Goal: Task Accomplishment & Management: Use online tool/utility

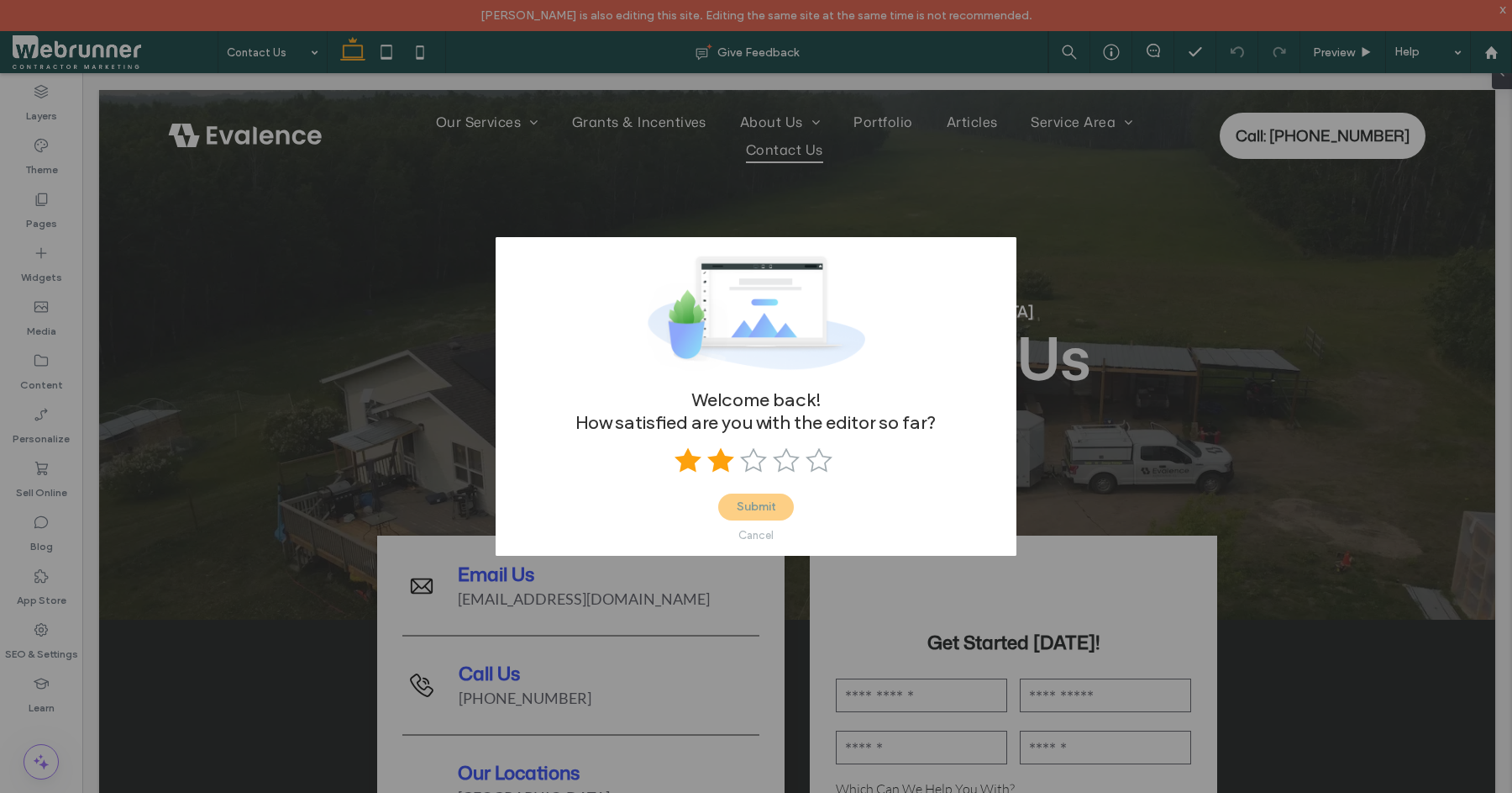
click at [733, 461] on icon at bounding box center [721, 459] width 27 height 27
click at [771, 508] on button "Submit" at bounding box center [756, 507] width 76 height 27
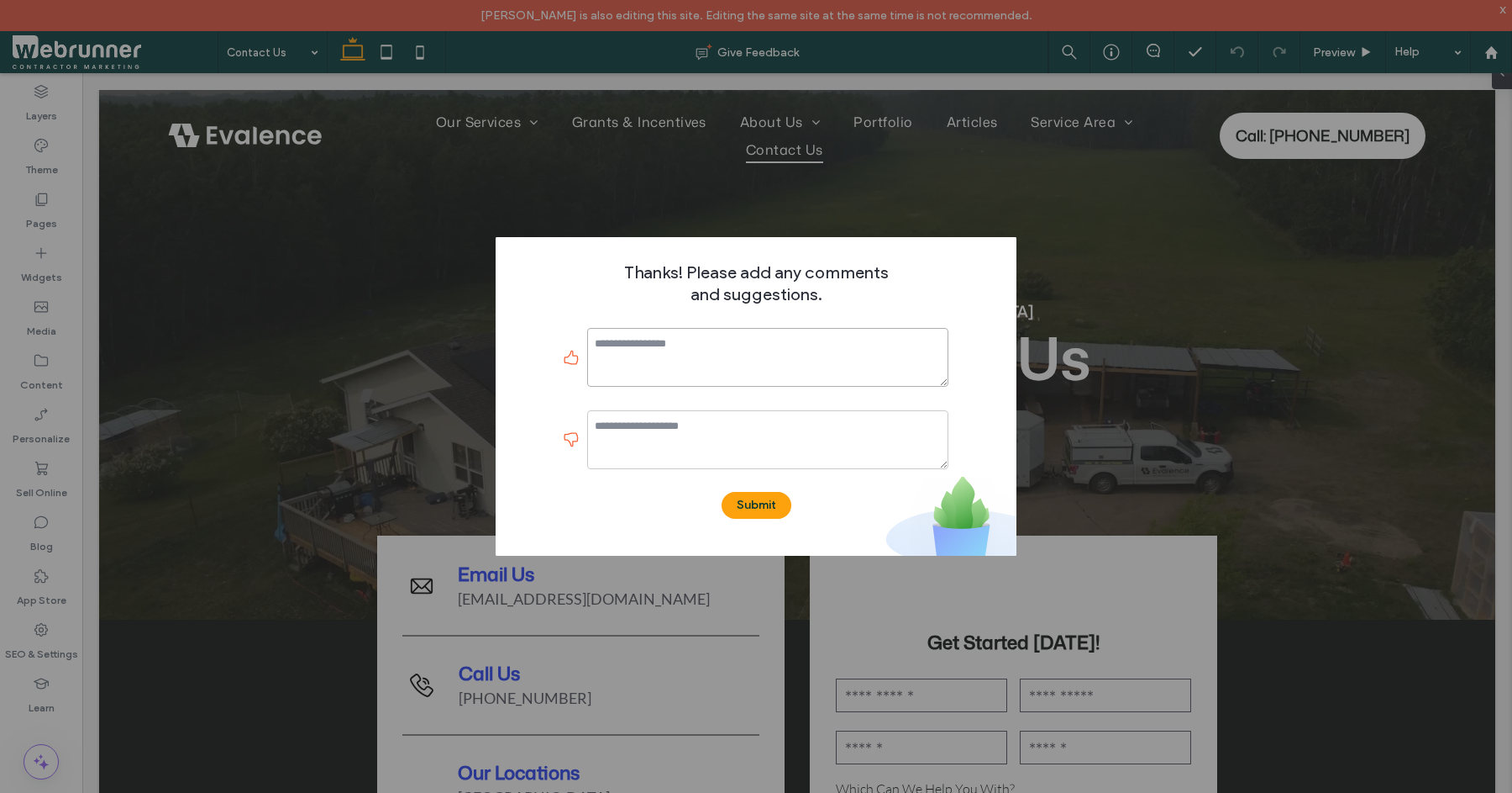
click at [768, 363] on textarea at bounding box center [768, 358] width 361 height 59
click at [768, 363] on textarea "********" at bounding box center [768, 358] width 361 height 59
click at [650, 358] on textarea "********" at bounding box center [768, 358] width 361 height 59
click at [629, 351] on textarea "********" at bounding box center [768, 358] width 361 height 59
click at [661, 344] on textarea "********" at bounding box center [768, 358] width 361 height 59
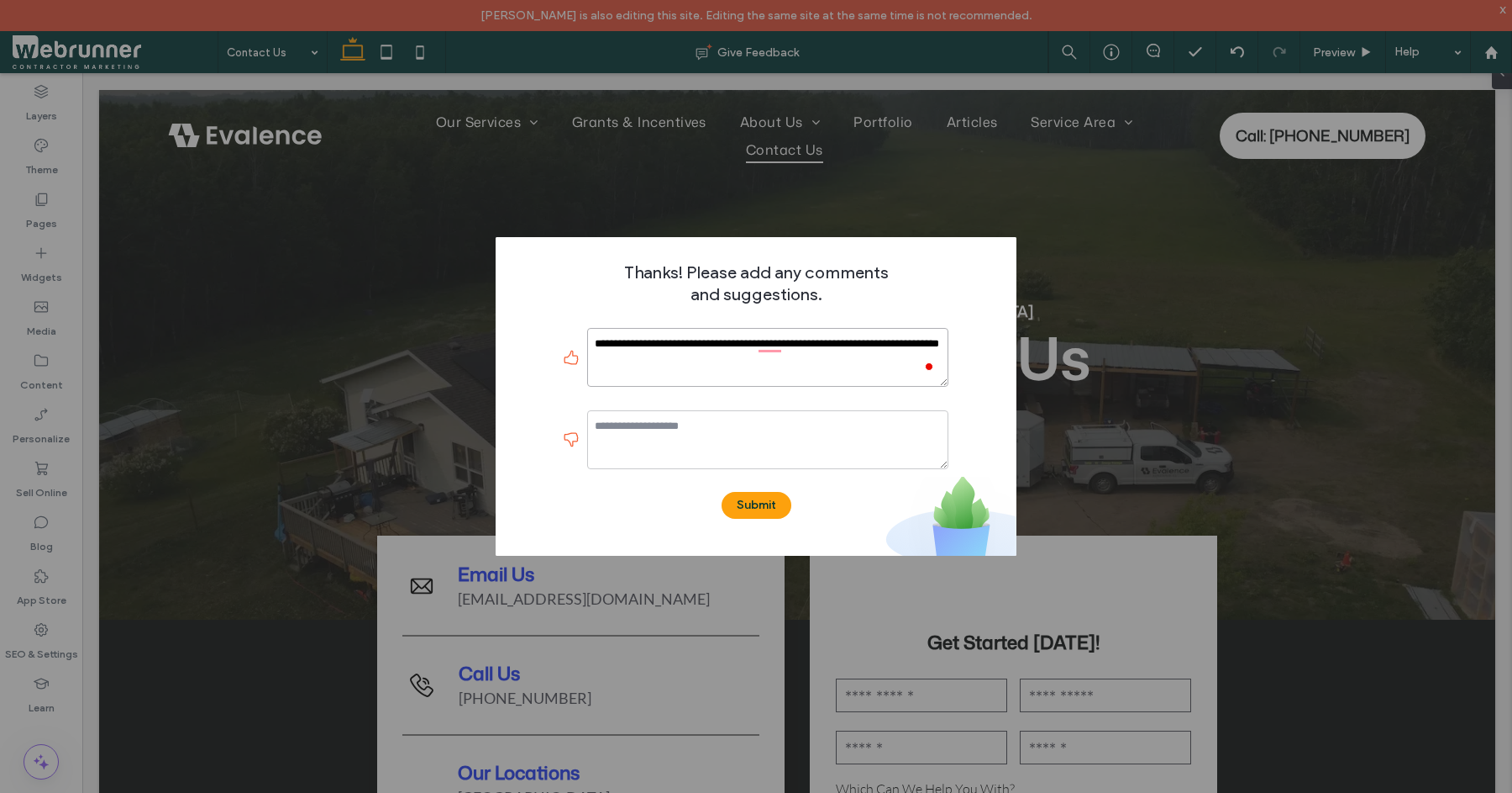
type textarea "**********"
click at [651, 444] on textarea at bounding box center [768, 440] width 361 height 59
click at [650, 444] on textarea at bounding box center [768, 440] width 361 height 59
click at [649, 429] on textarea at bounding box center [768, 440] width 361 height 59
click at [660, 426] on textarea at bounding box center [768, 440] width 361 height 59
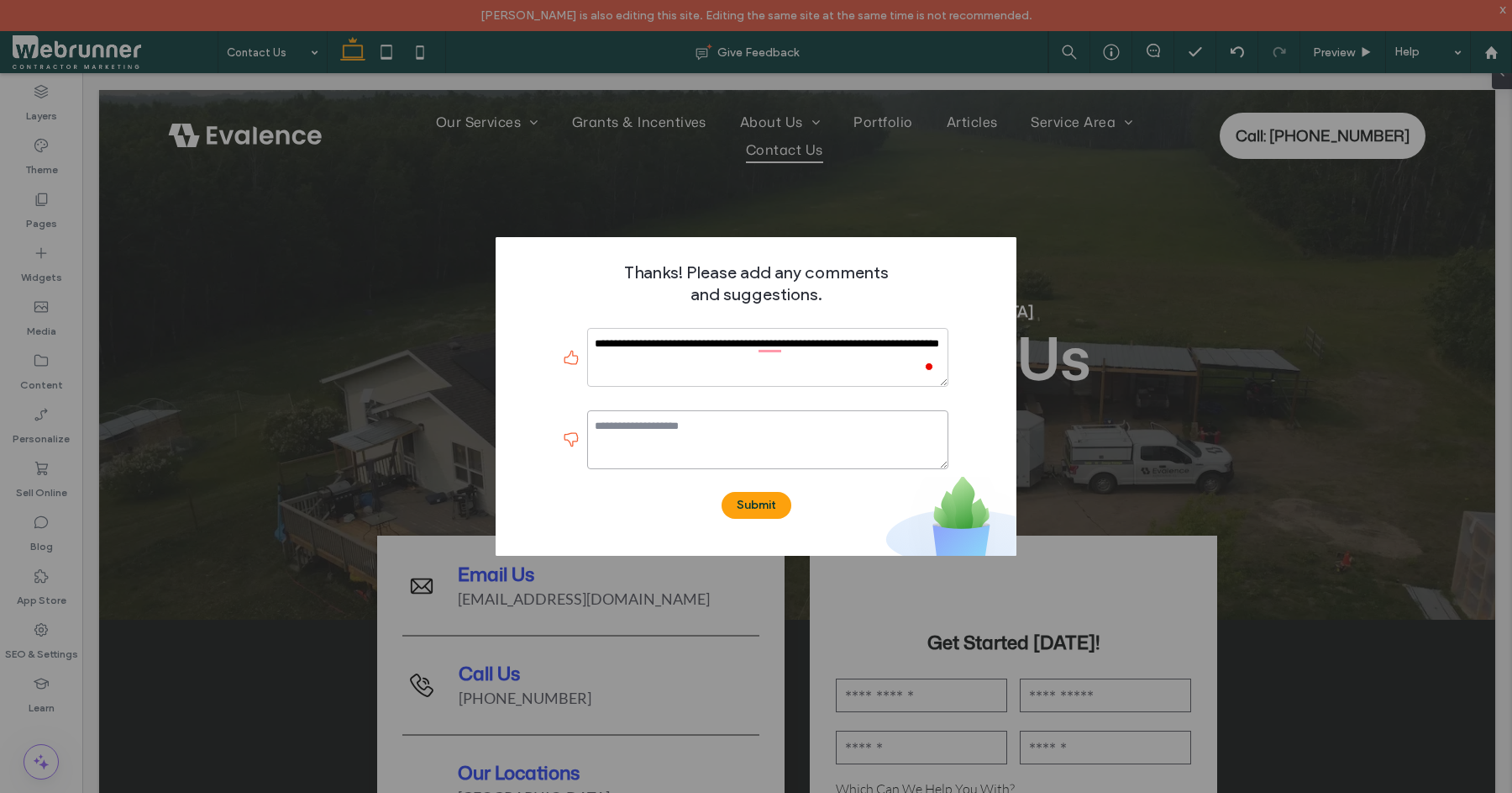
click at [668, 434] on textarea at bounding box center [768, 440] width 361 height 59
click at [670, 434] on textarea at bounding box center [768, 440] width 361 height 59
type textarea "**********"
click at [754, 518] on div "**********" at bounding box center [756, 396] width 521 height 318
click at [757, 511] on button "Submit" at bounding box center [757, 505] width 70 height 27
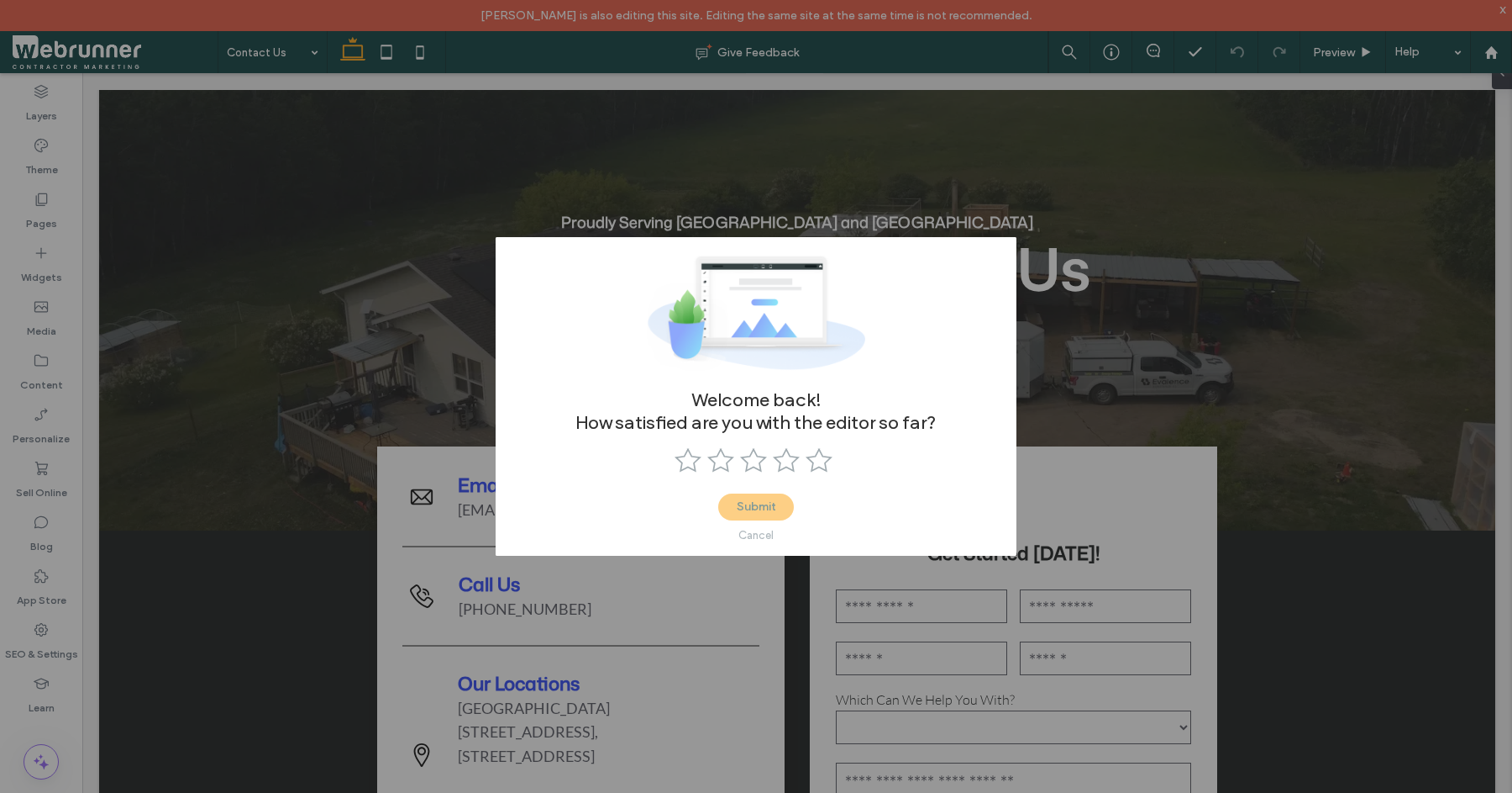
click at [756, 535] on div "Cancel" at bounding box center [756, 535] width 36 height 12
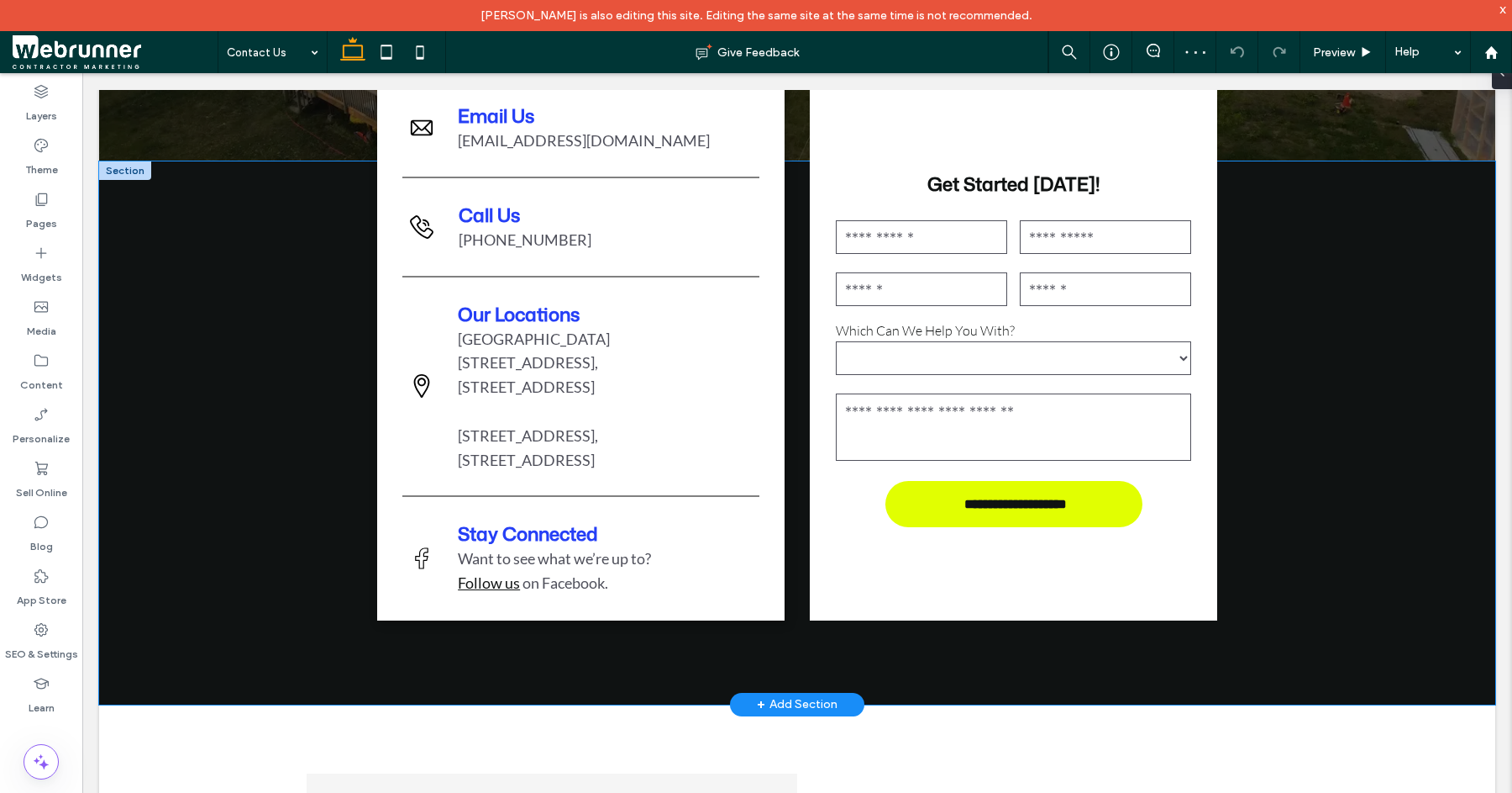
scroll to position [463, 0]
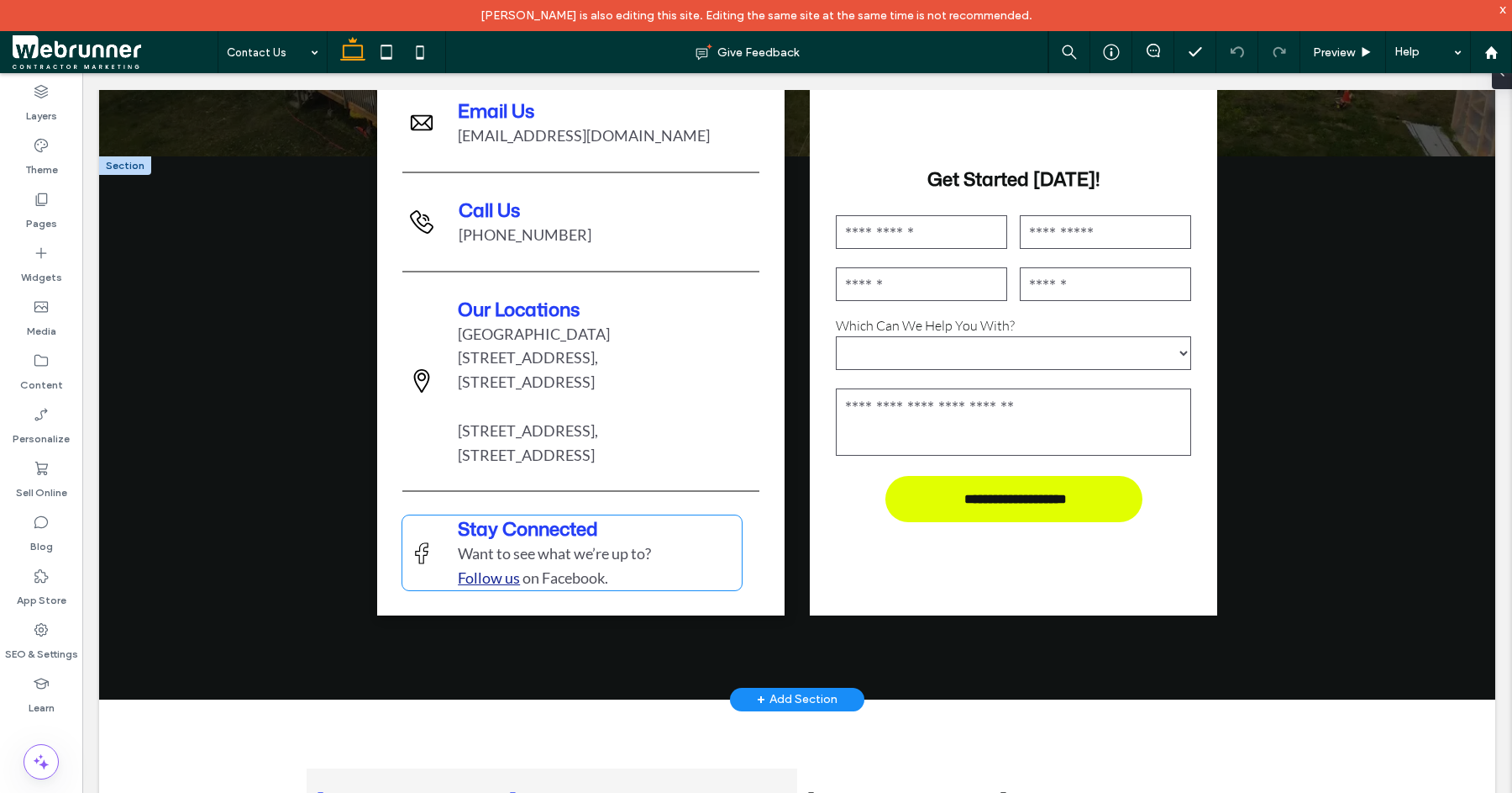
click at [497, 568] on link "Follow us" at bounding box center [489, 577] width 62 height 19
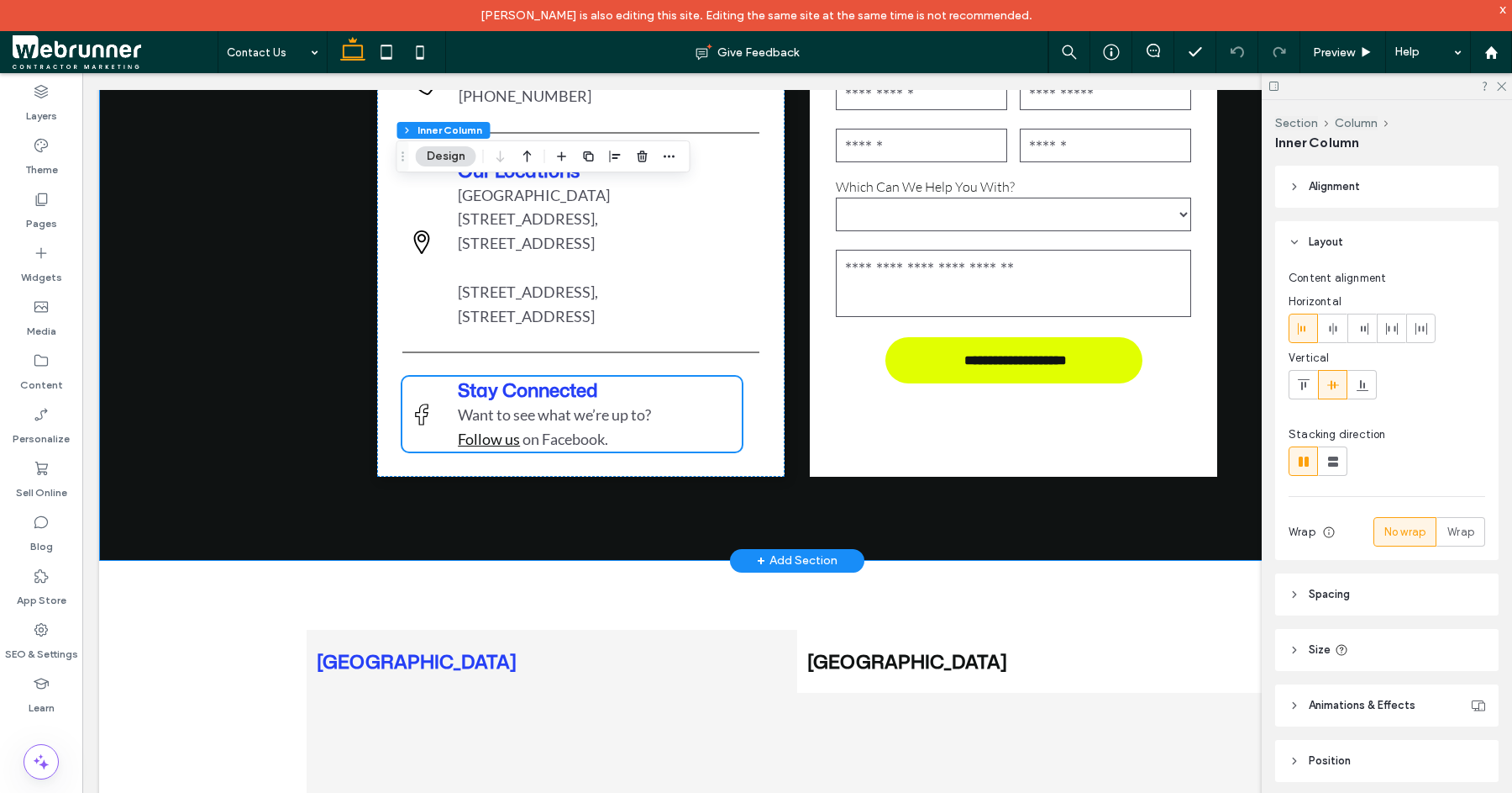
scroll to position [554, 0]
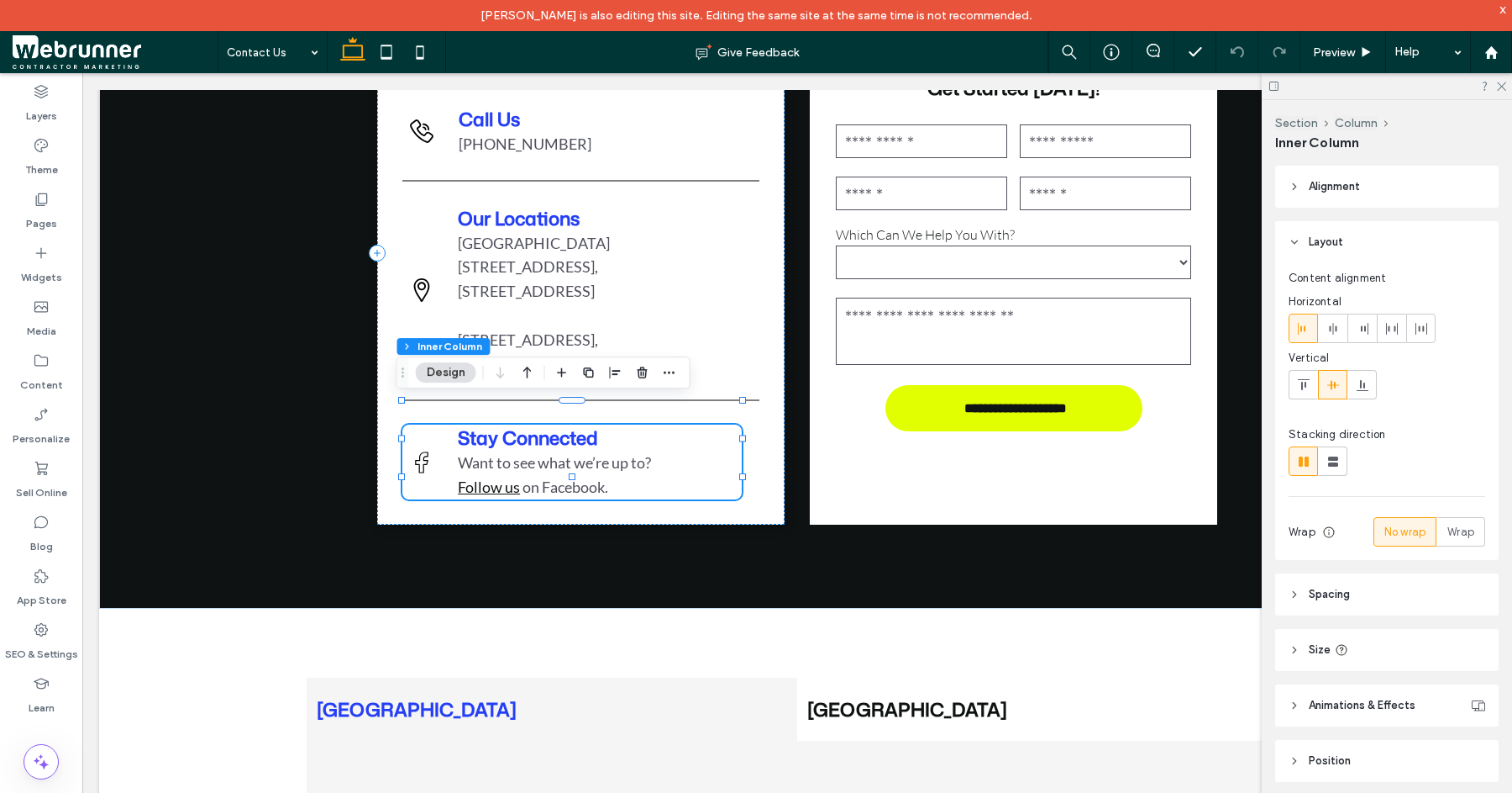
click at [439, 375] on button "Design" at bounding box center [447, 372] width 61 height 21
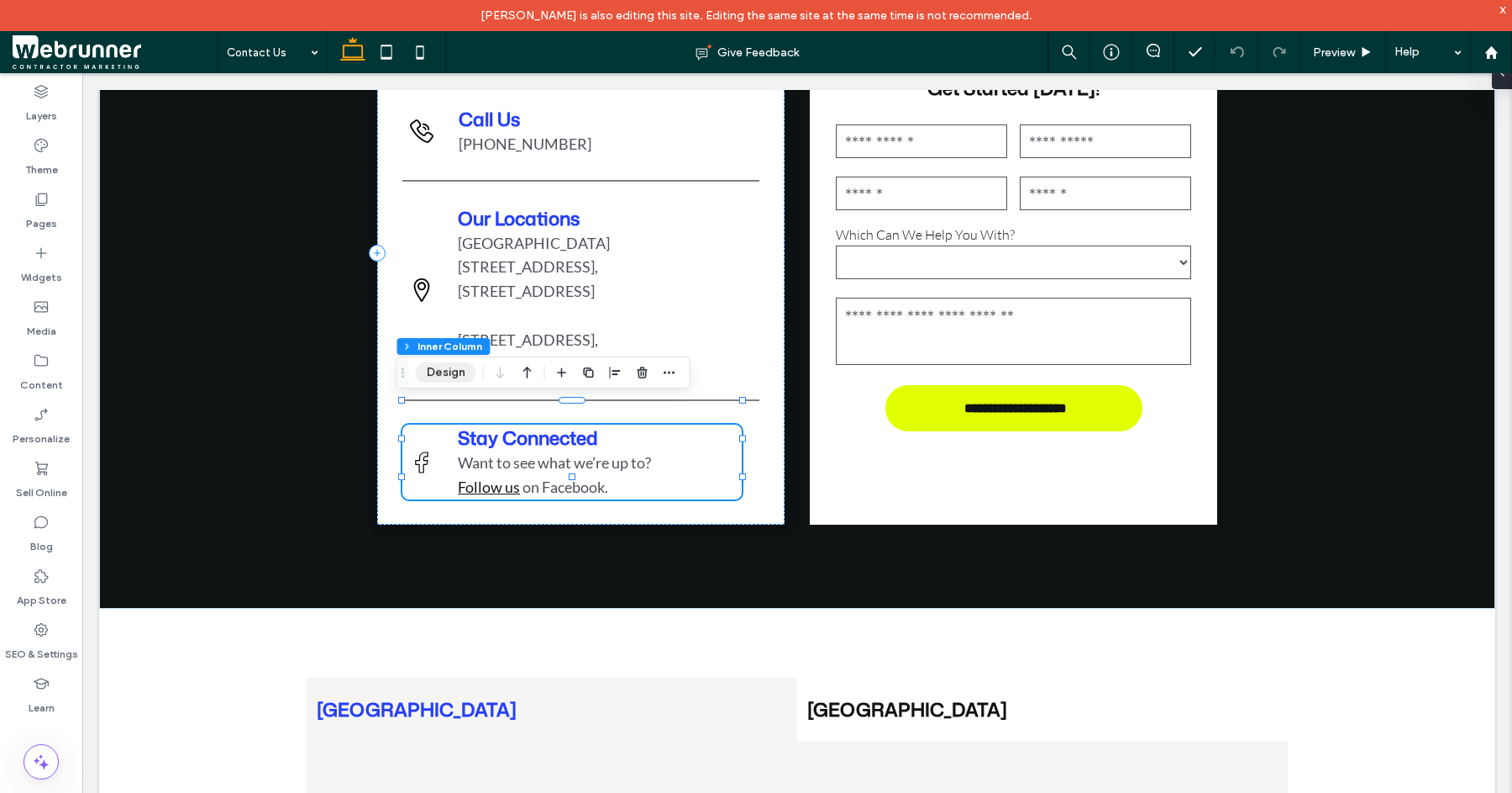
click at [439, 375] on button "Design" at bounding box center [447, 372] width 61 height 21
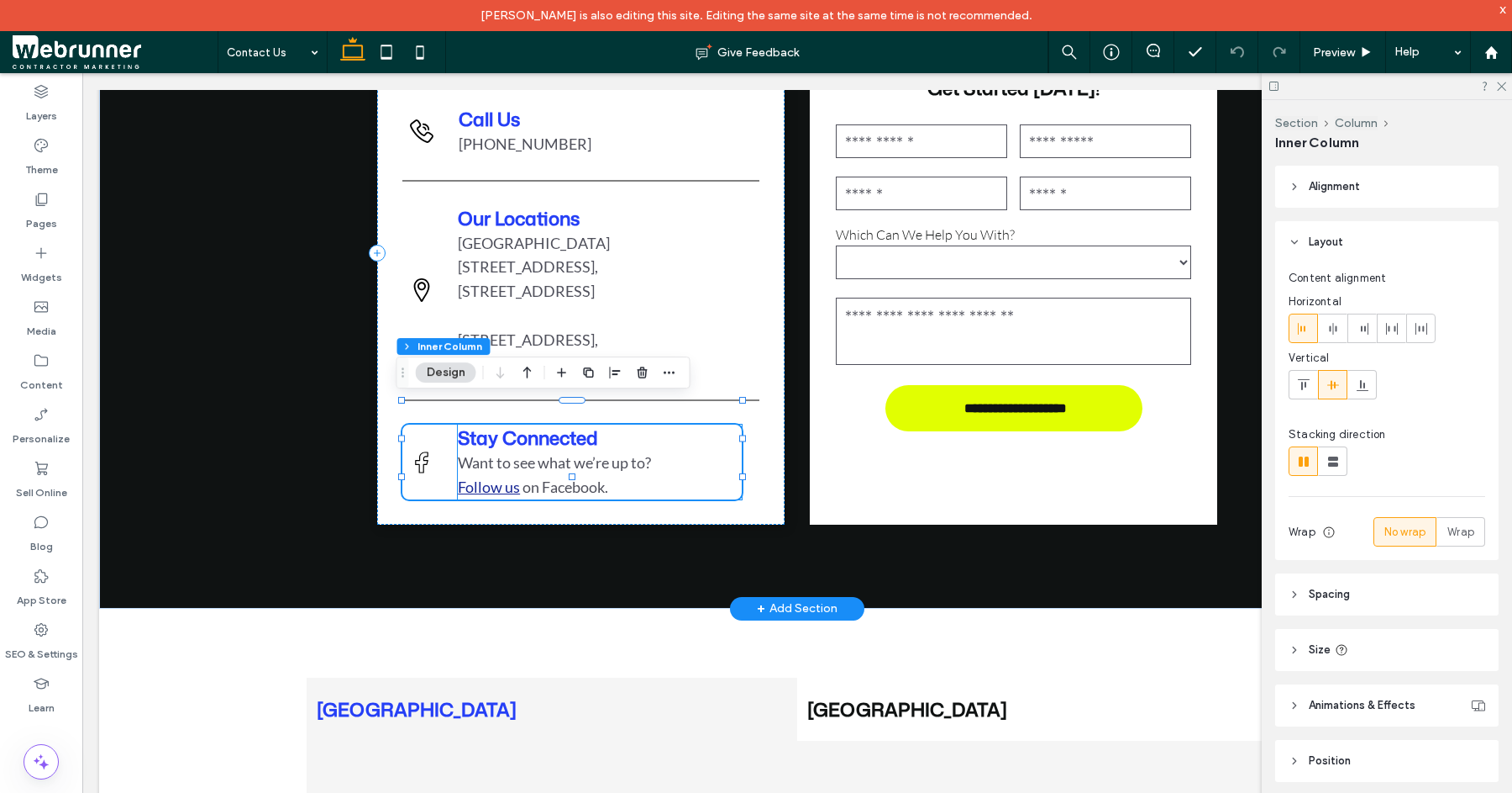
click at [501, 477] on link "Follow us" at bounding box center [489, 486] width 62 height 19
click at [501, 469] on div "Stay Connected Want to see what we’re up to? Follow us on Facebook." at bounding box center [600, 462] width 284 height 75
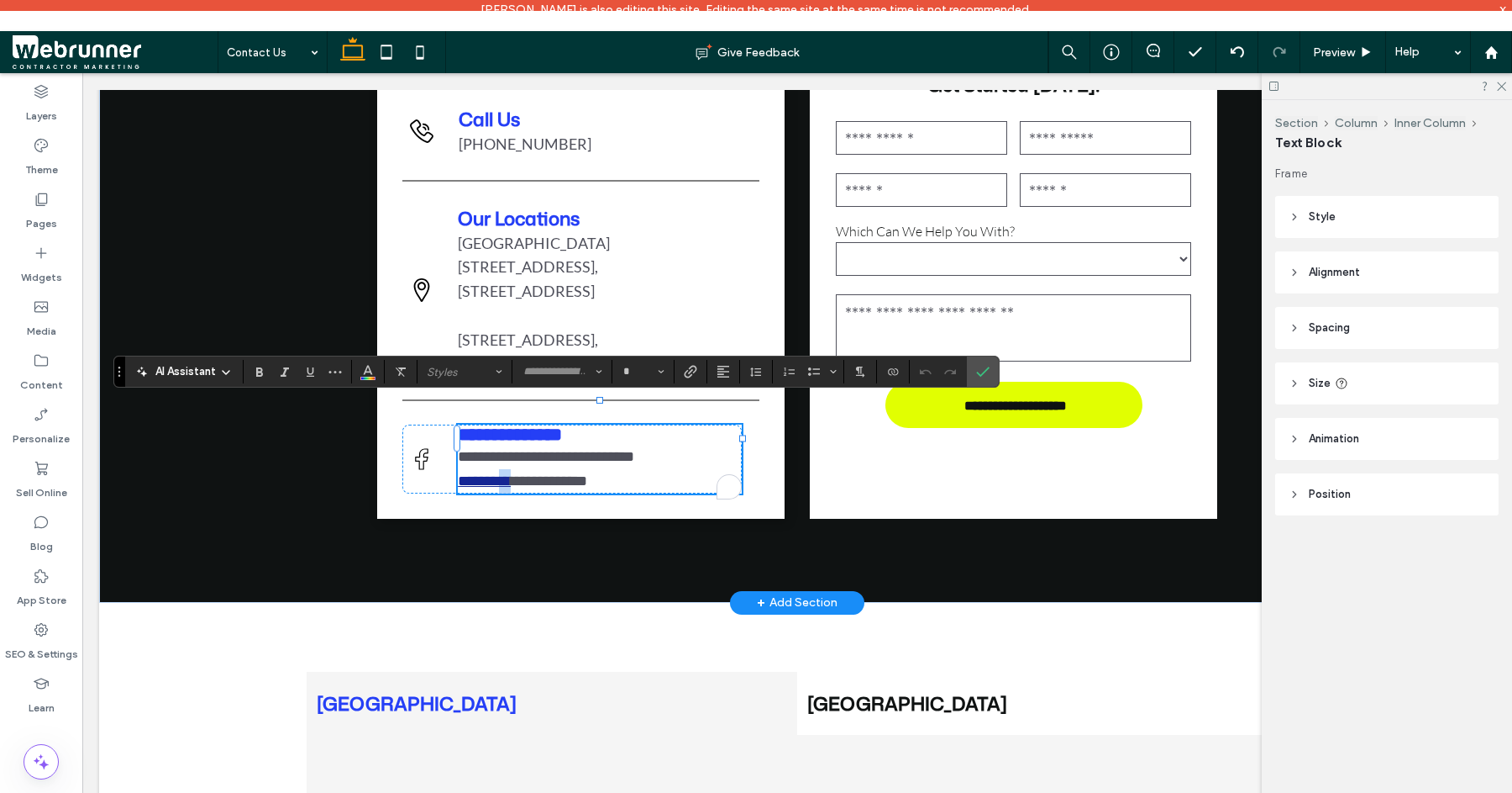
type input "****"
type input "**"
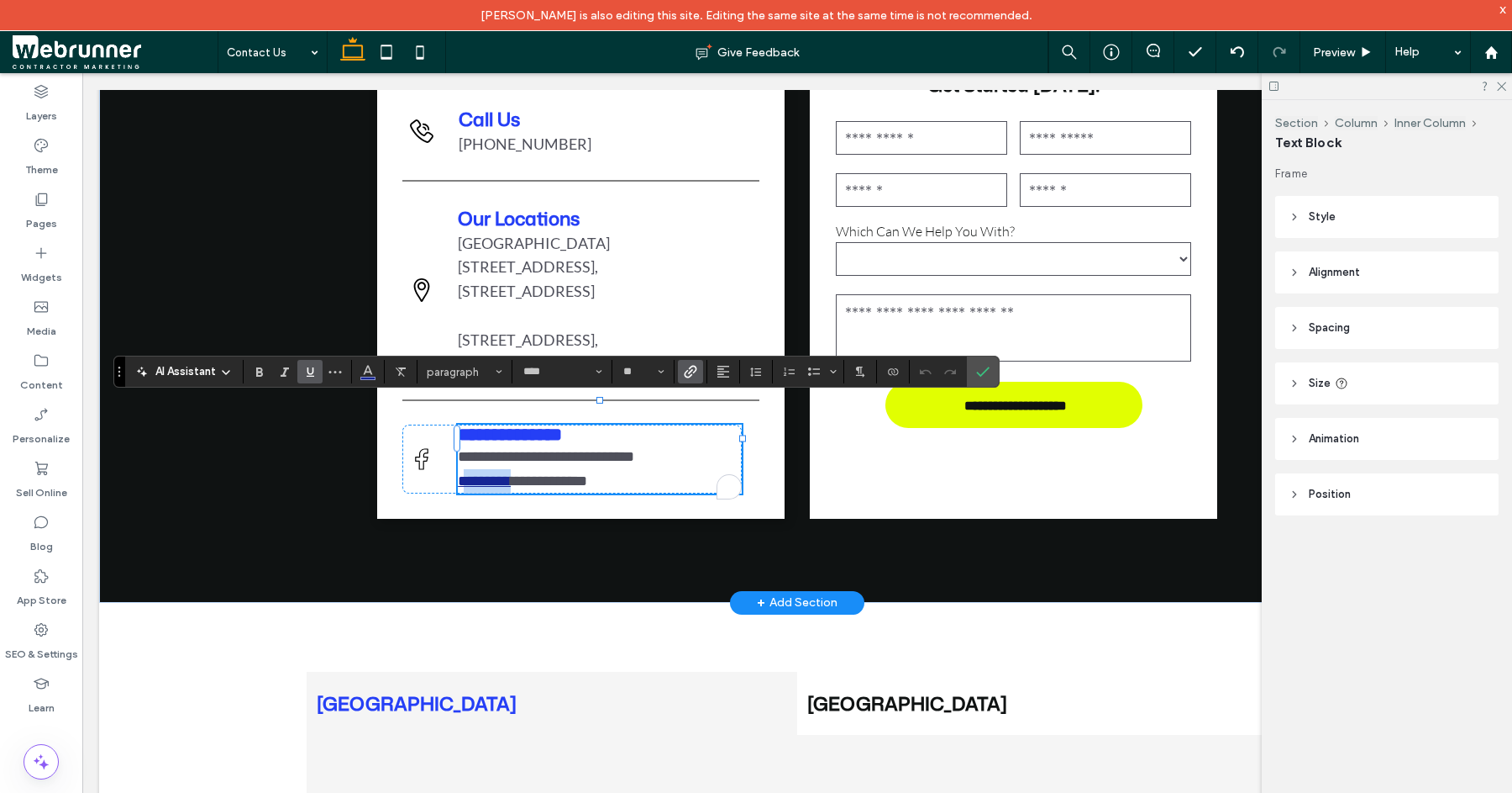
drag, startPoint x: 514, startPoint y: 467, endPoint x: 472, endPoint y: 465, distance: 42.0
click at [448, 460] on div "**********" at bounding box center [571, 458] width 340 height 69
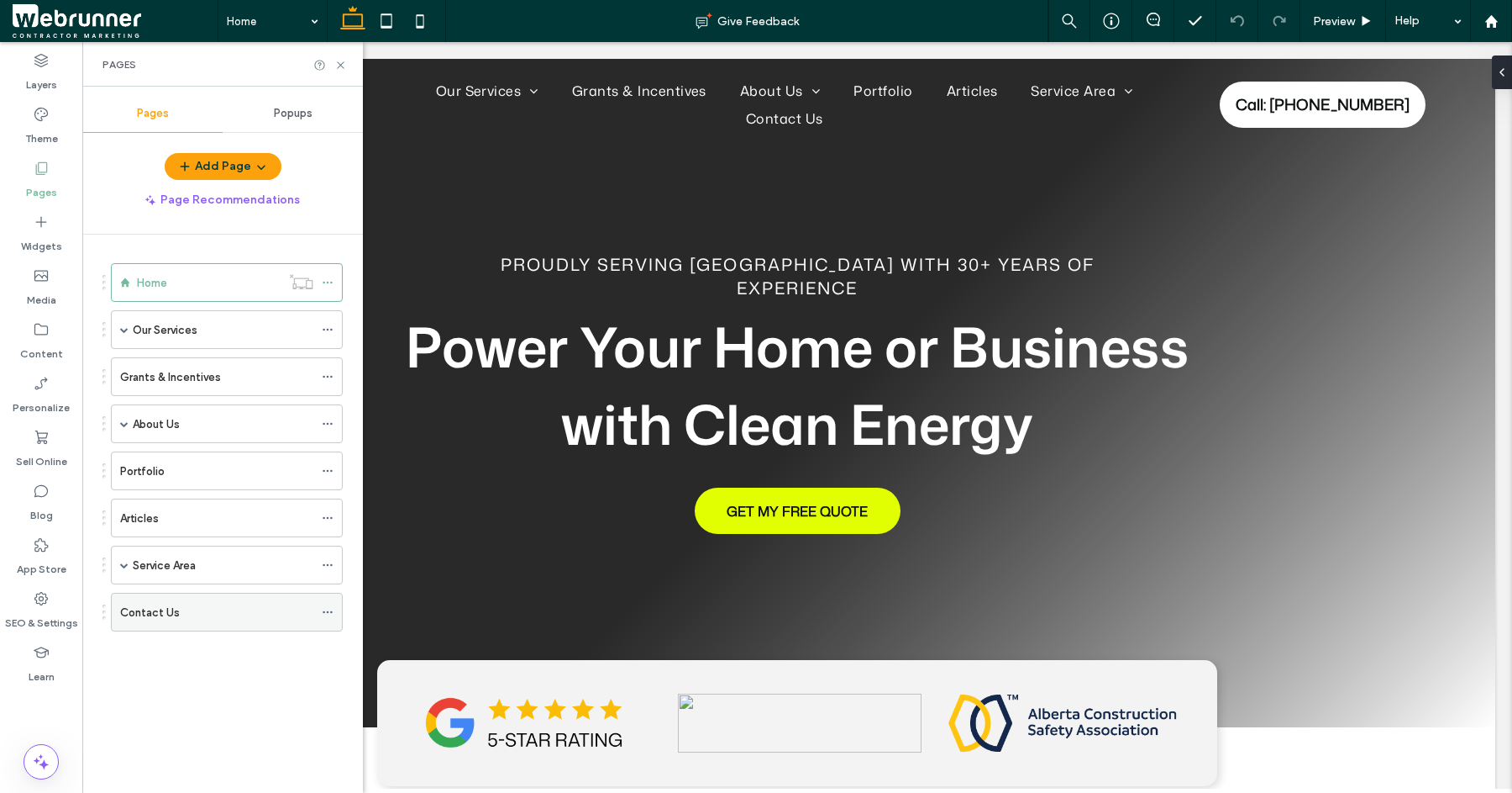
click at [197, 612] on div "Contact Us" at bounding box center [217, 613] width 193 height 18
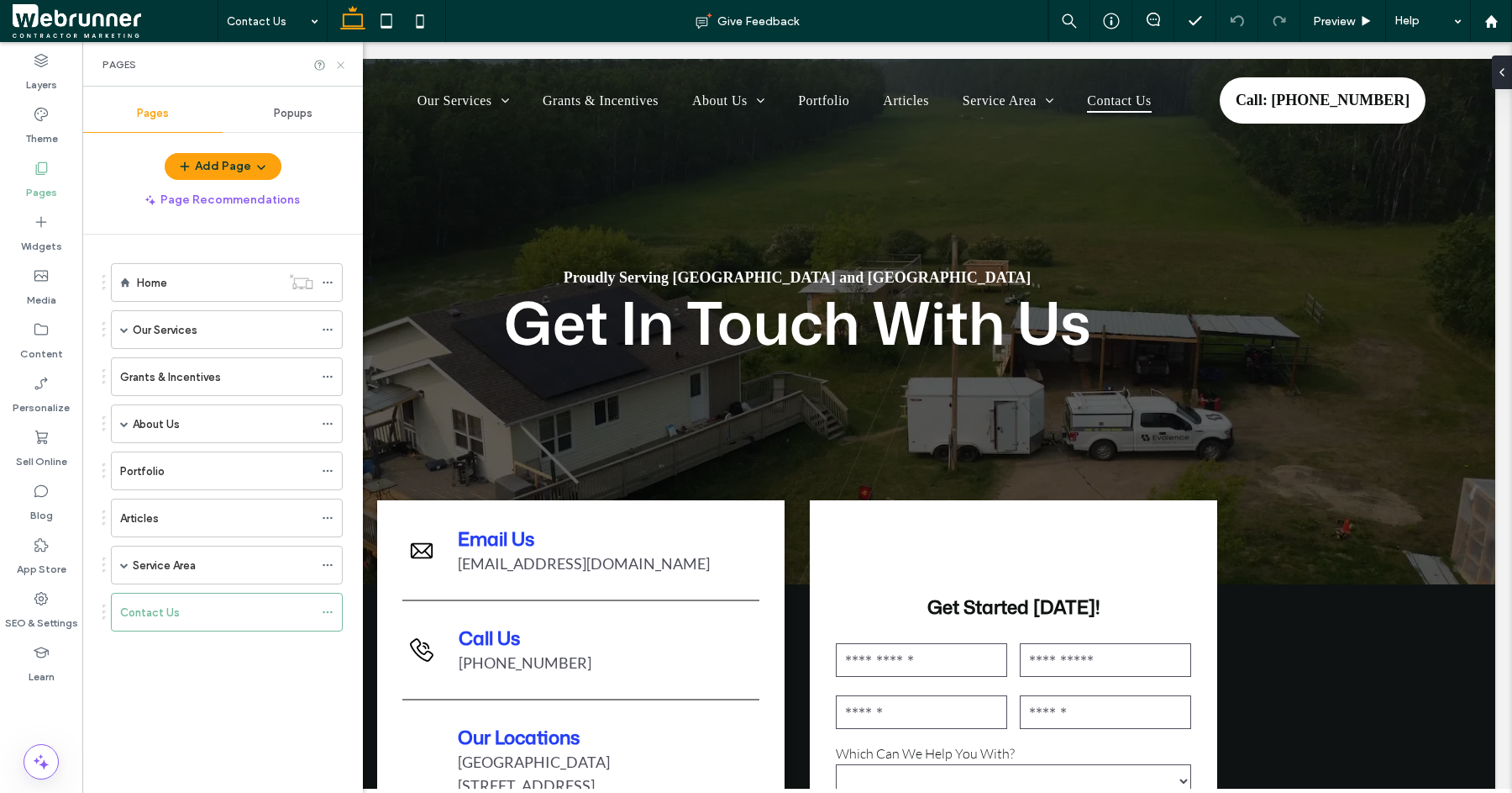
click at [343, 65] on icon at bounding box center [341, 65] width 12 height 12
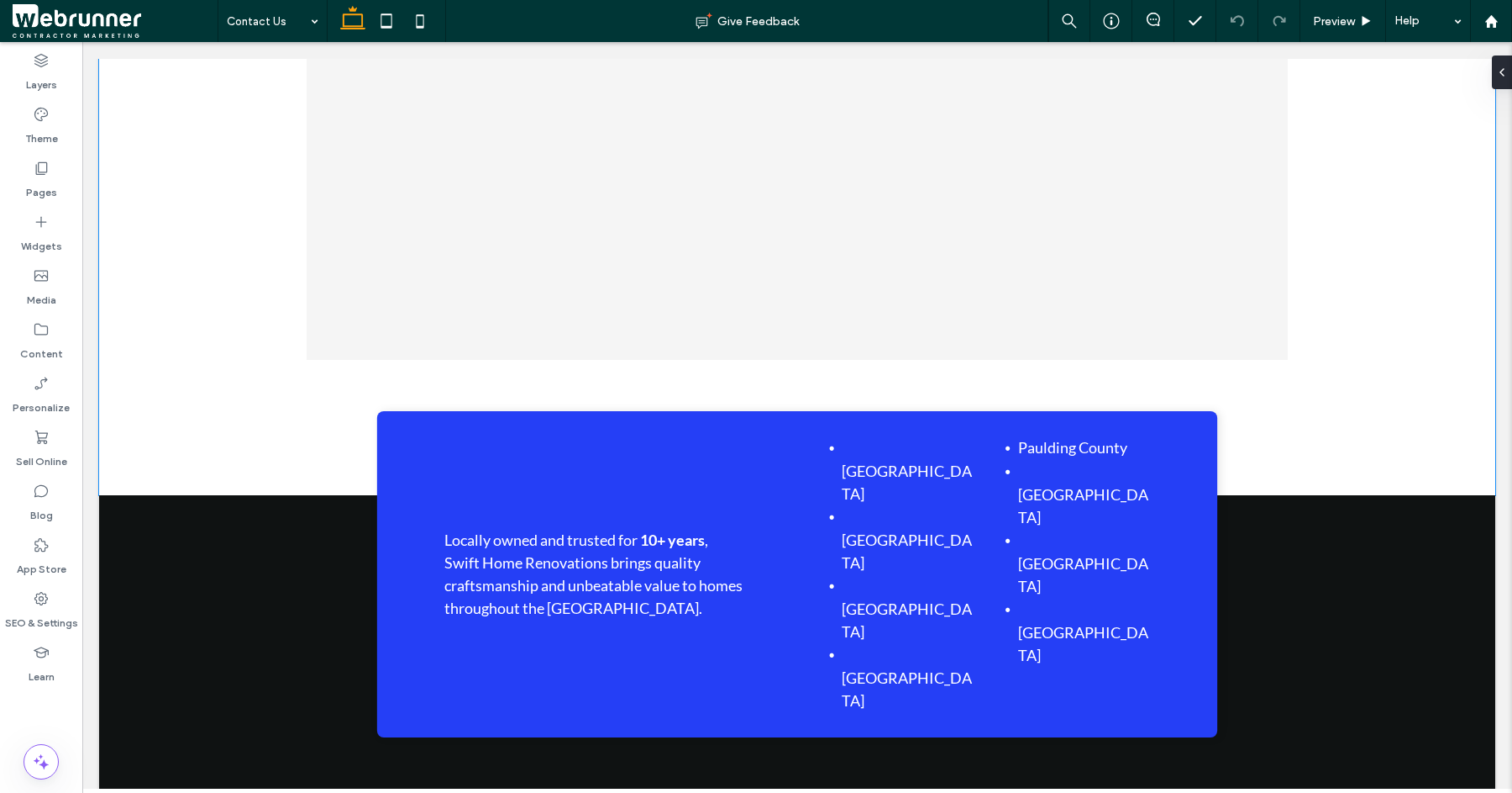
scroll to position [1334, 0]
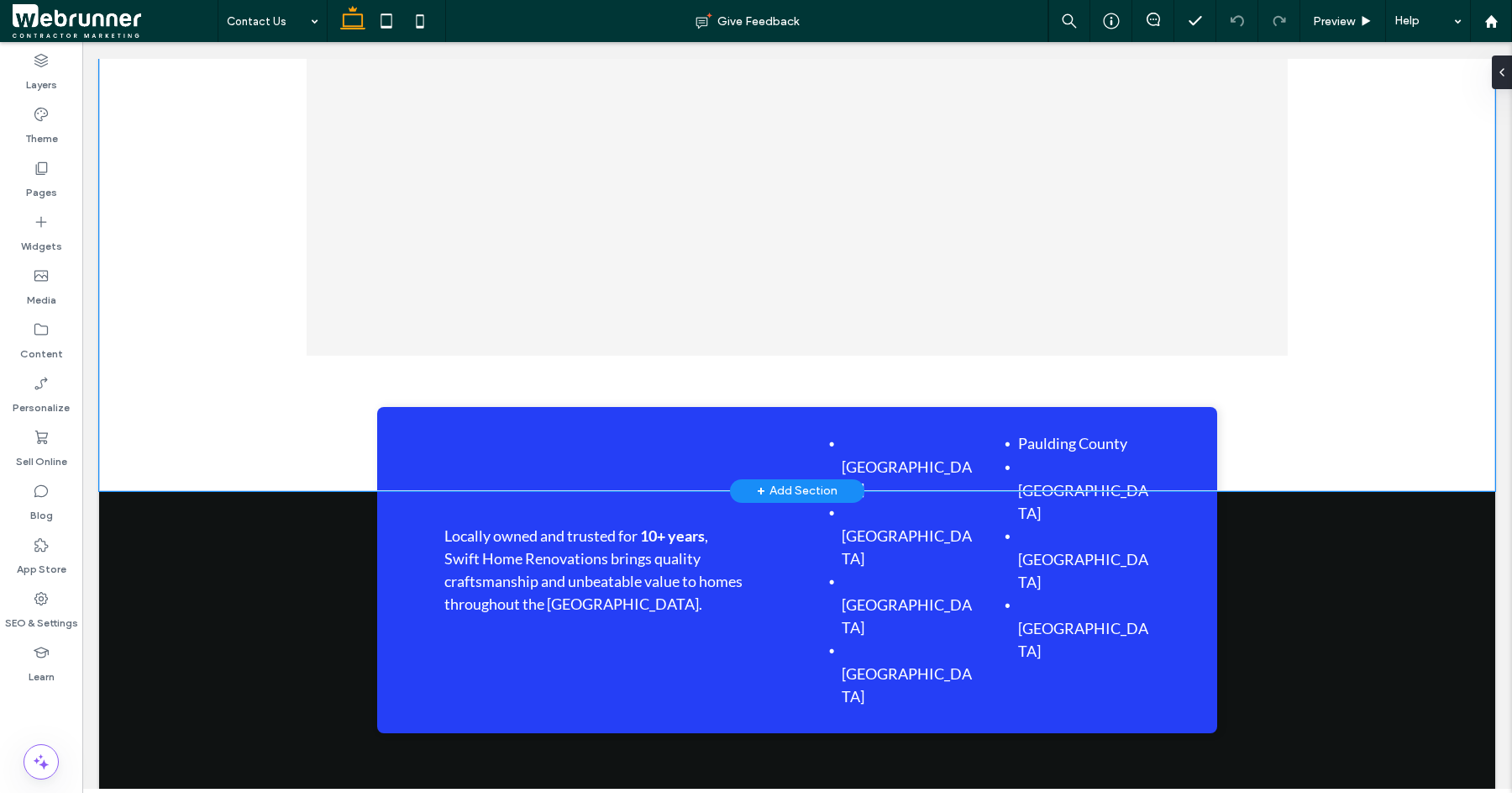
click at [1204, 442] on div "[GEOGRAPHIC_DATA] [GEOGRAPHIC_DATA]" at bounding box center [797, 142] width 1008 height 698
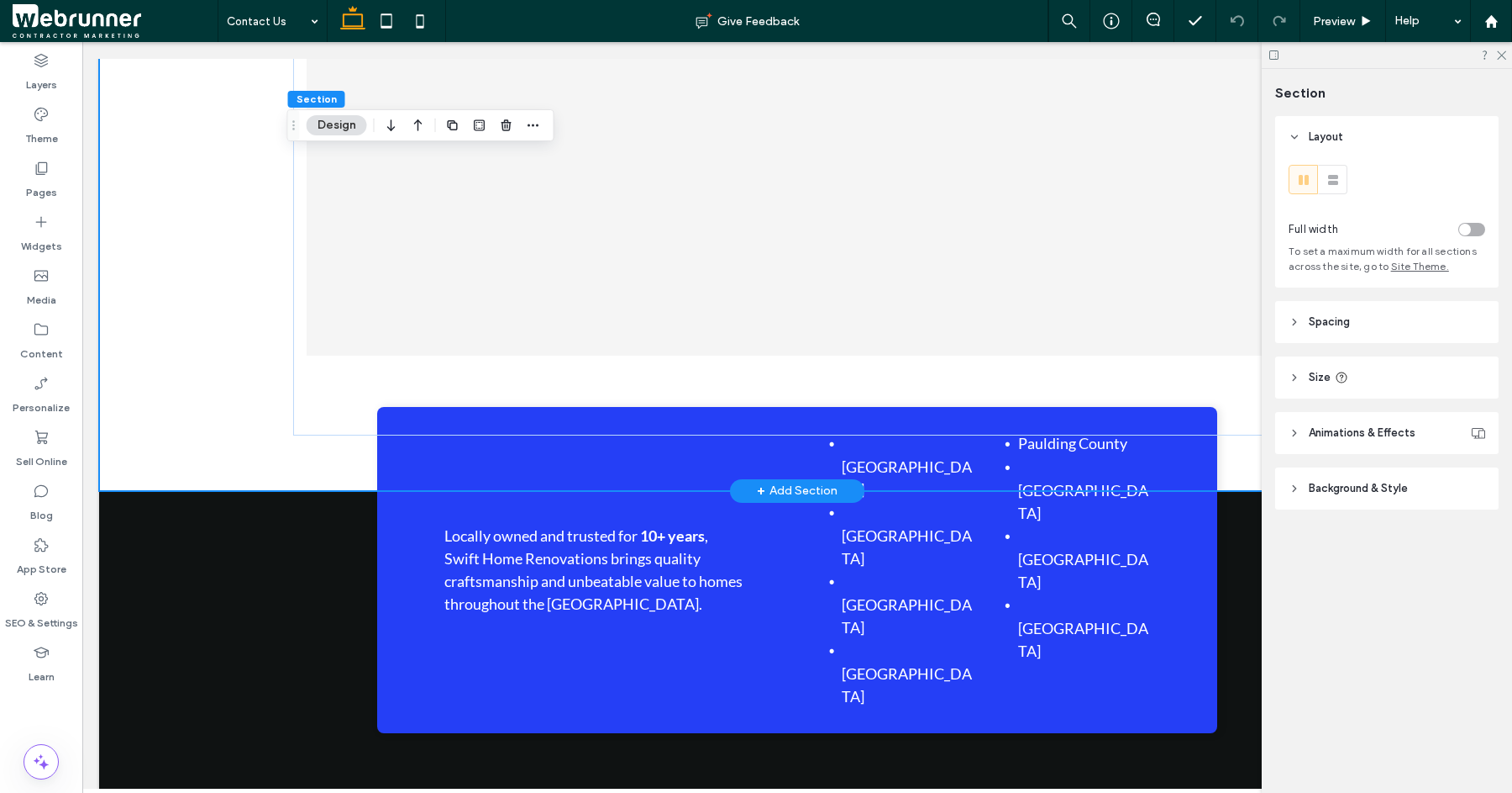
click at [1184, 450] on div "[GEOGRAPHIC_DATA] [GEOGRAPHIC_DATA]" at bounding box center [797, 142] width 1008 height 698
click at [391, 445] on div "[GEOGRAPHIC_DATA] [GEOGRAPHIC_DATA]" at bounding box center [797, 142] width 1008 height 698
click at [1300, 376] on icon at bounding box center [1294, 377] width 12 height 12
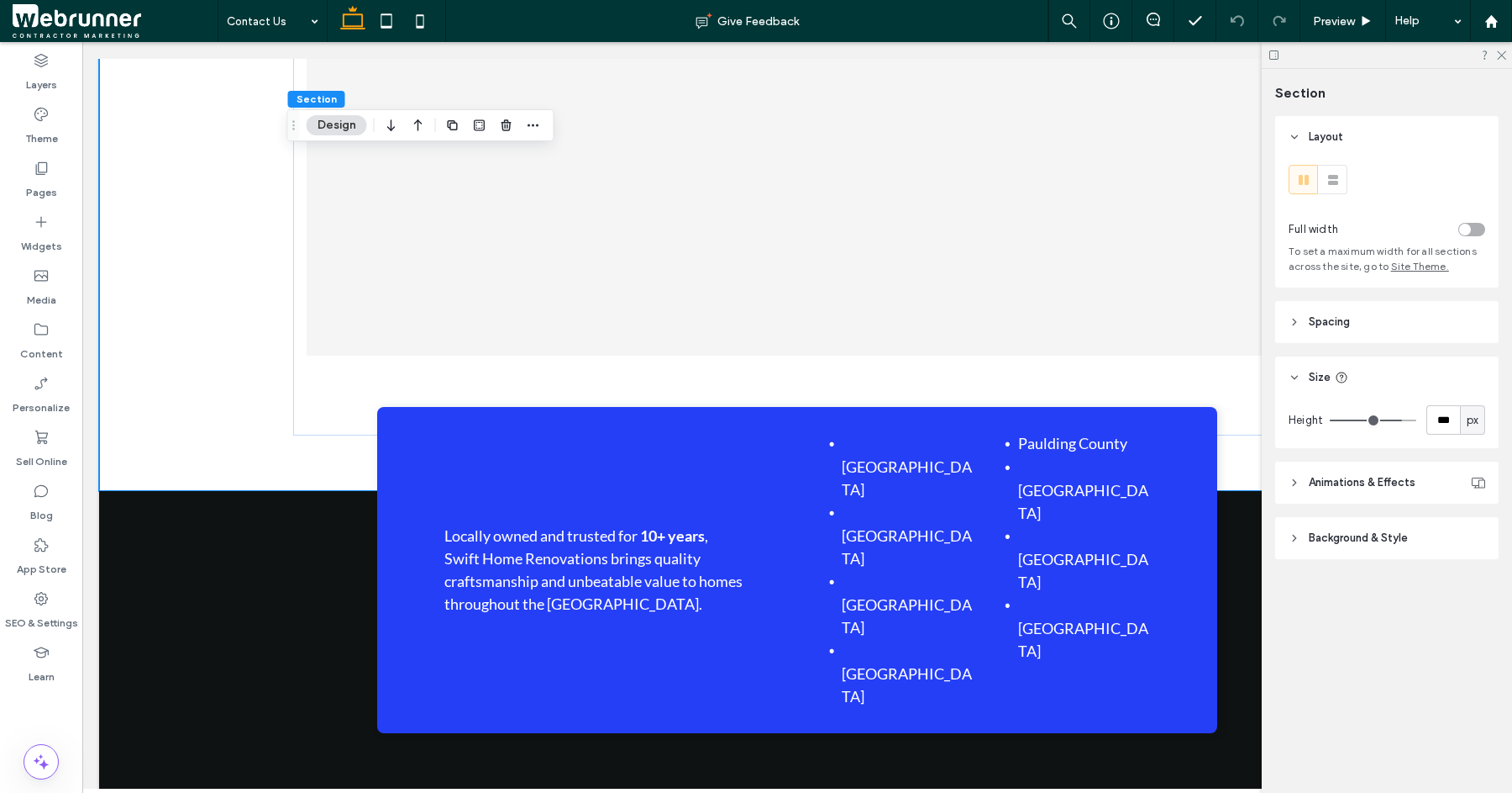
click at [1300, 376] on icon at bounding box center [1294, 377] width 12 height 12
click at [1302, 314] on header "Spacing" at bounding box center [1387, 321] width 224 height 42
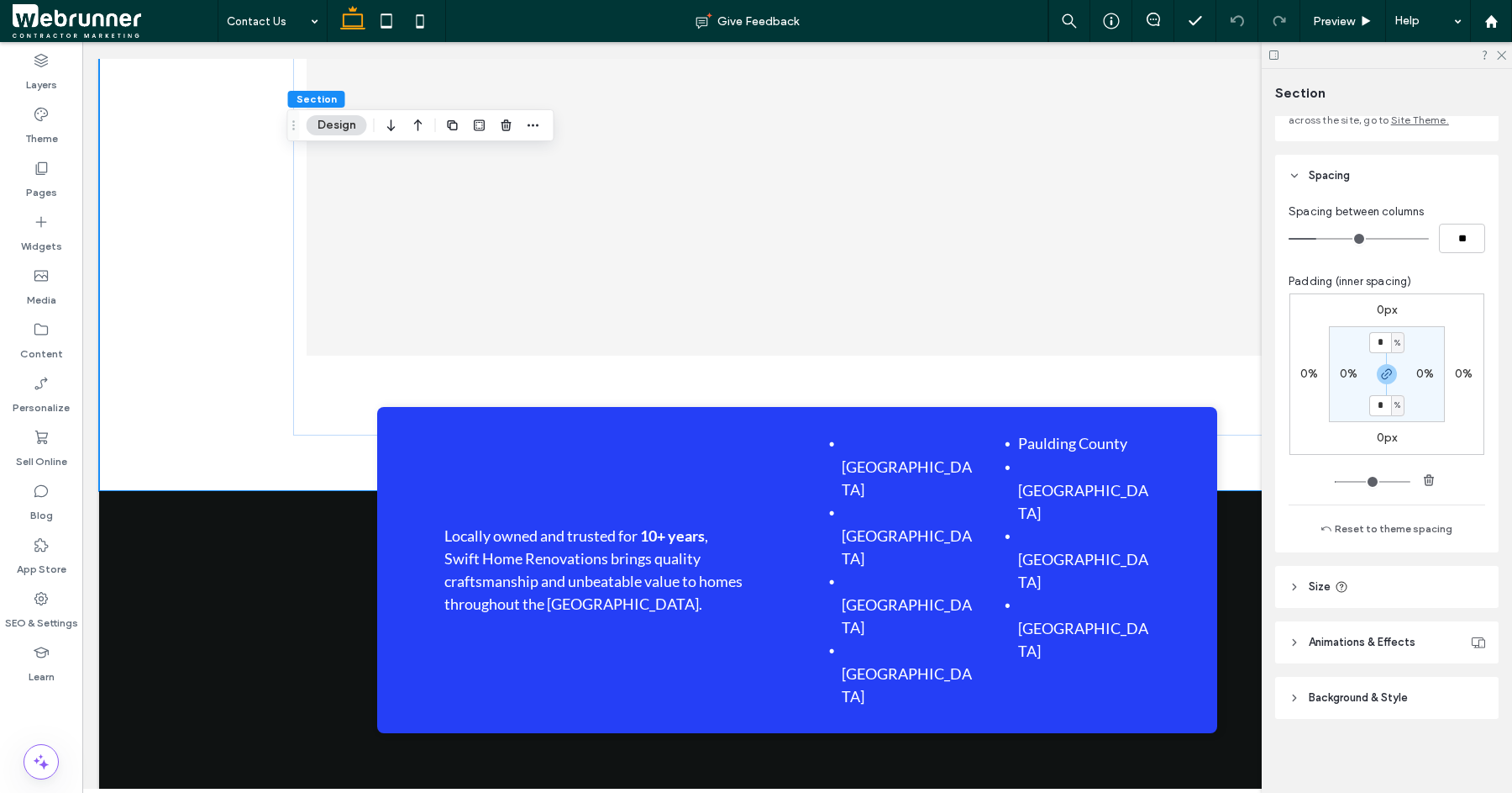
scroll to position [147, 0]
type input "*"
drag, startPoint x: 1337, startPoint y: 483, endPoint x: 1315, endPoint y: 482, distance: 22.0
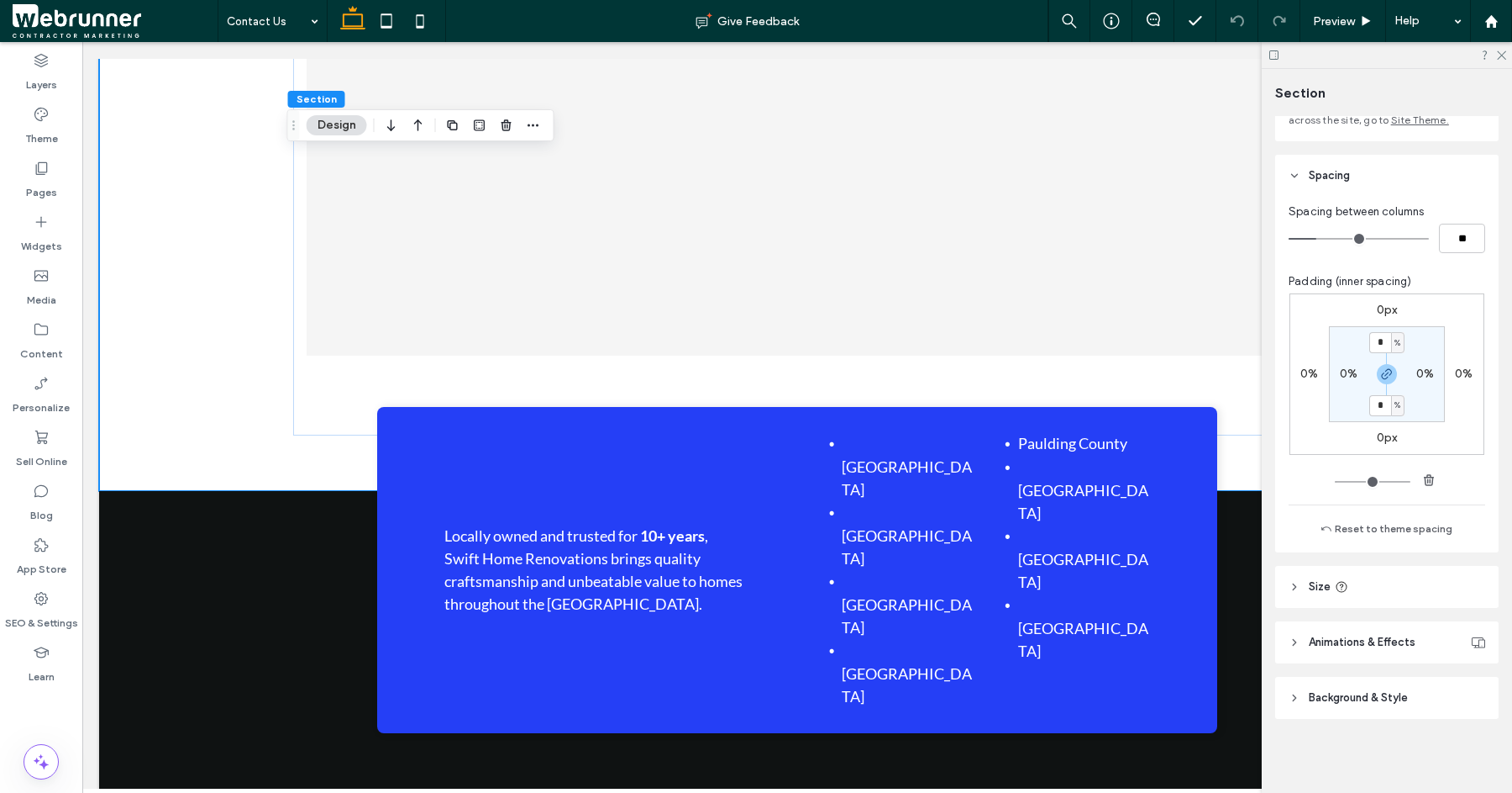
type input "*"
click at [1335, 482] on input "range" at bounding box center [1373, 482] width 76 height 2
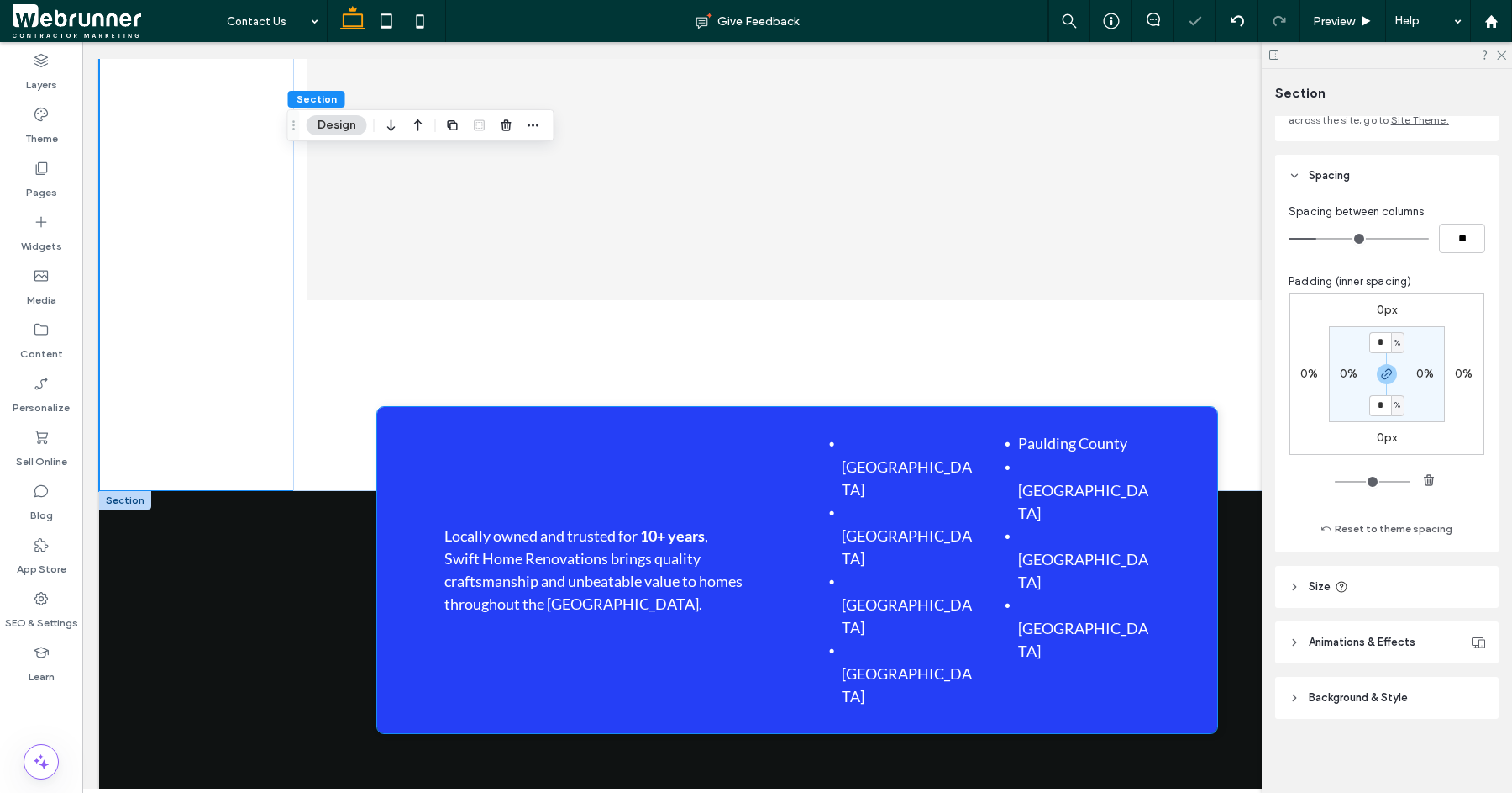
click at [1183, 476] on div "Locally owned and trusted for 10+ years , Swift Home Renovations brings quality…" at bounding box center [797, 569] width 790 height 276
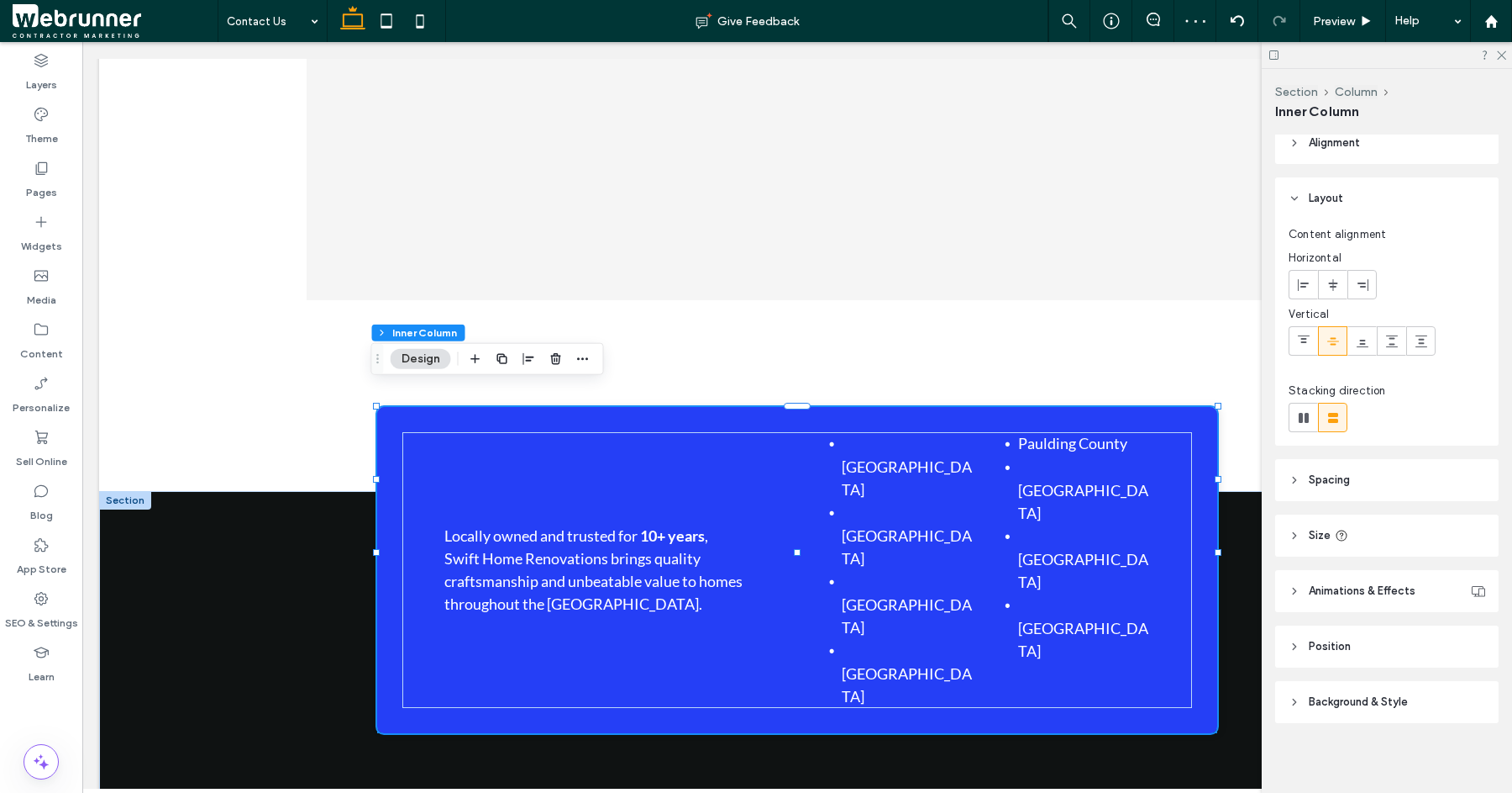
scroll to position [17, 0]
click at [1309, 533] on span "Size" at bounding box center [1319, 531] width 22 height 17
click at [1305, 525] on header "Size" at bounding box center [1387, 531] width 224 height 42
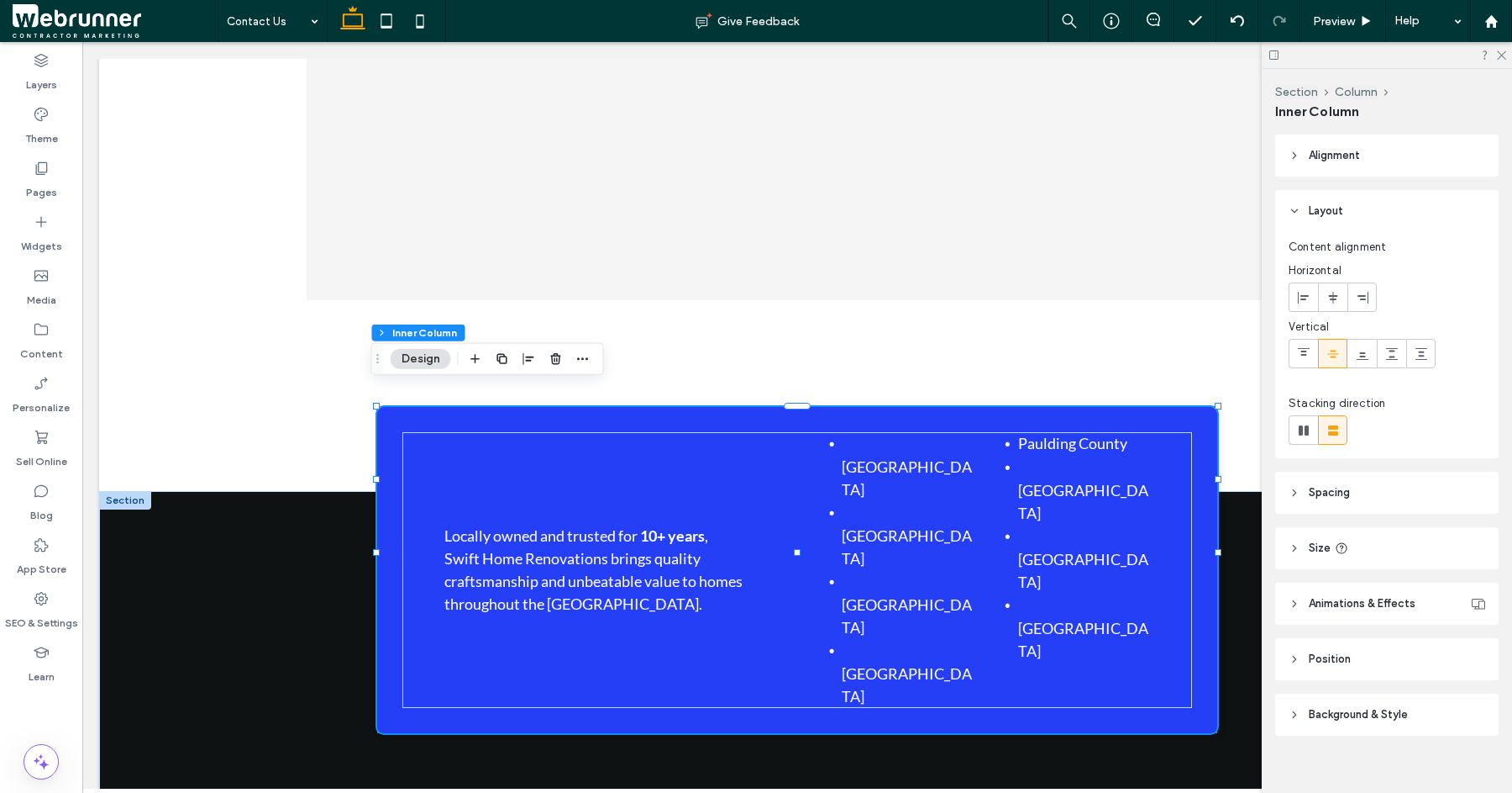
scroll to position [4, 0]
click at [1286, 489] on header "Spacing" at bounding box center [1387, 489] width 224 height 42
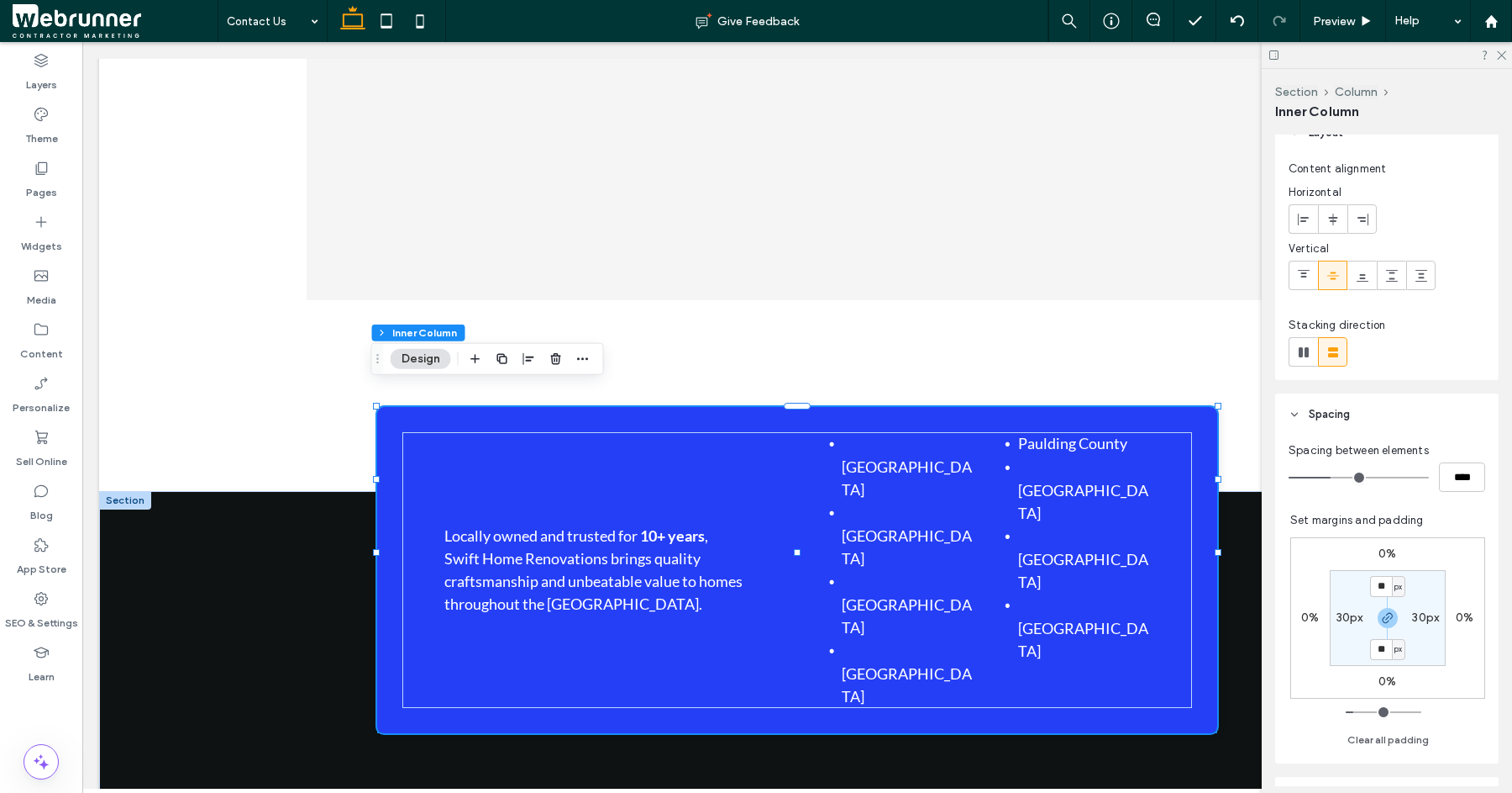
scroll to position [326, 0]
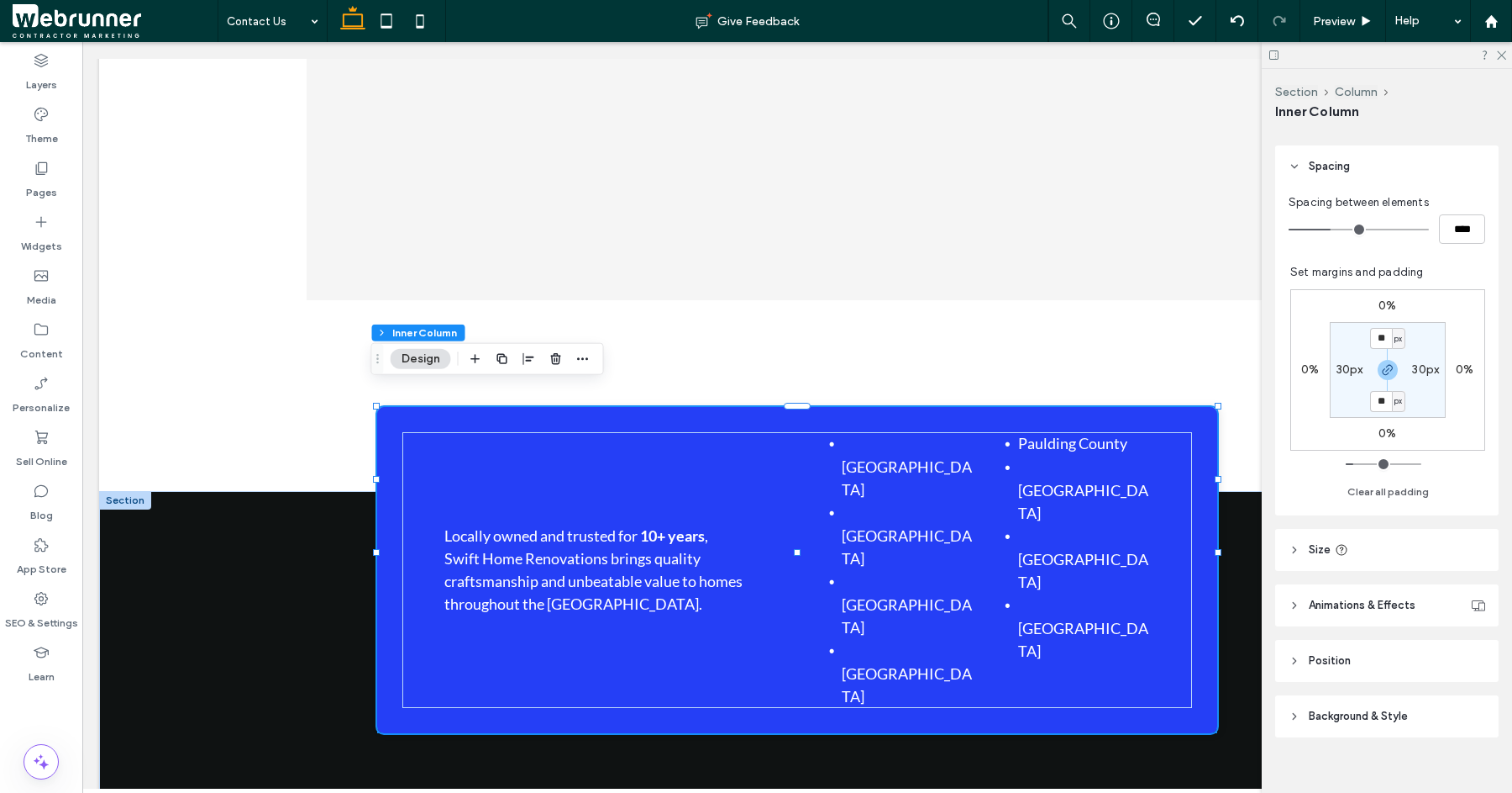
click at [1300, 174] on header "Spacing" at bounding box center [1387, 166] width 224 height 42
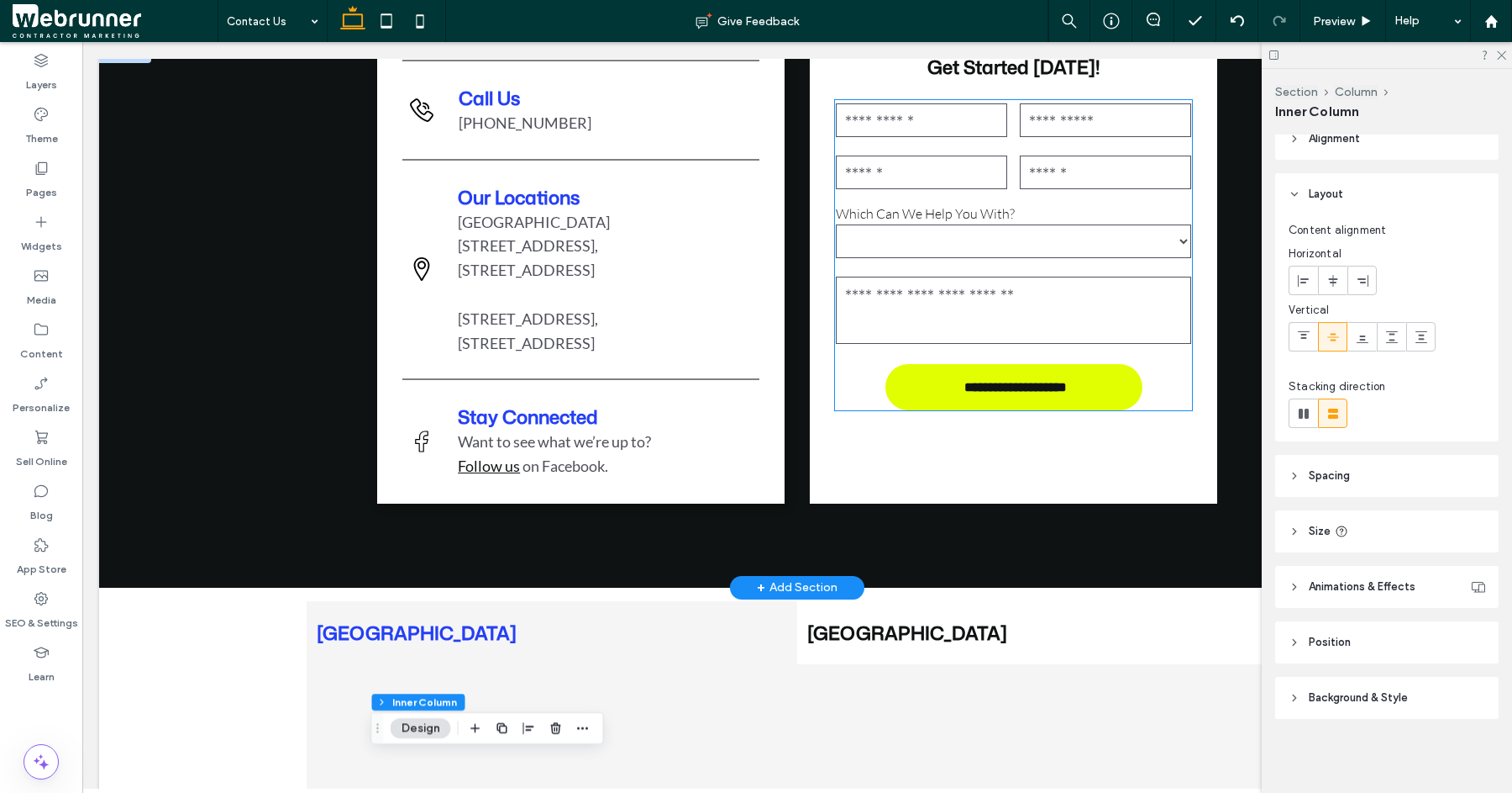
scroll to position [598, 0]
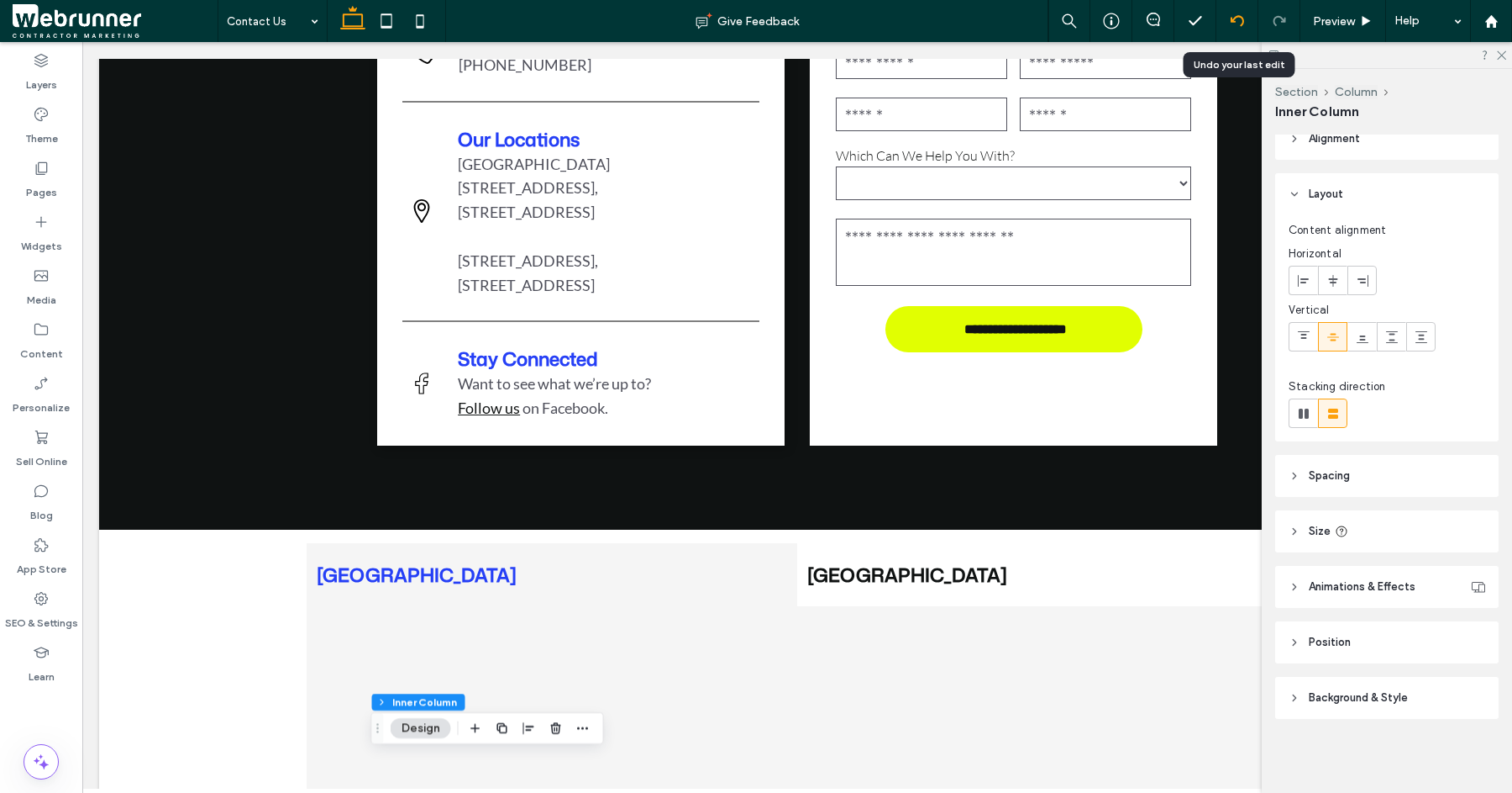
click at [1226, 16] on div at bounding box center [1237, 21] width 41 height 13
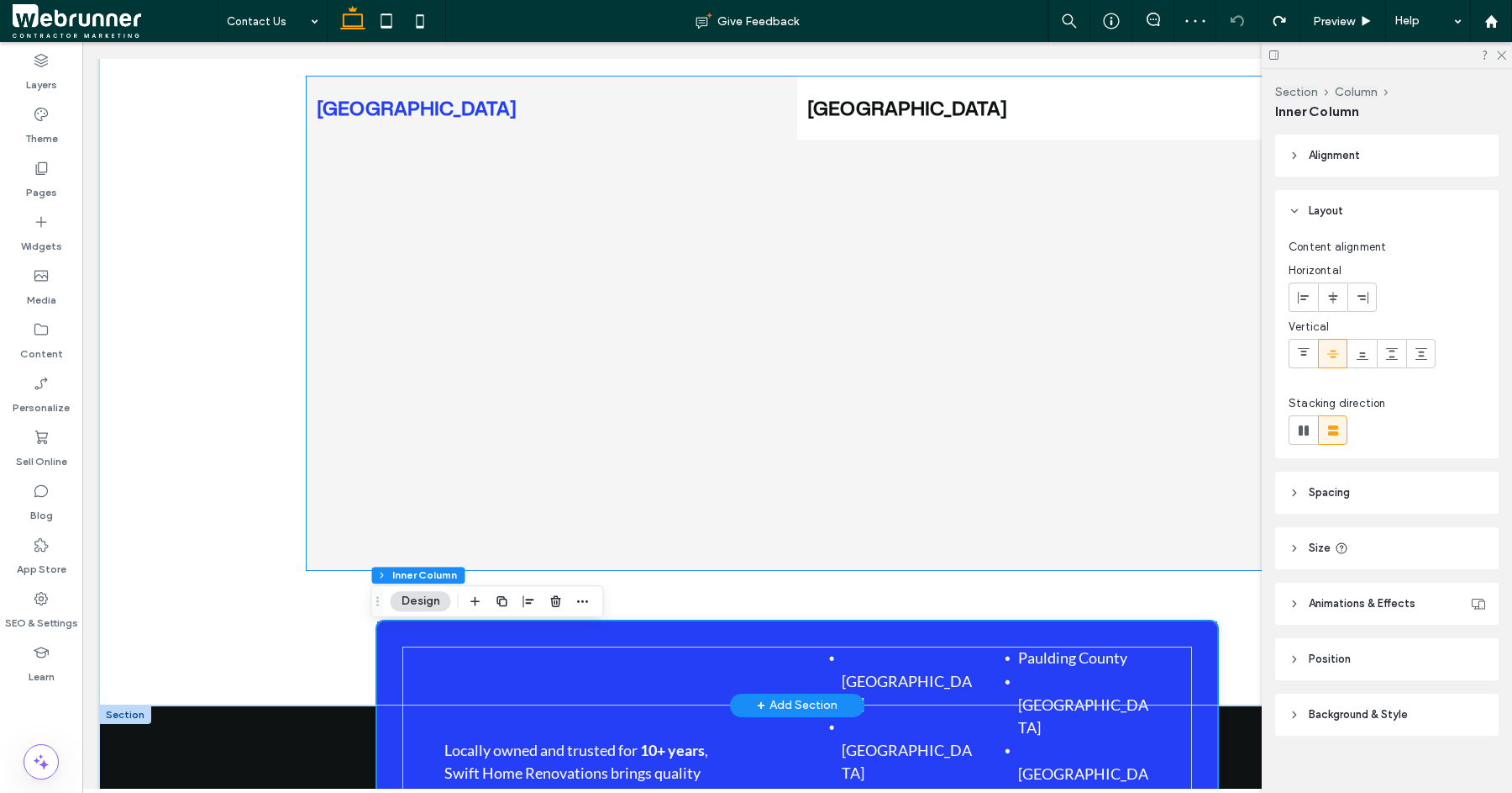
scroll to position [1120, 0]
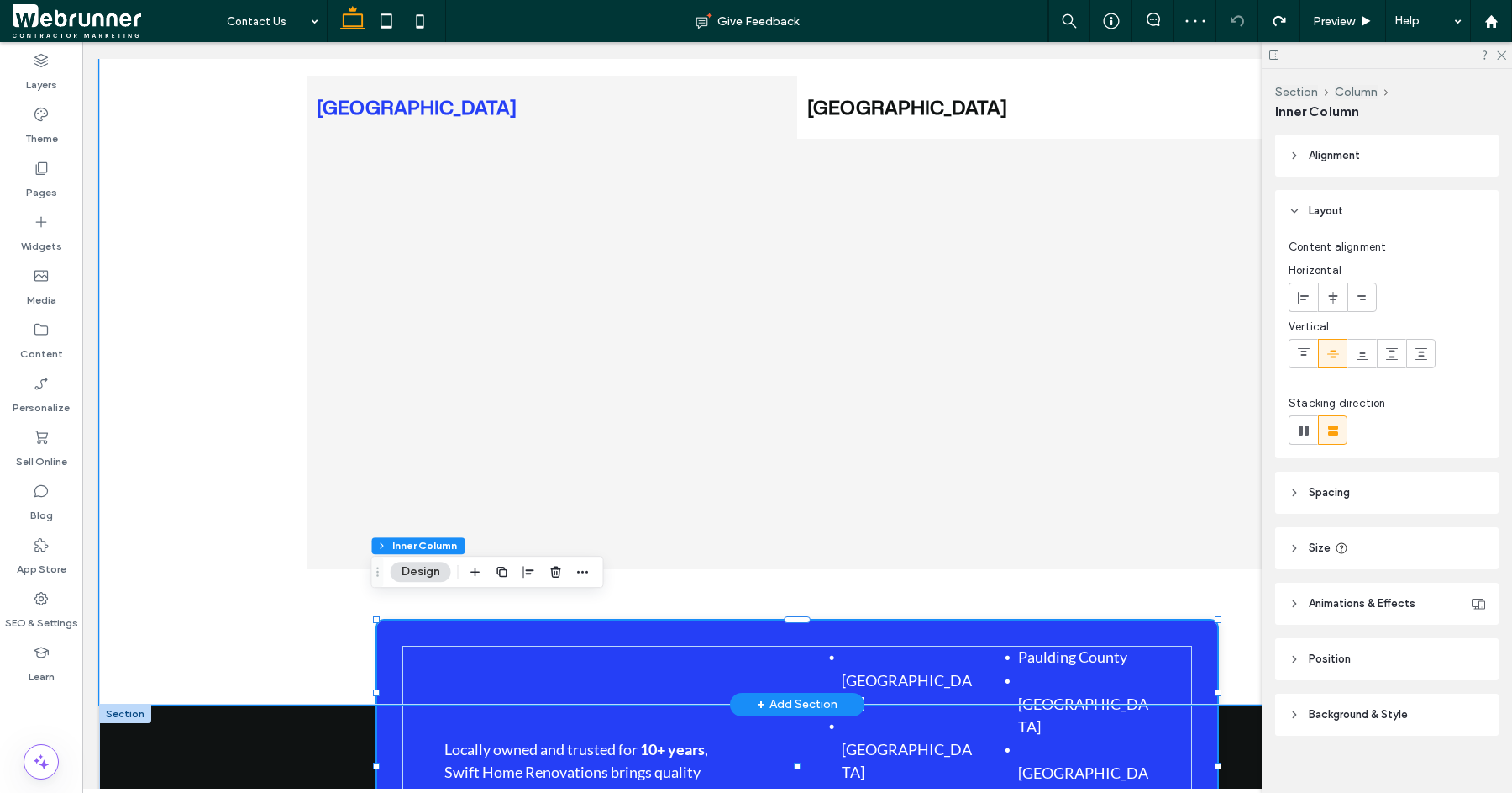
click at [390, 645] on div "[GEOGRAPHIC_DATA] [GEOGRAPHIC_DATA]" at bounding box center [797, 356] width 1008 height 698
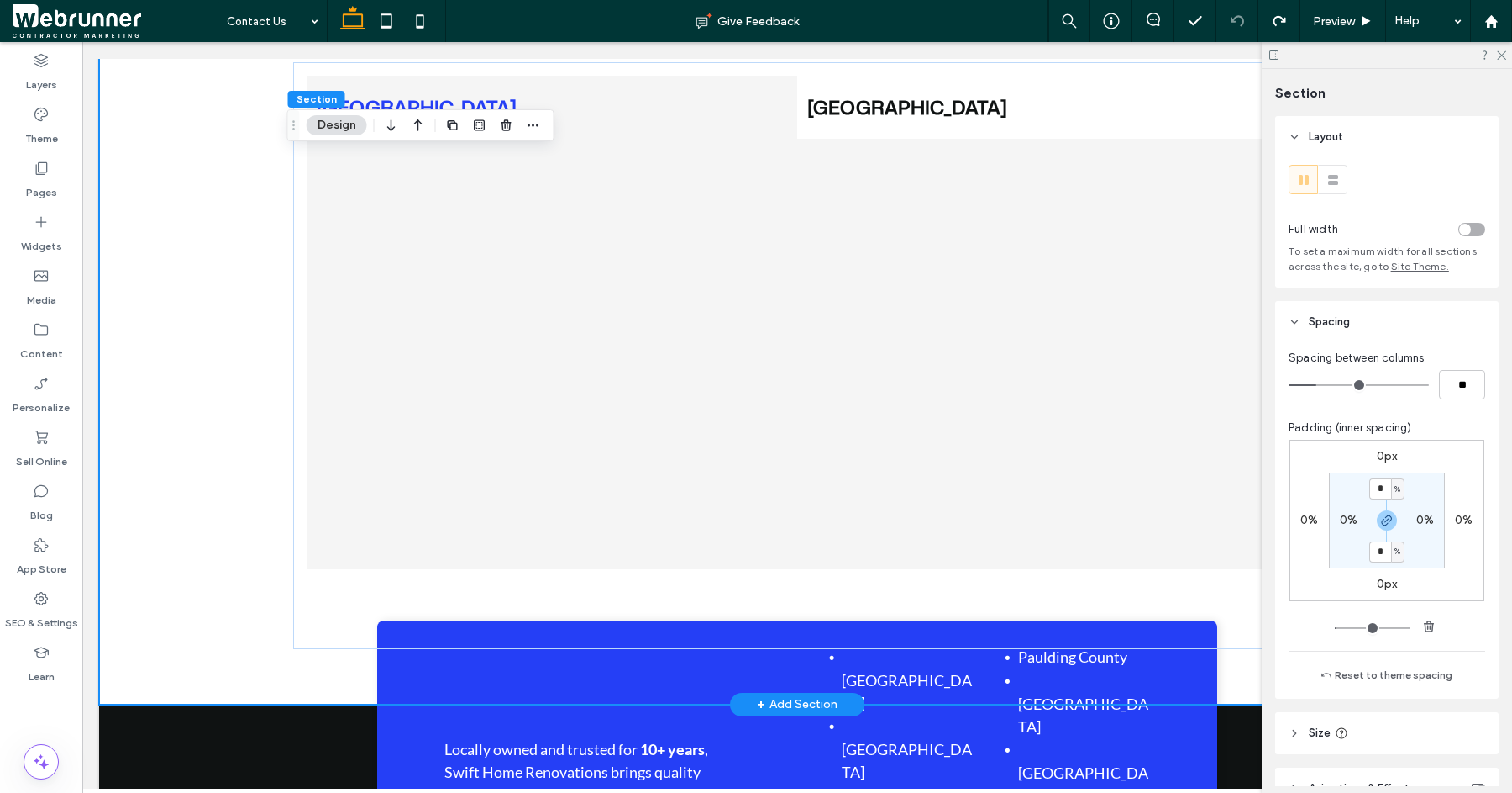
click at [386, 650] on div "[GEOGRAPHIC_DATA] [GEOGRAPHIC_DATA]" at bounding box center [797, 356] width 1008 height 698
click at [434, 654] on div "[GEOGRAPHIC_DATA] [GEOGRAPHIC_DATA]" at bounding box center [797, 356] width 1008 height 698
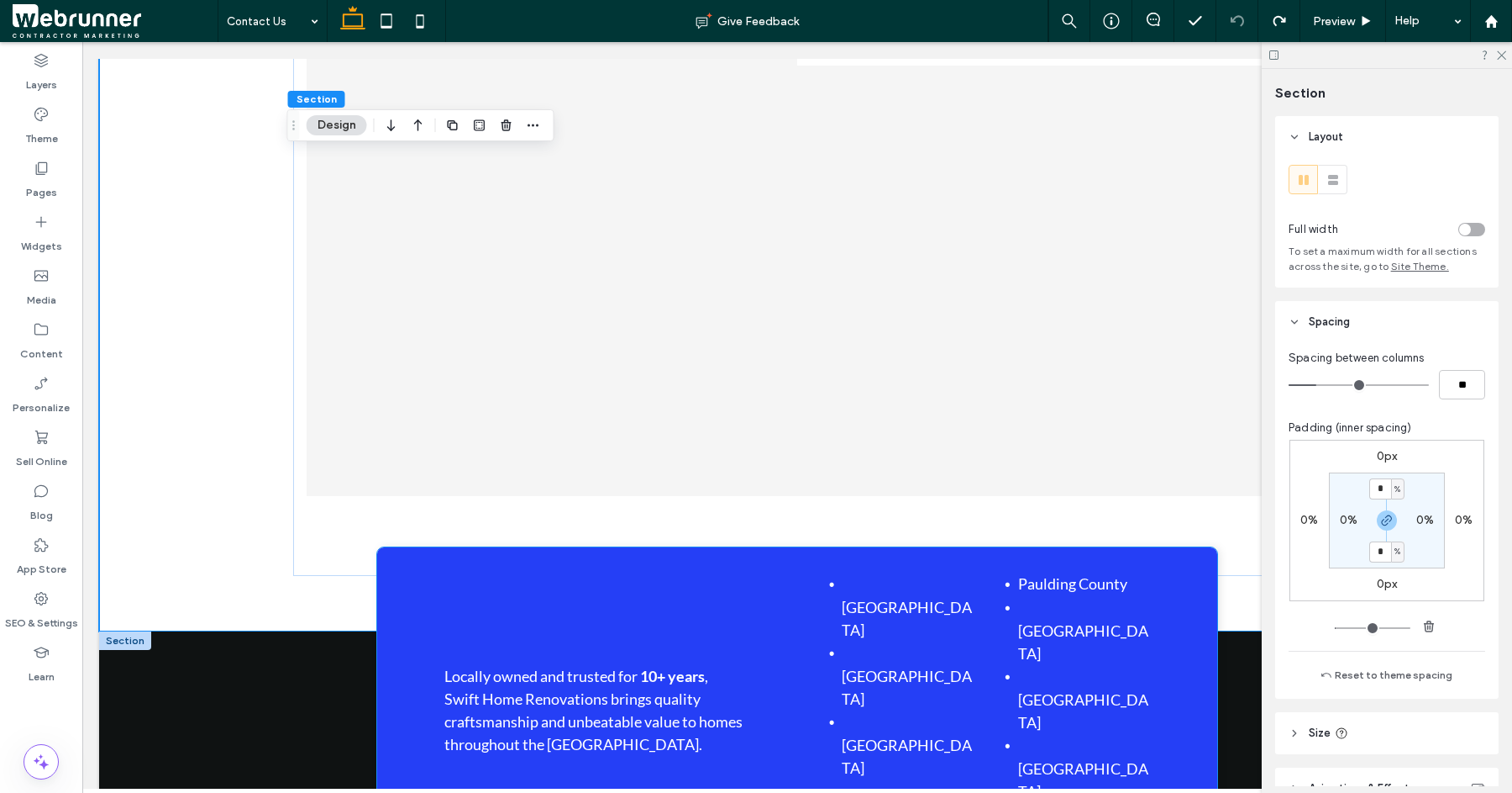
scroll to position [1273, 0]
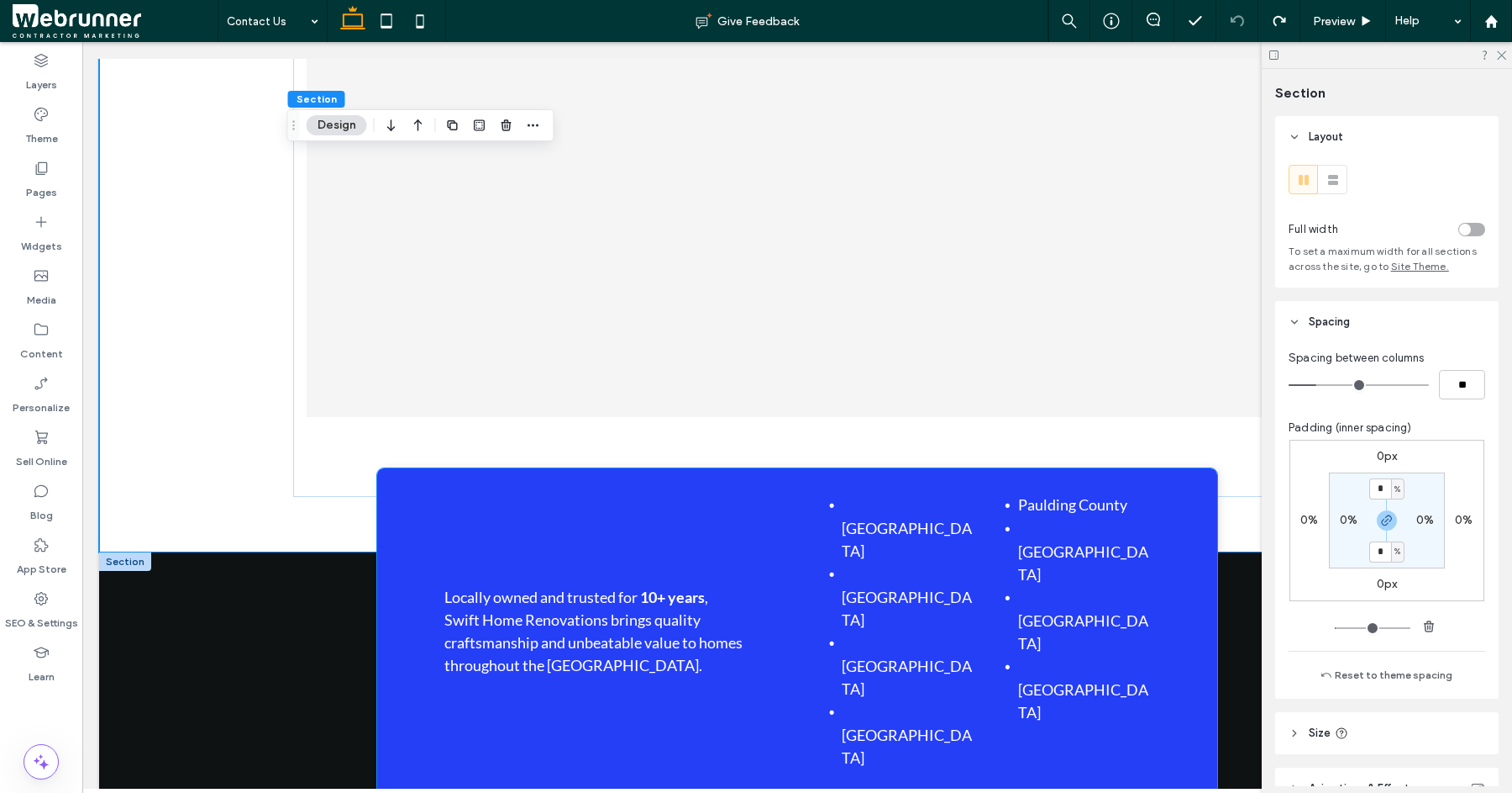
click at [476, 588] on span ", Swift Home Renovations brings quality craftsmanship and unbeatable value to h…" at bounding box center [594, 631] width 299 height 87
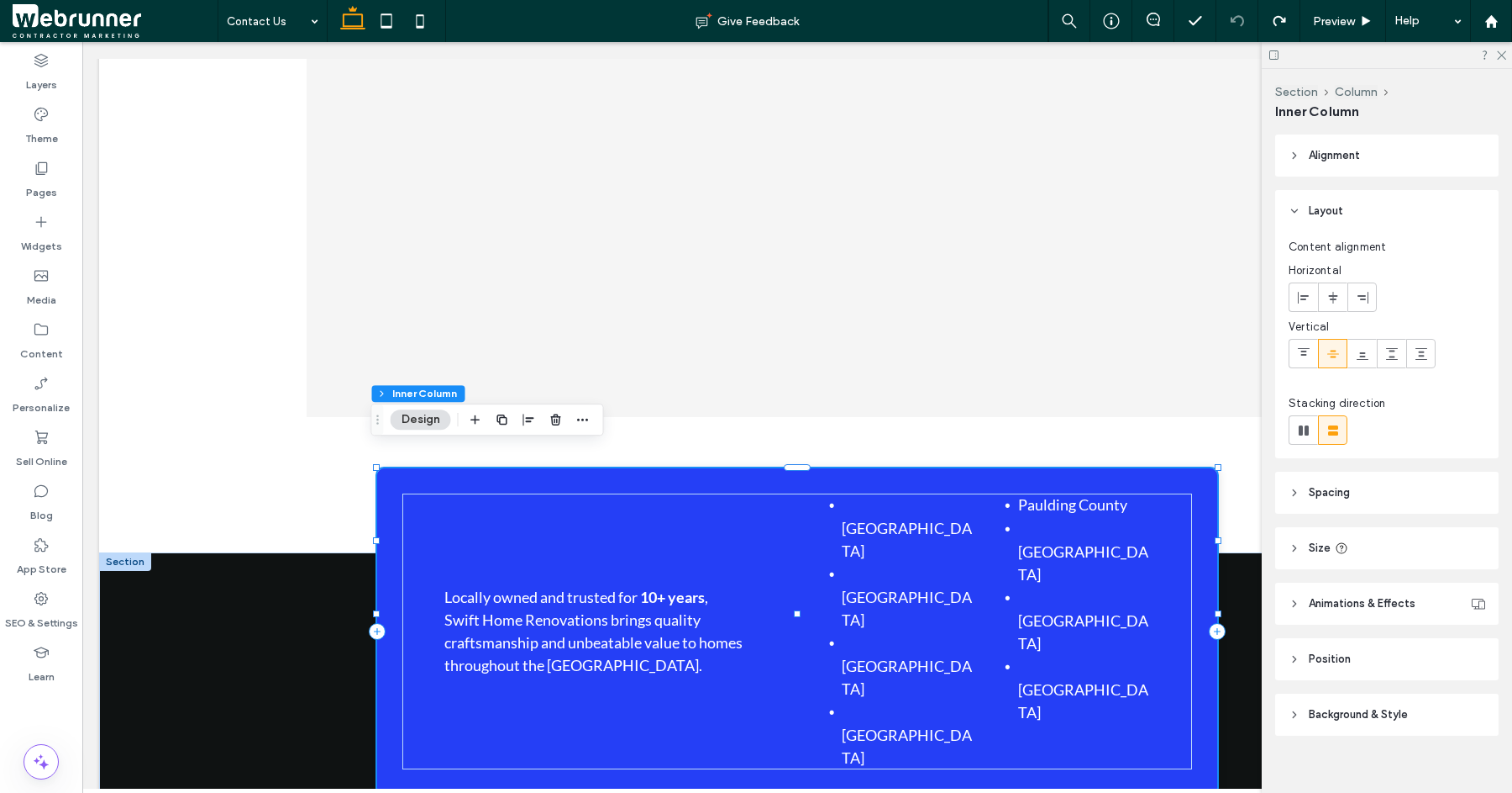
click at [394, 591] on div "Locally owned and trusted for 10+ years , Swift Home Renovations brings quality…" at bounding box center [797, 715] width 1008 height 326
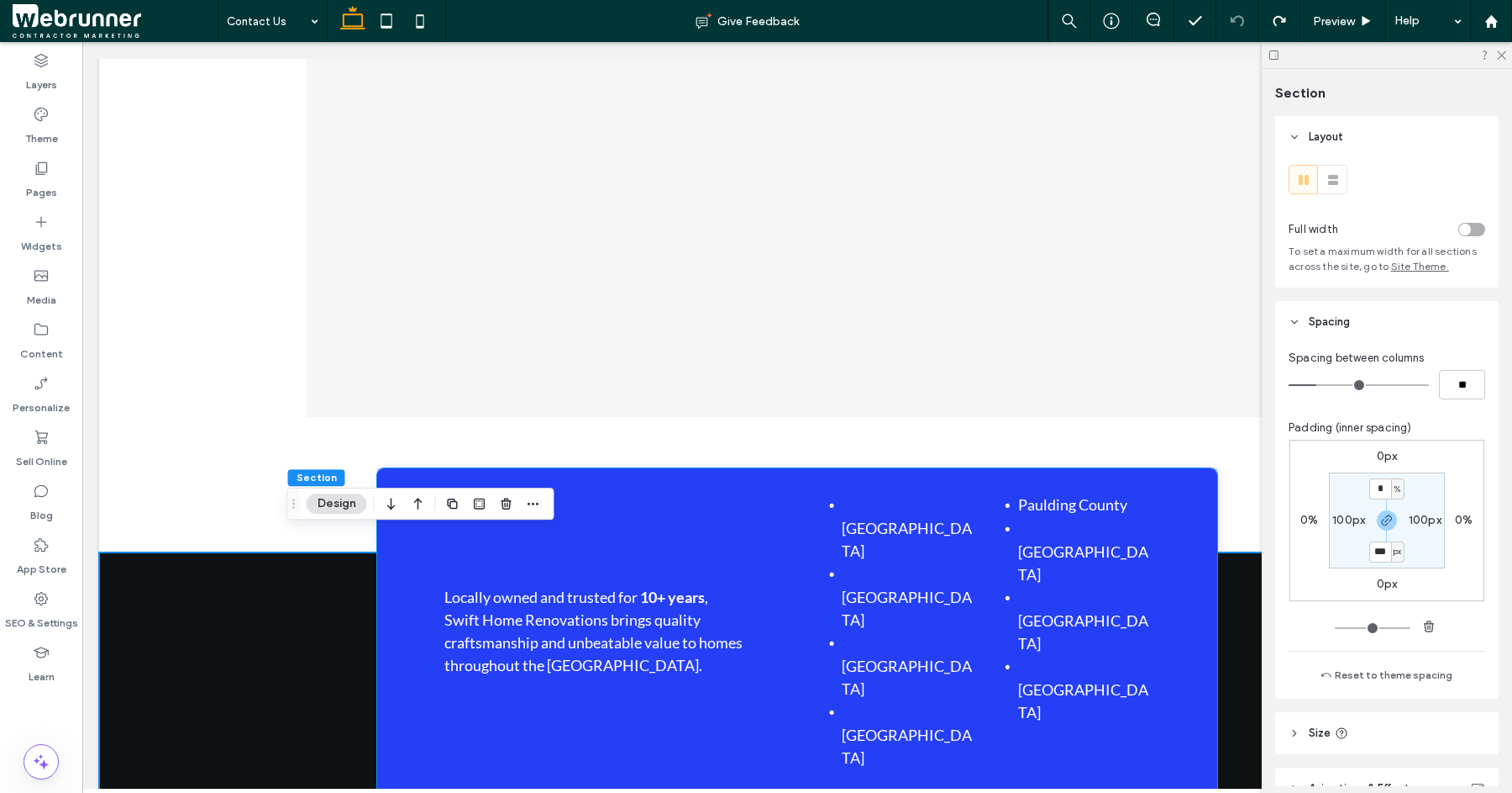
click at [399, 586] on div "Locally owned and trusted for 10+ years , Swift Home Renovations brings quality…" at bounding box center [797, 632] width 840 height 326
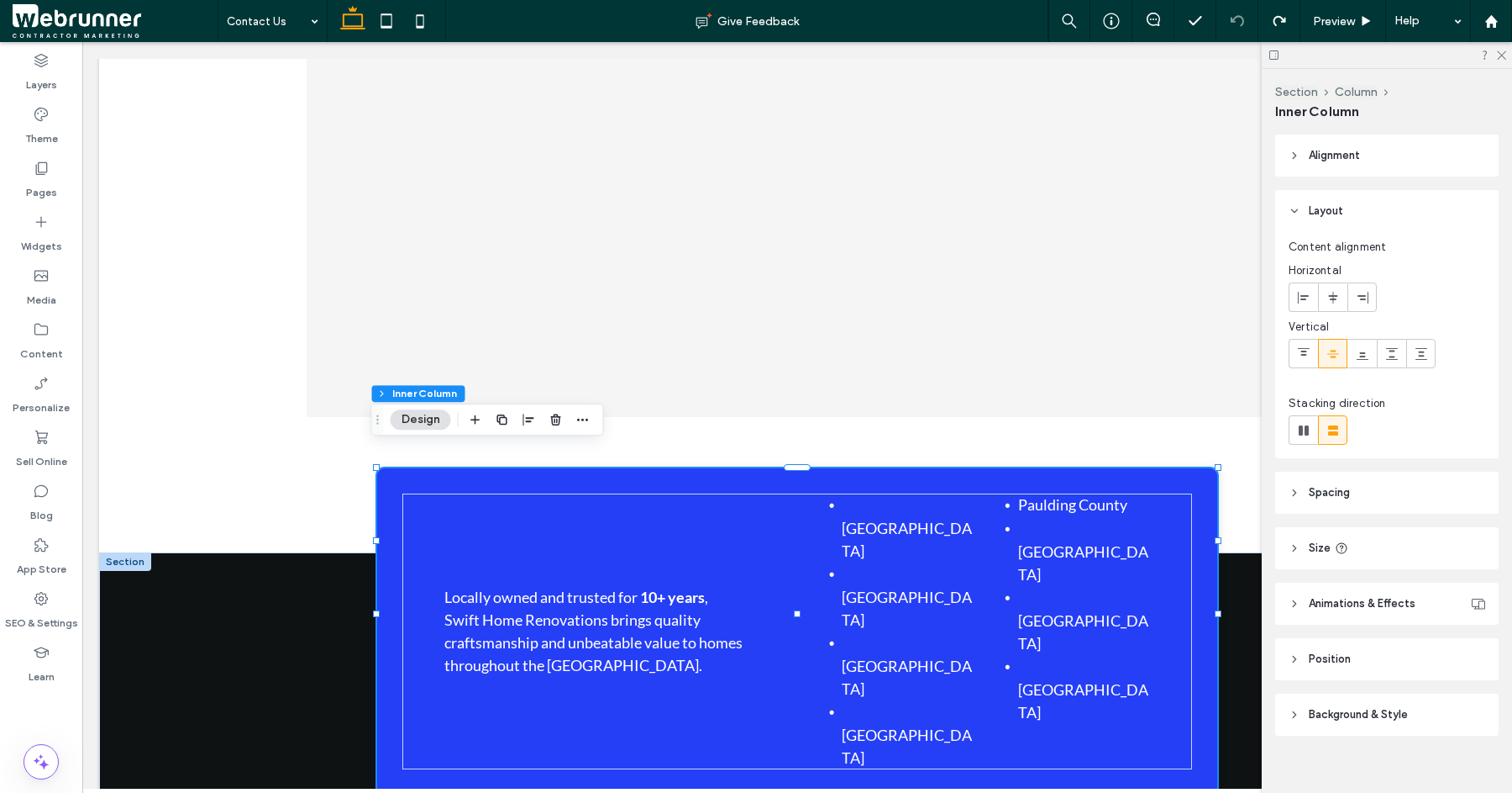
click at [1315, 704] on header "Background & Style" at bounding box center [1387, 715] width 224 height 42
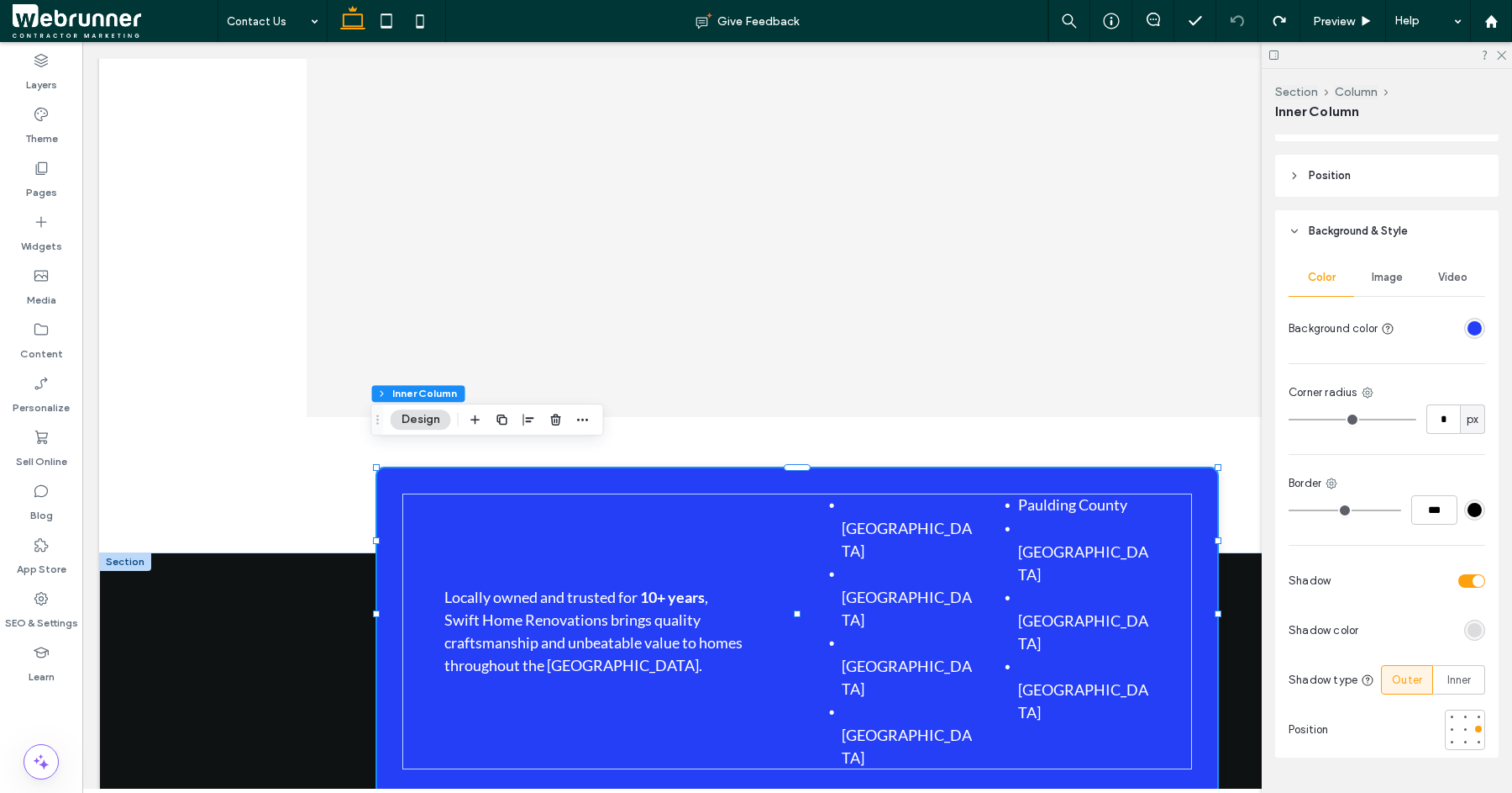
scroll to position [490, 0]
type input "*"
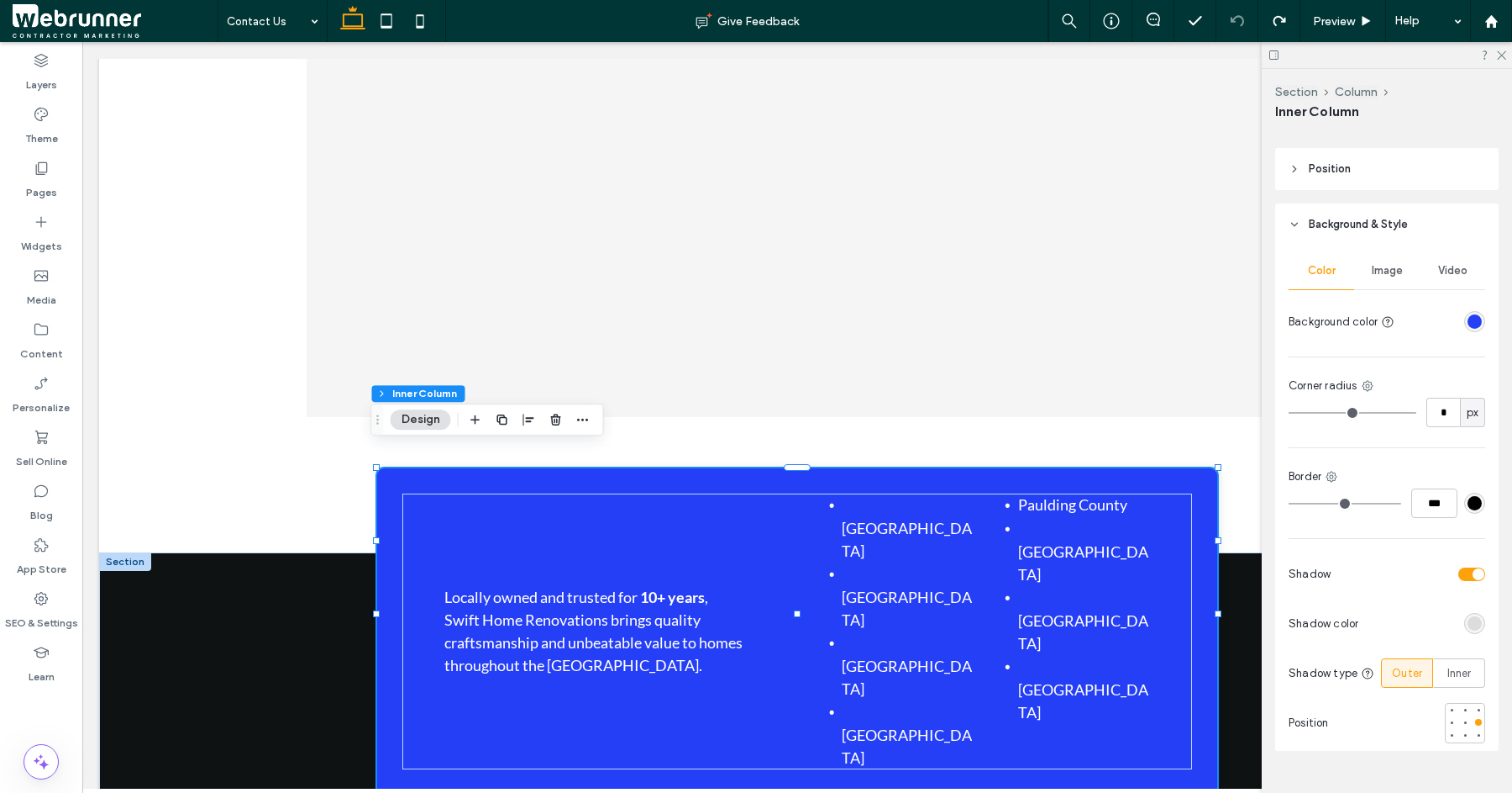
type input "*"
drag, startPoint x: 1307, startPoint y: 411, endPoint x: 1239, endPoint y: 415, distance: 68.1
type input "*"
click at [1289, 414] on input "range" at bounding box center [1352, 413] width 127 height 2
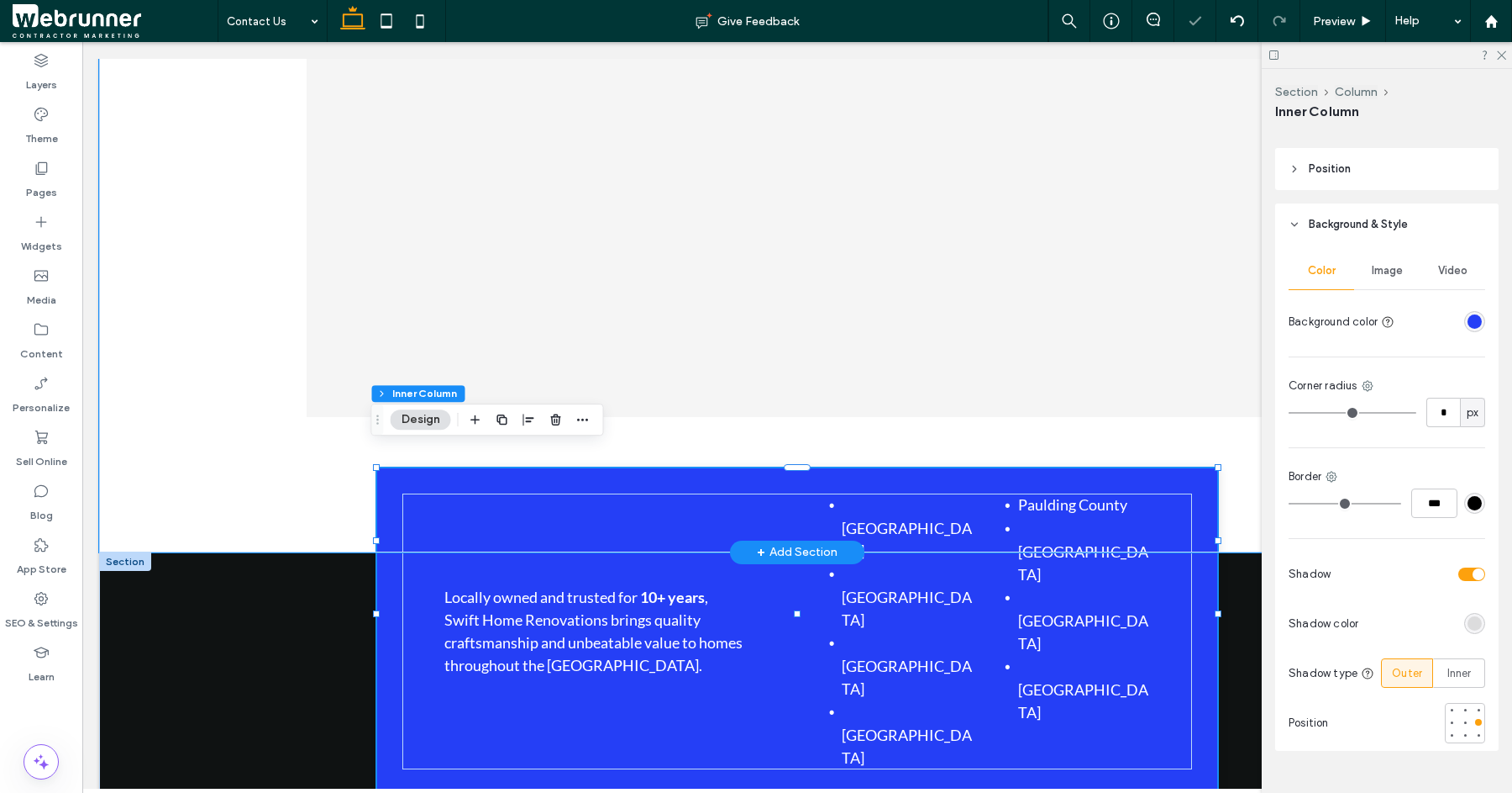
click at [219, 405] on div "[GEOGRAPHIC_DATA] [GEOGRAPHIC_DATA]" at bounding box center [797, 203] width 1396 height 698
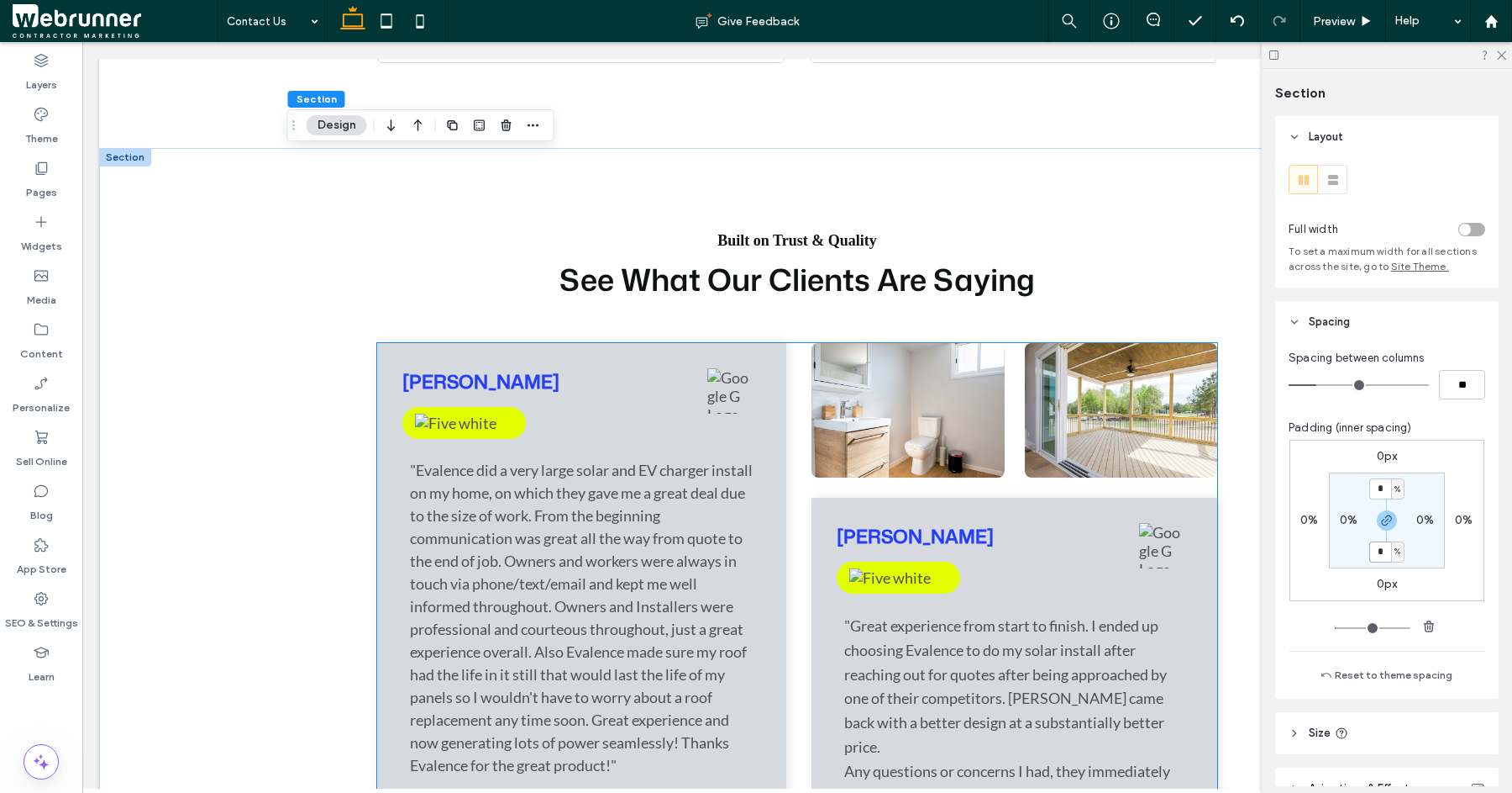
scroll to position [2255, 0]
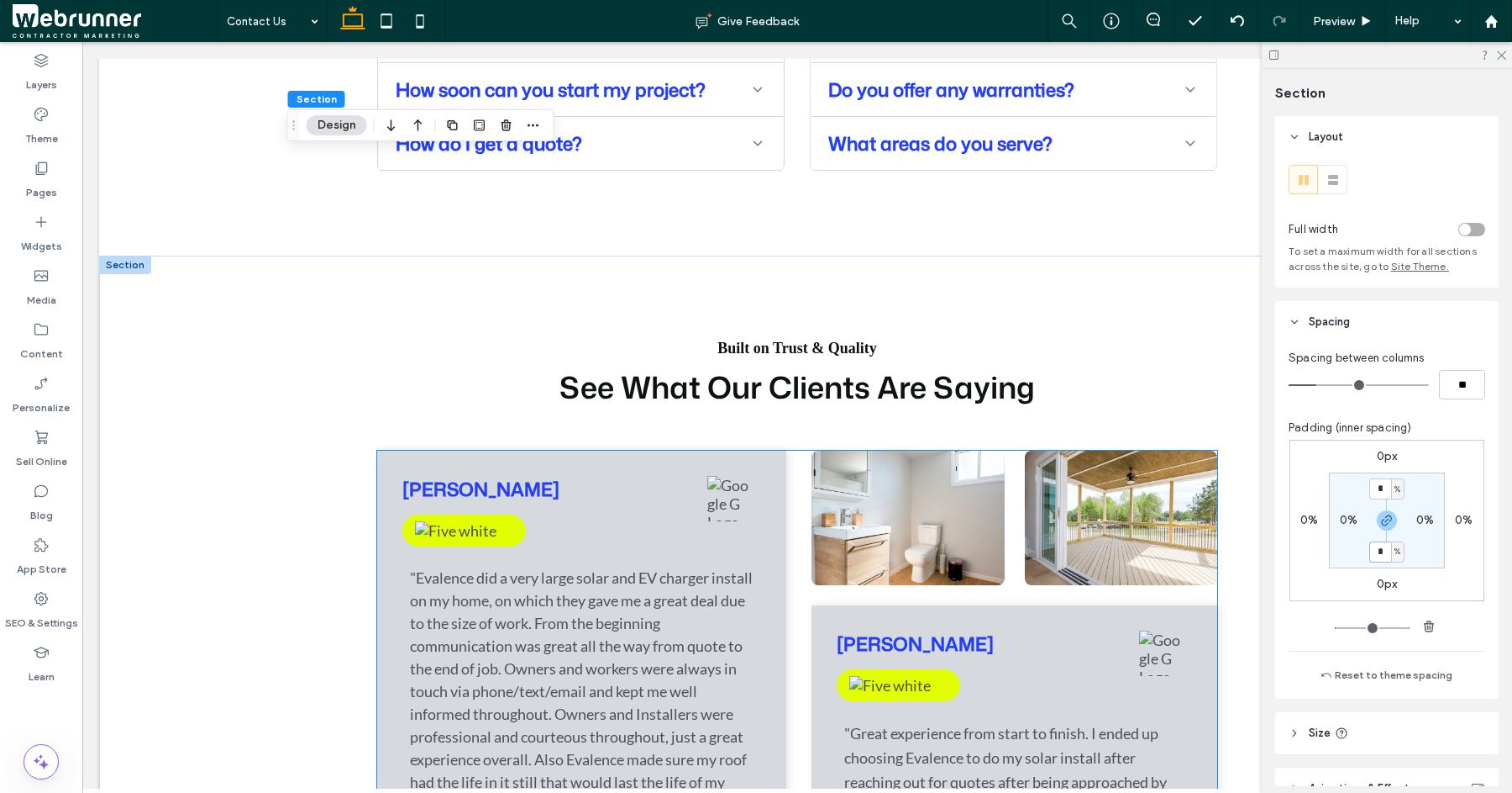
click at [921, 450] on div at bounding box center [908, 517] width 193 height 135
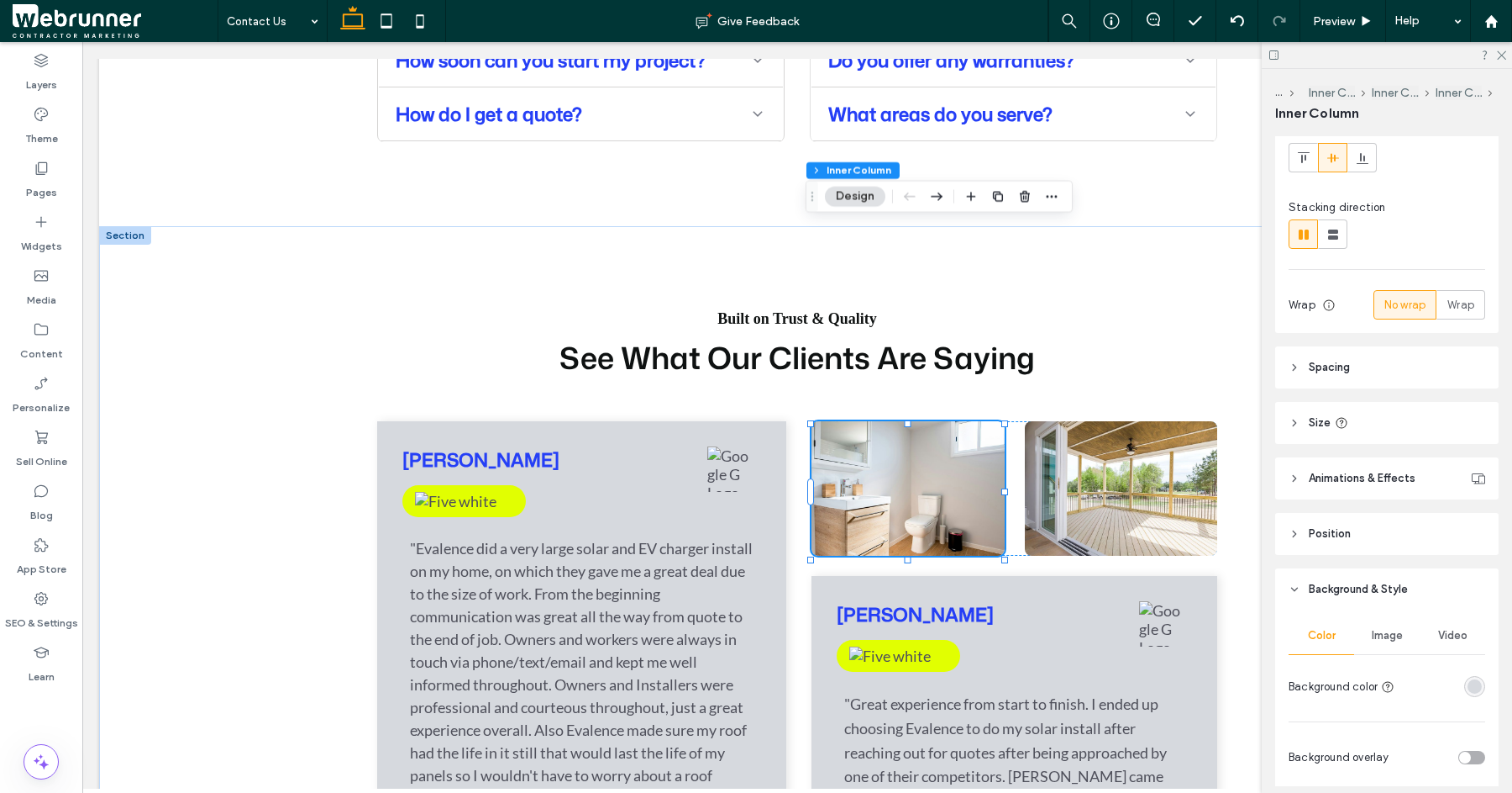
scroll to position [516, 0]
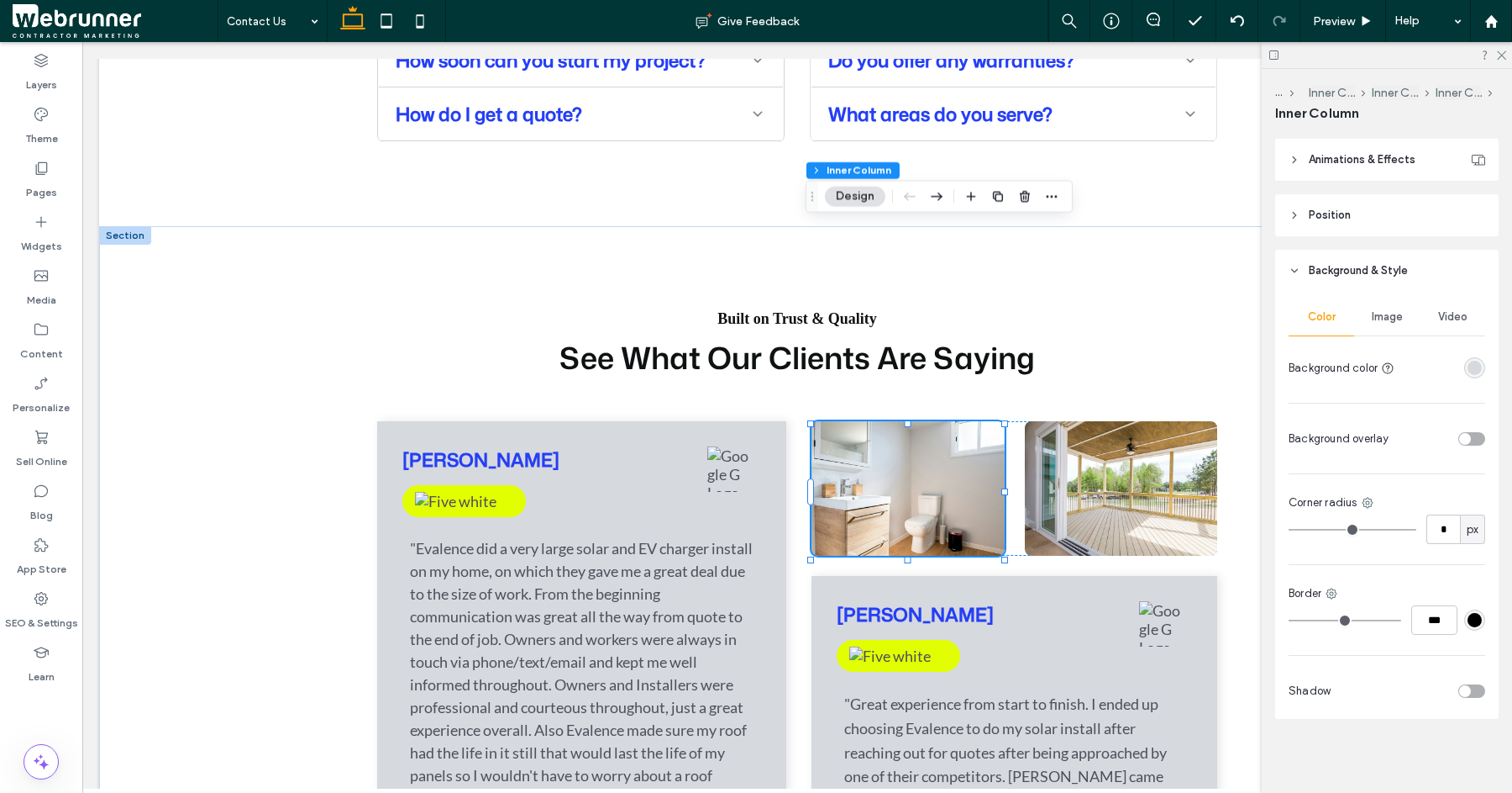
type input "**"
type input "*"
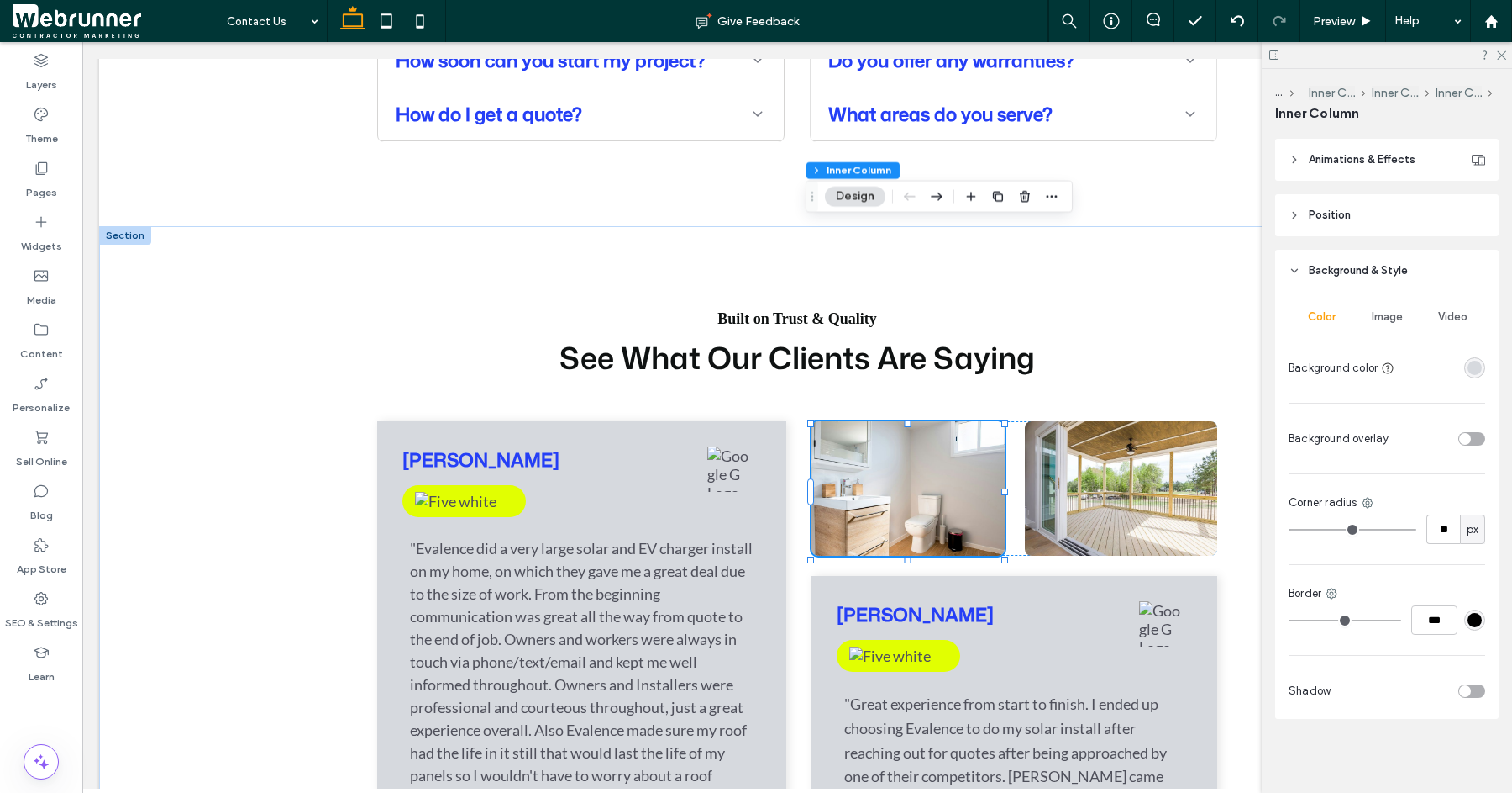
type input "*"
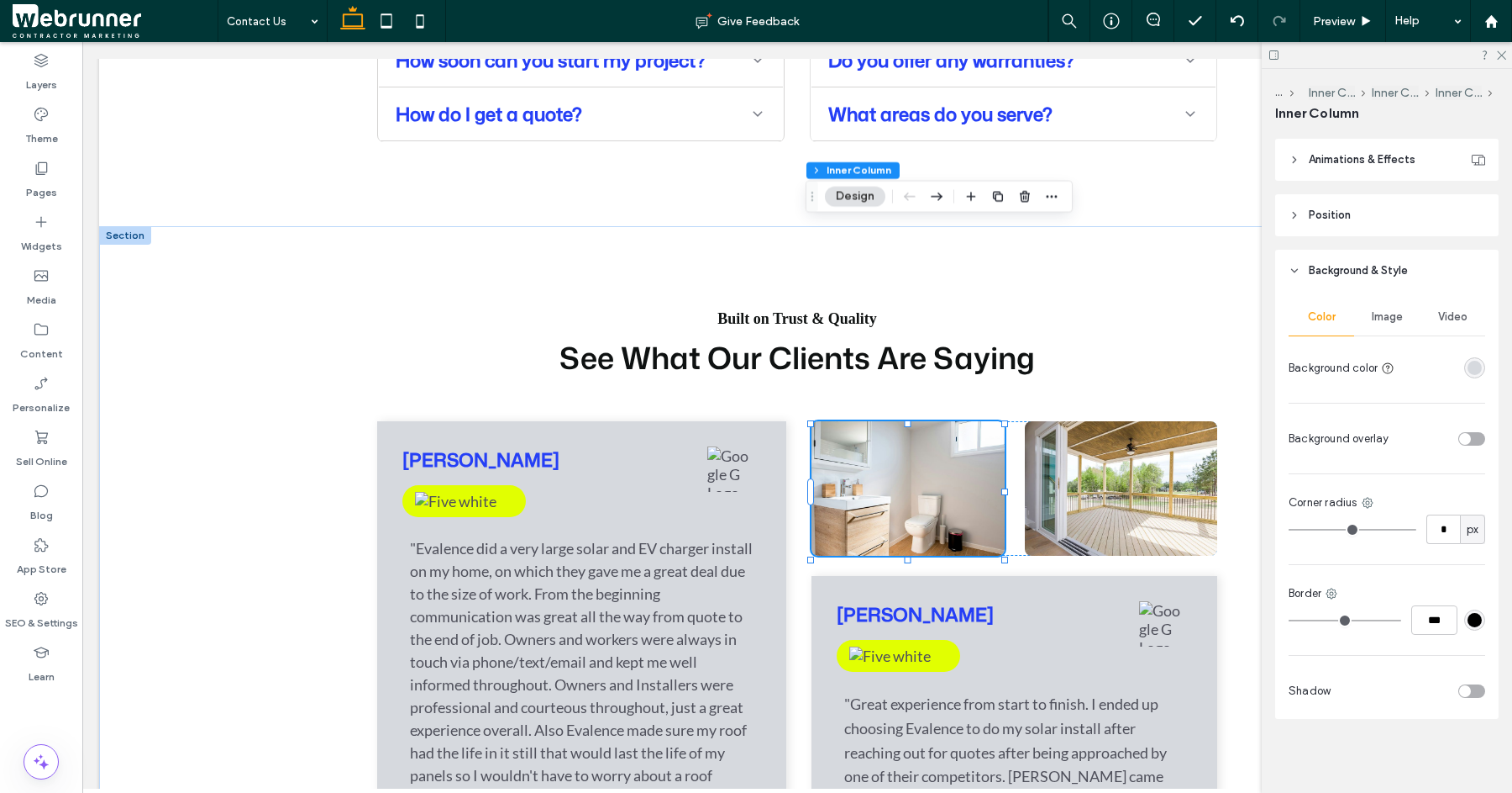
type input "*"
drag, startPoint x: 1308, startPoint y: 531, endPoint x: 1265, endPoint y: 532, distance: 43.0
type input "*"
click at [1289, 531] on input "range" at bounding box center [1352, 530] width 127 height 2
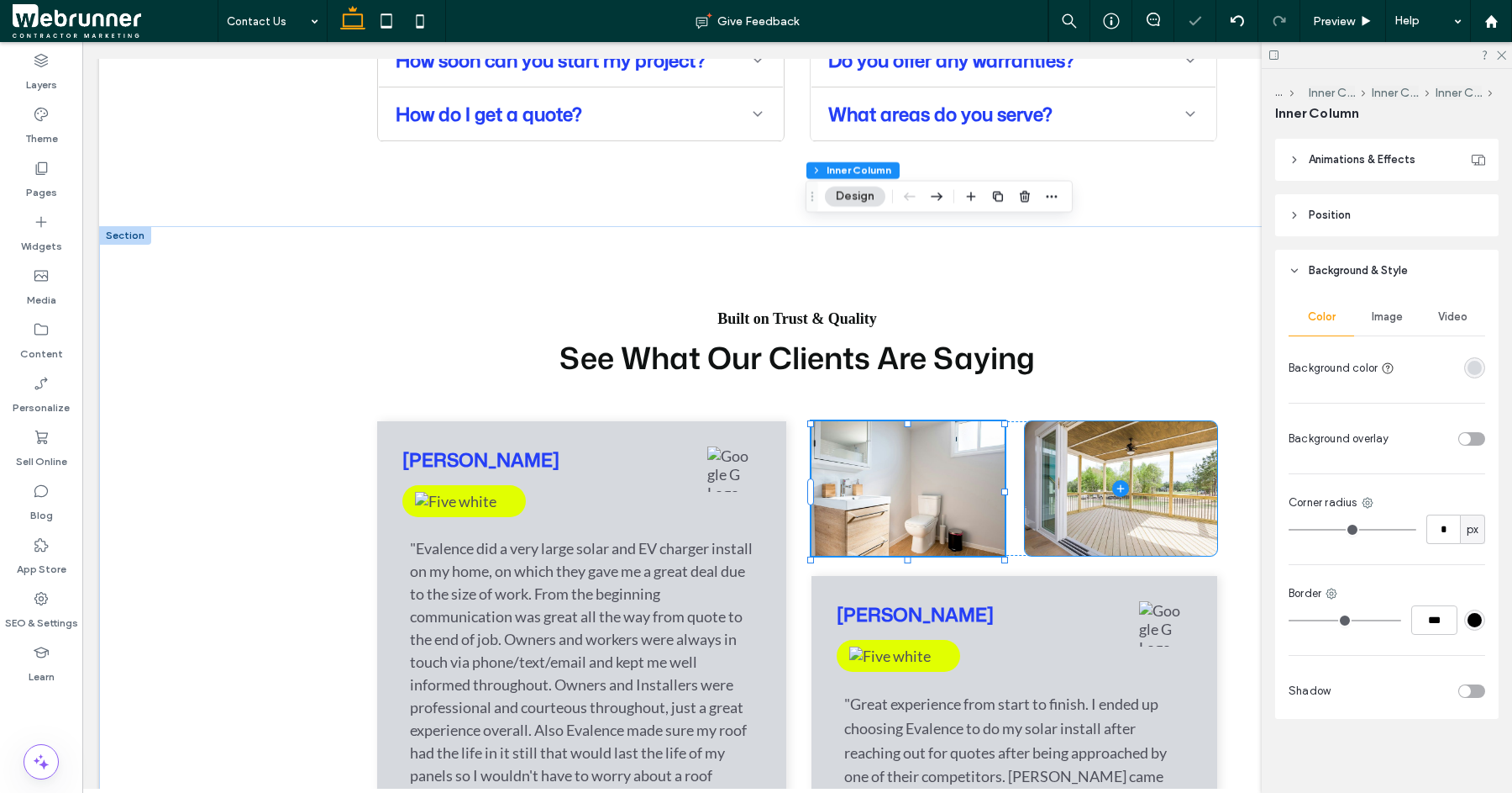
click at [1093, 421] on span at bounding box center [1122, 488] width 193 height 135
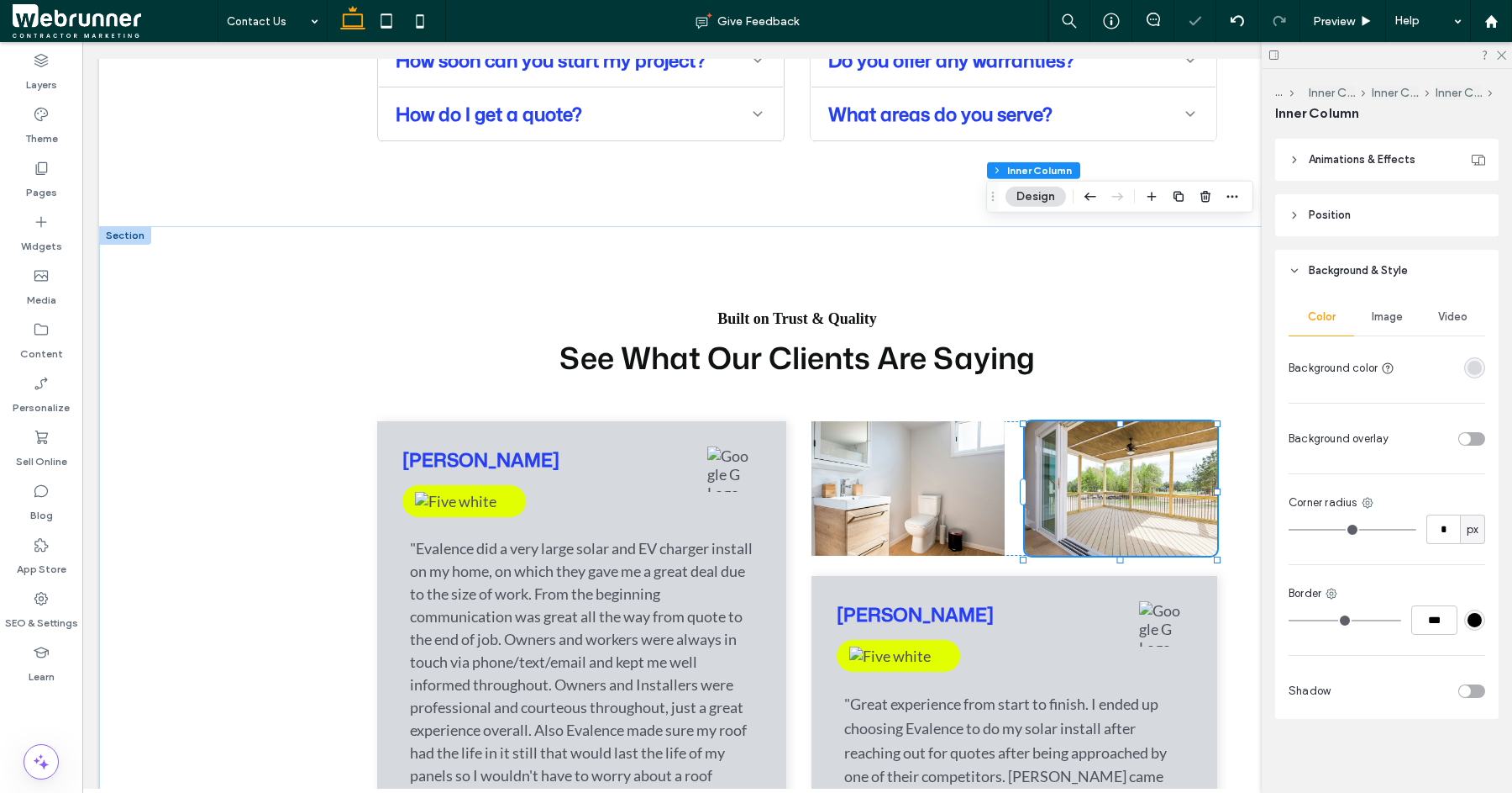
type input "*"
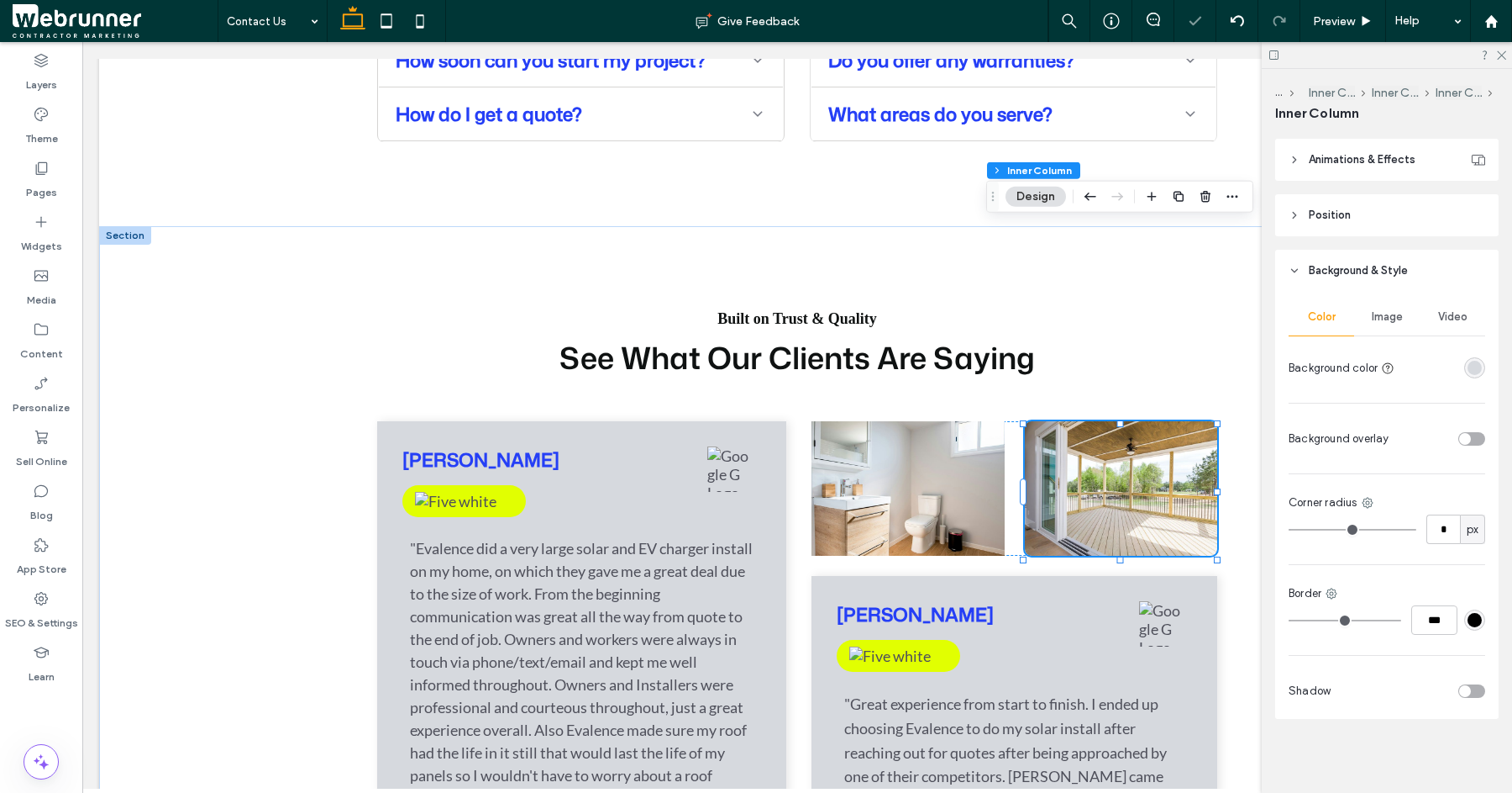
type input "*"
drag, startPoint x: 1302, startPoint y: 529, endPoint x: 1261, endPoint y: 527, distance: 41.0
type input "*"
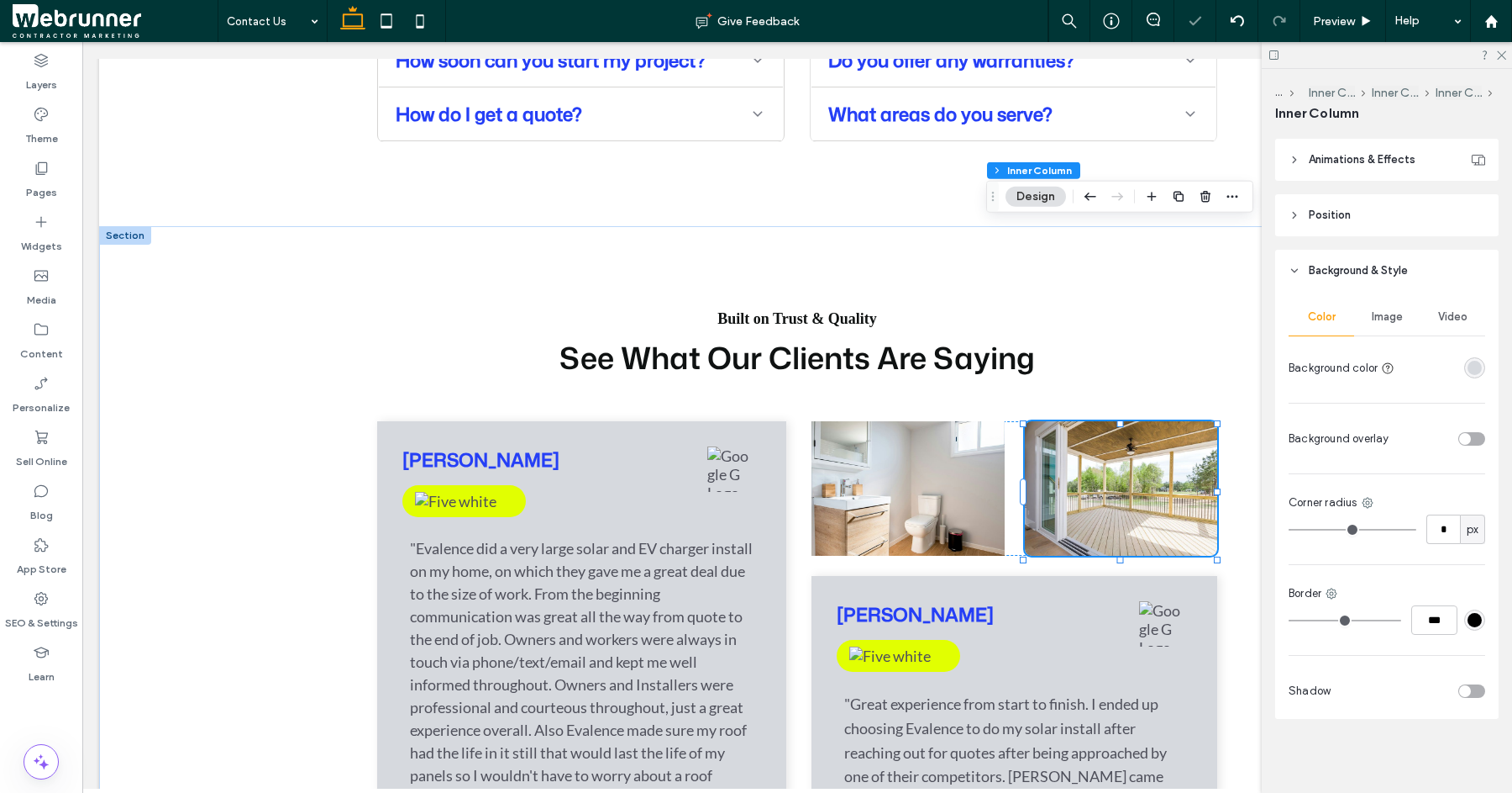
click at [1289, 529] on input "range" at bounding box center [1352, 530] width 127 height 2
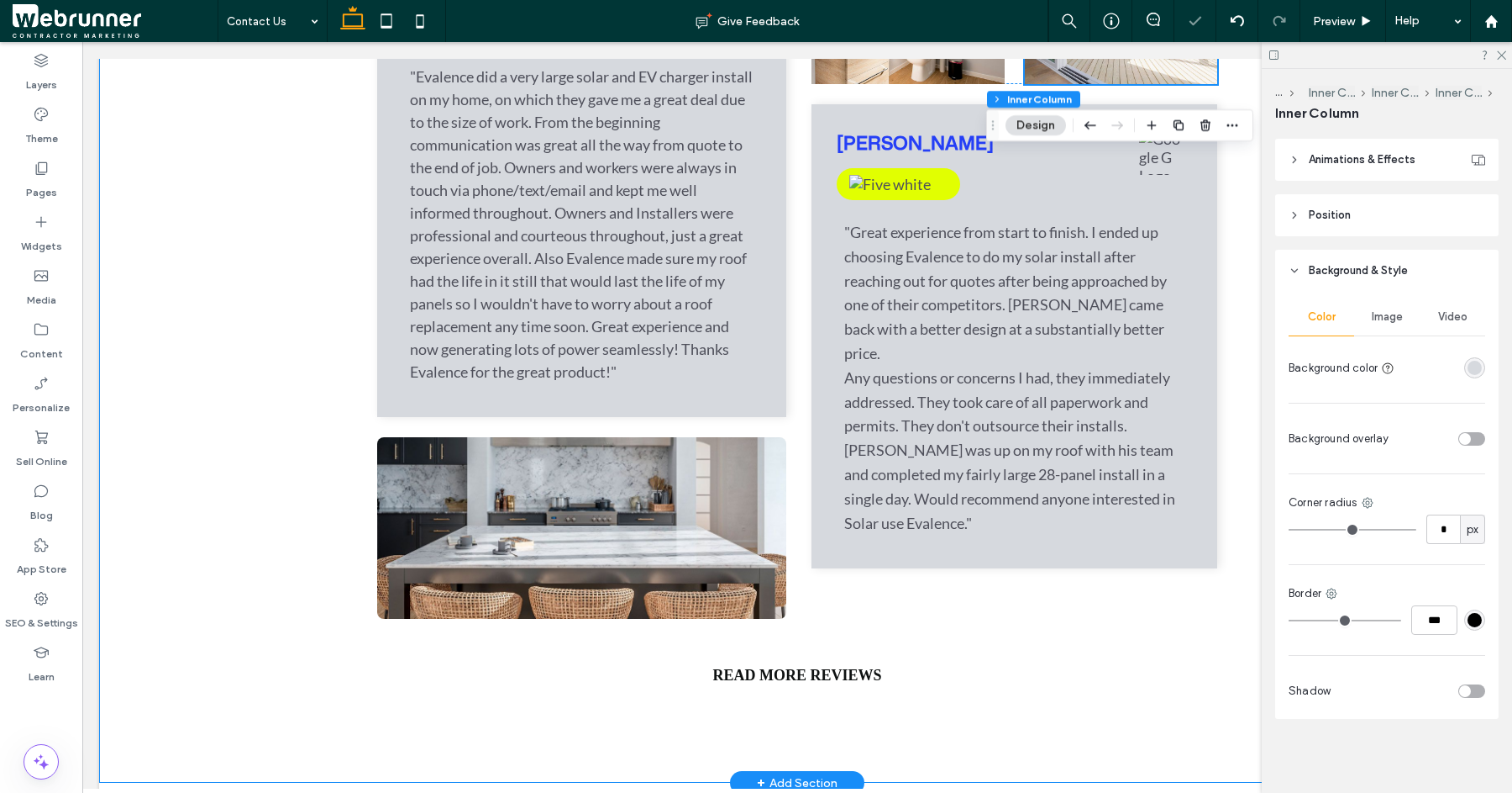
scroll to position [2817, 0]
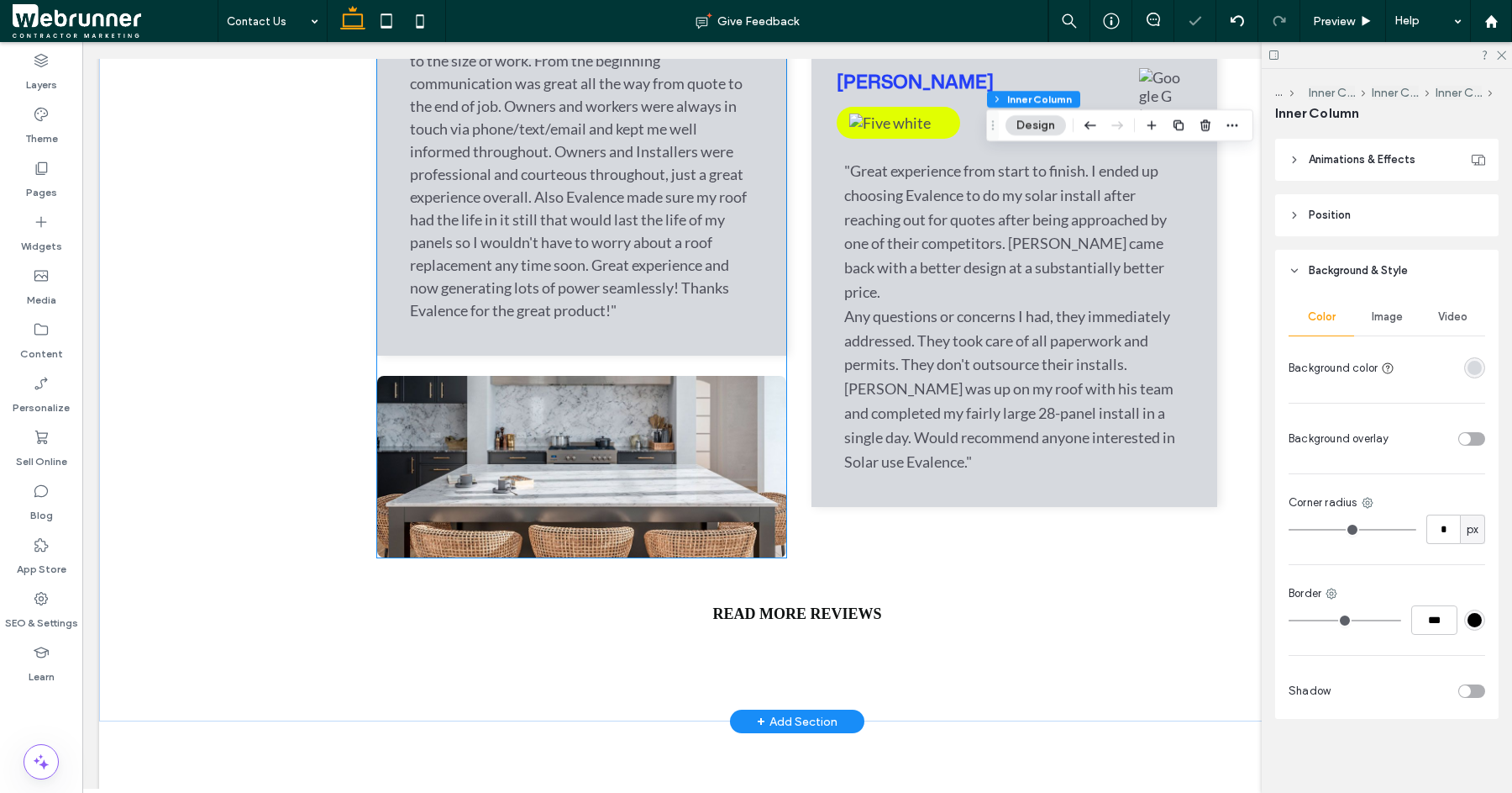
click at [621, 376] on div at bounding box center [581, 467] width 409 height 182
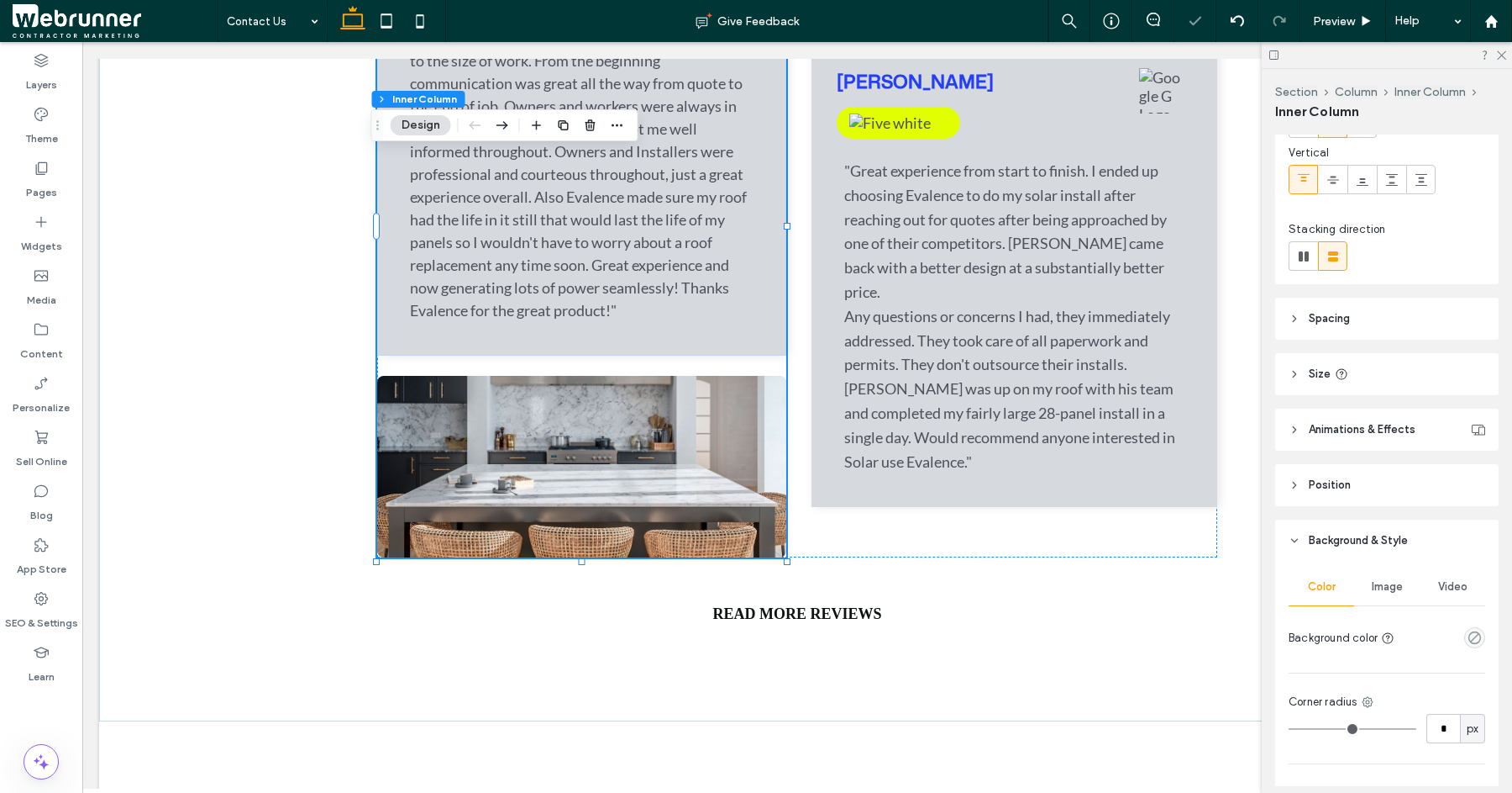
scroll to position [373, 0]
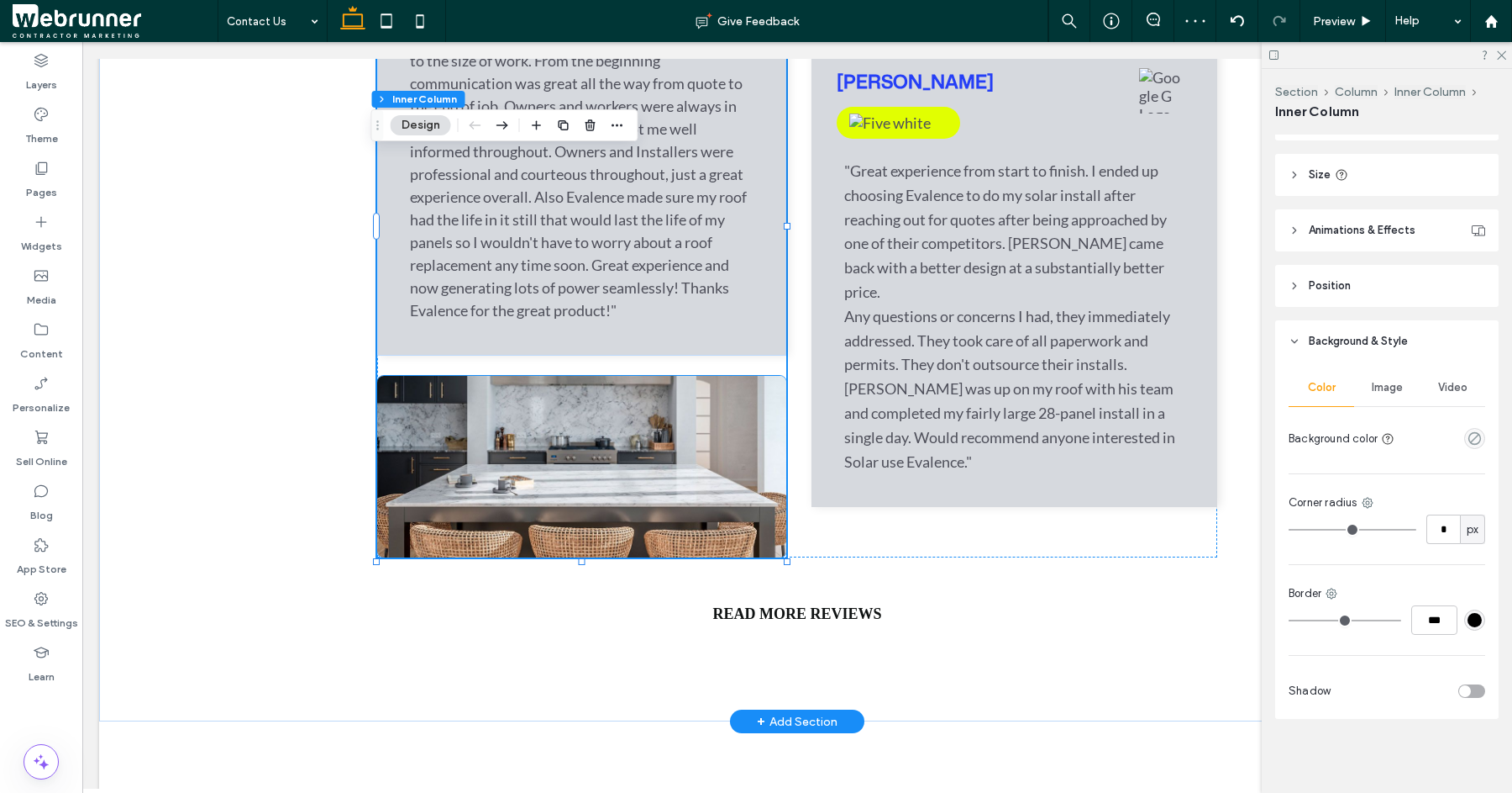
click at [636, 376] on div at bounding box center [581, 467] width 409 height 182
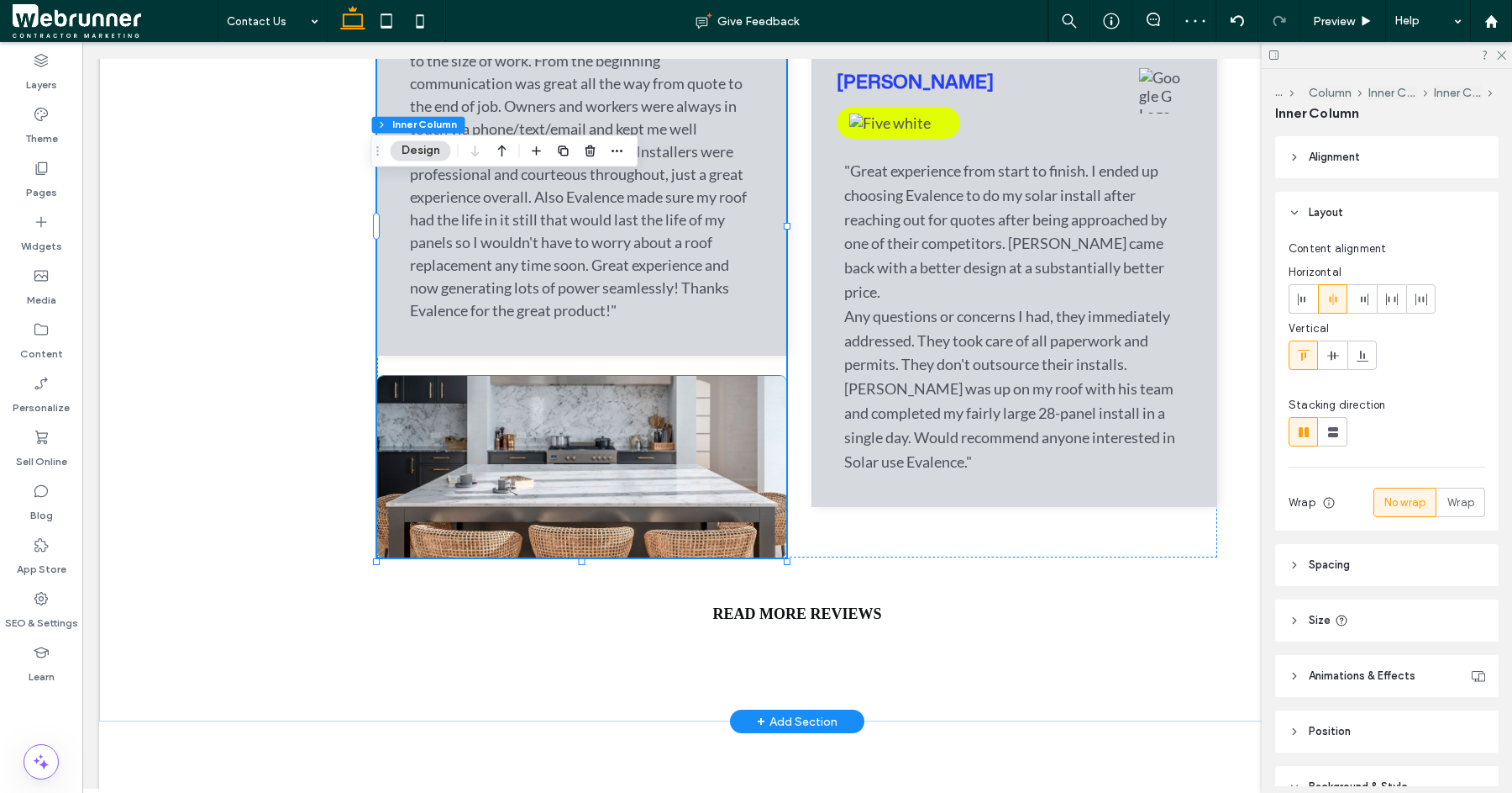
click at [636, 376] on div at bounding box center [581, 467] width 409 height 182
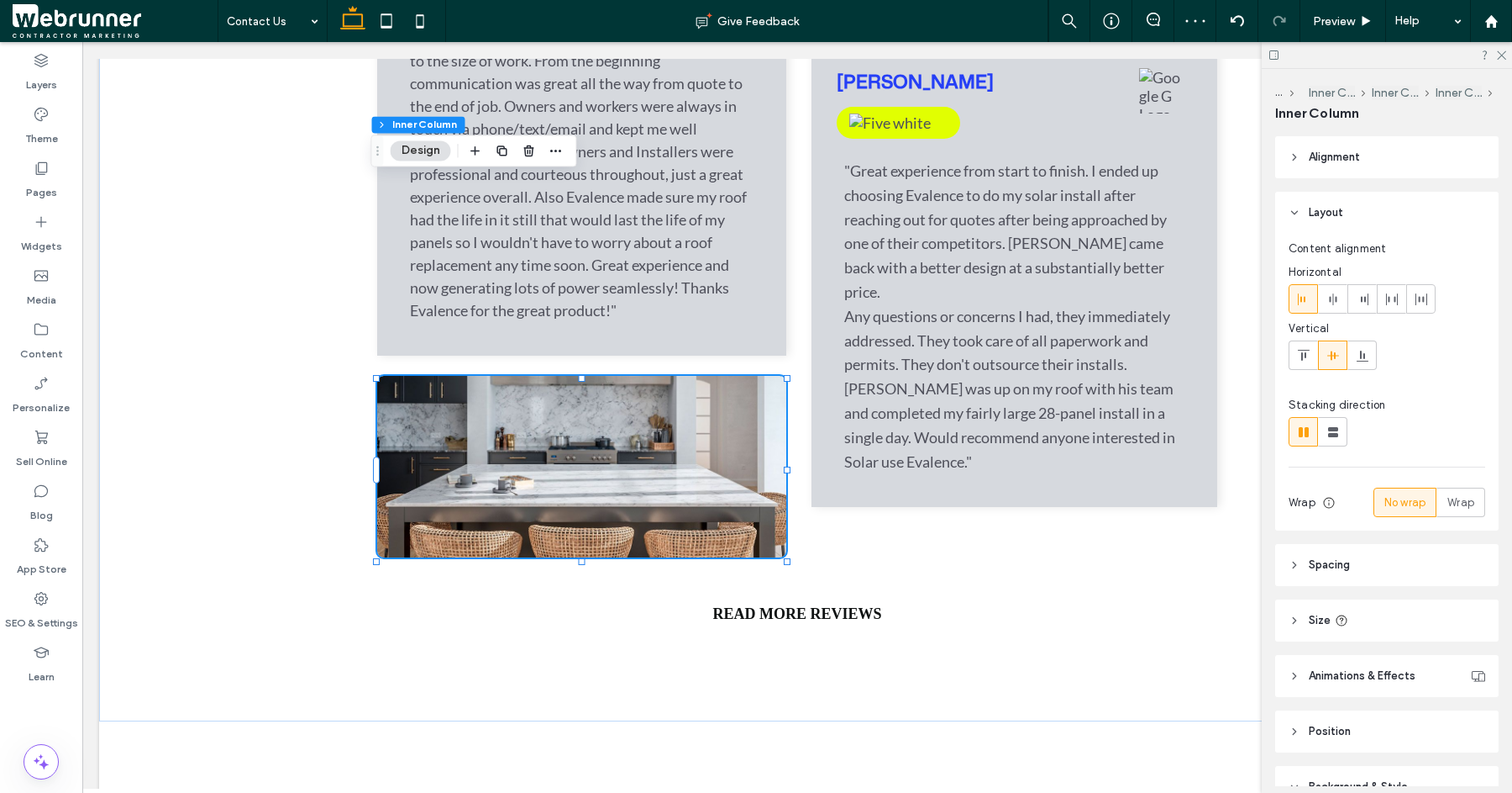
scroll to position [516, 0]
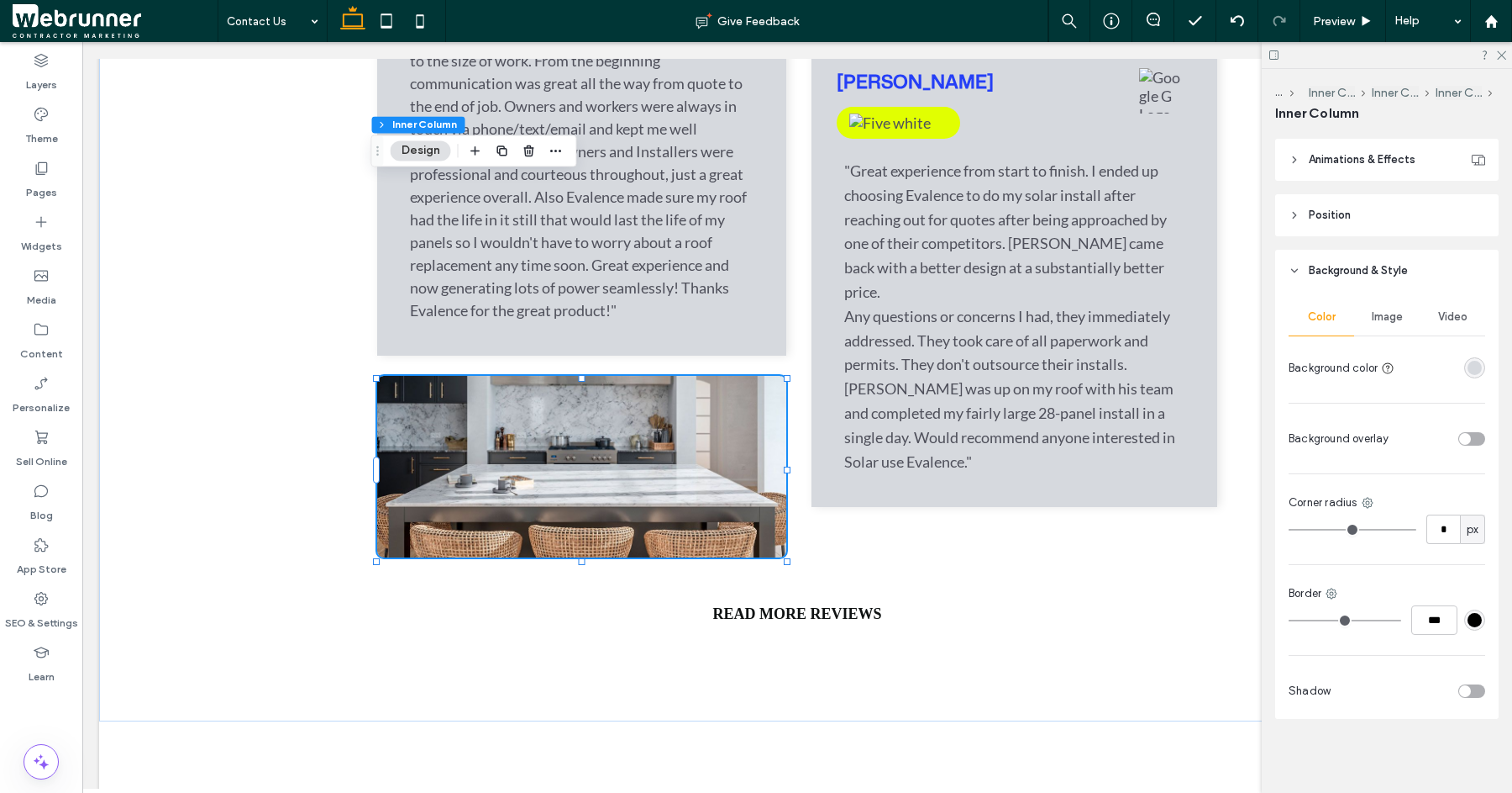
type input "*"
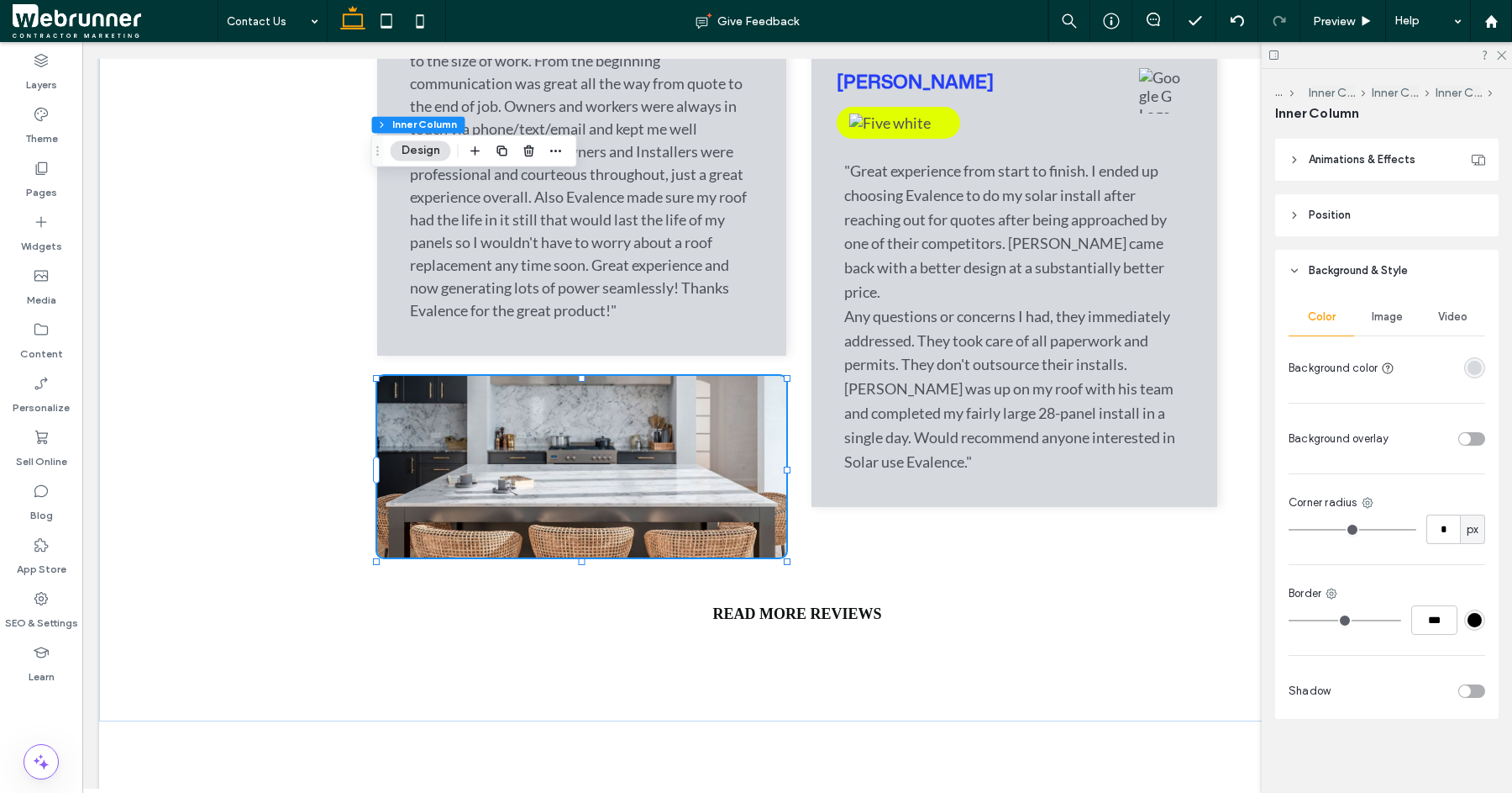
type input "*"
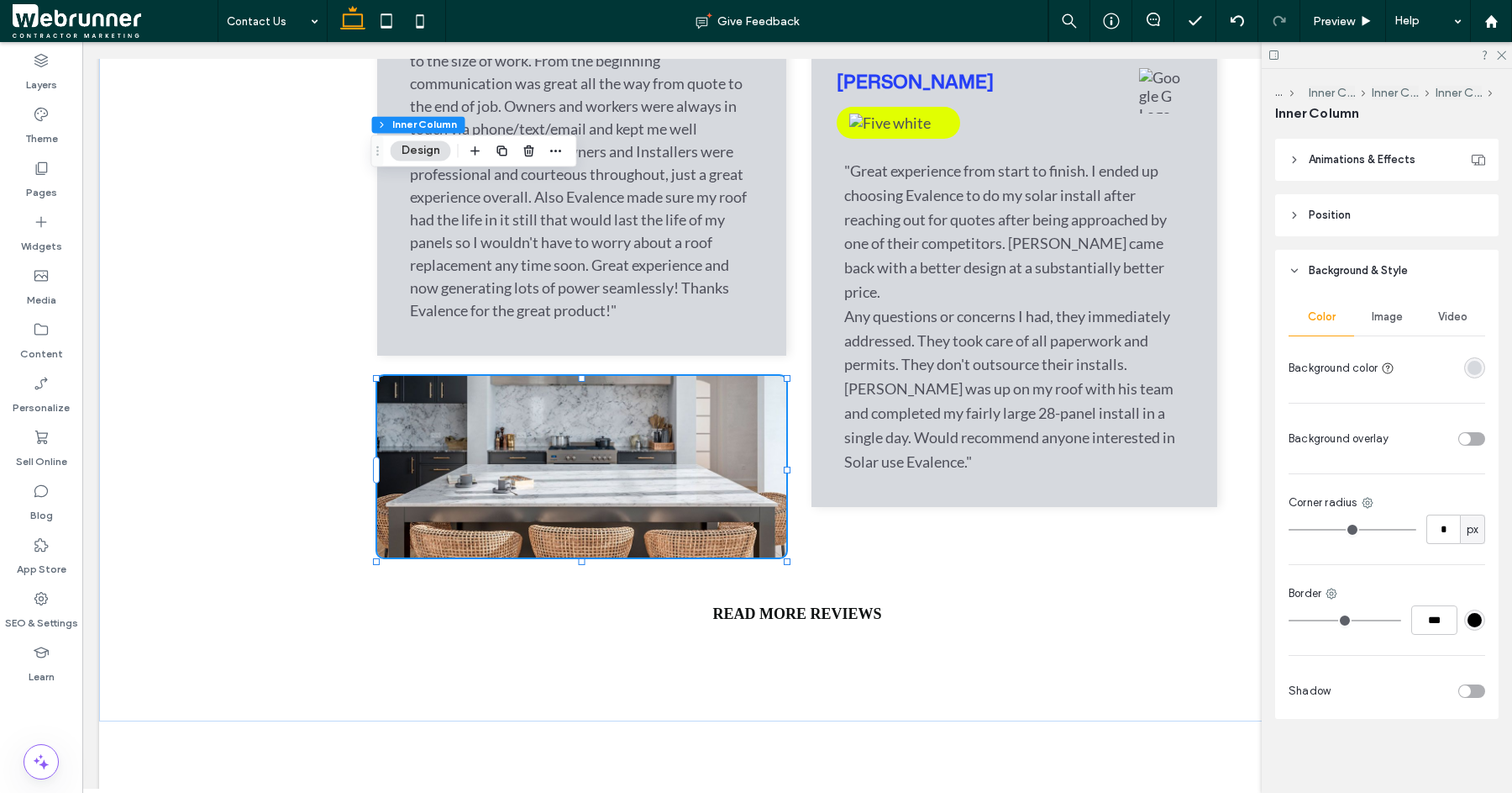
type input "*"
drag, startPoint x: 1305, startPoint y: 526, endPoint x: 1146, endPoint y: 517, distance: 159.3
type input "*"
click at [1289, 529] on input "range" at bounding box center [1352, 530] width 127 height 2
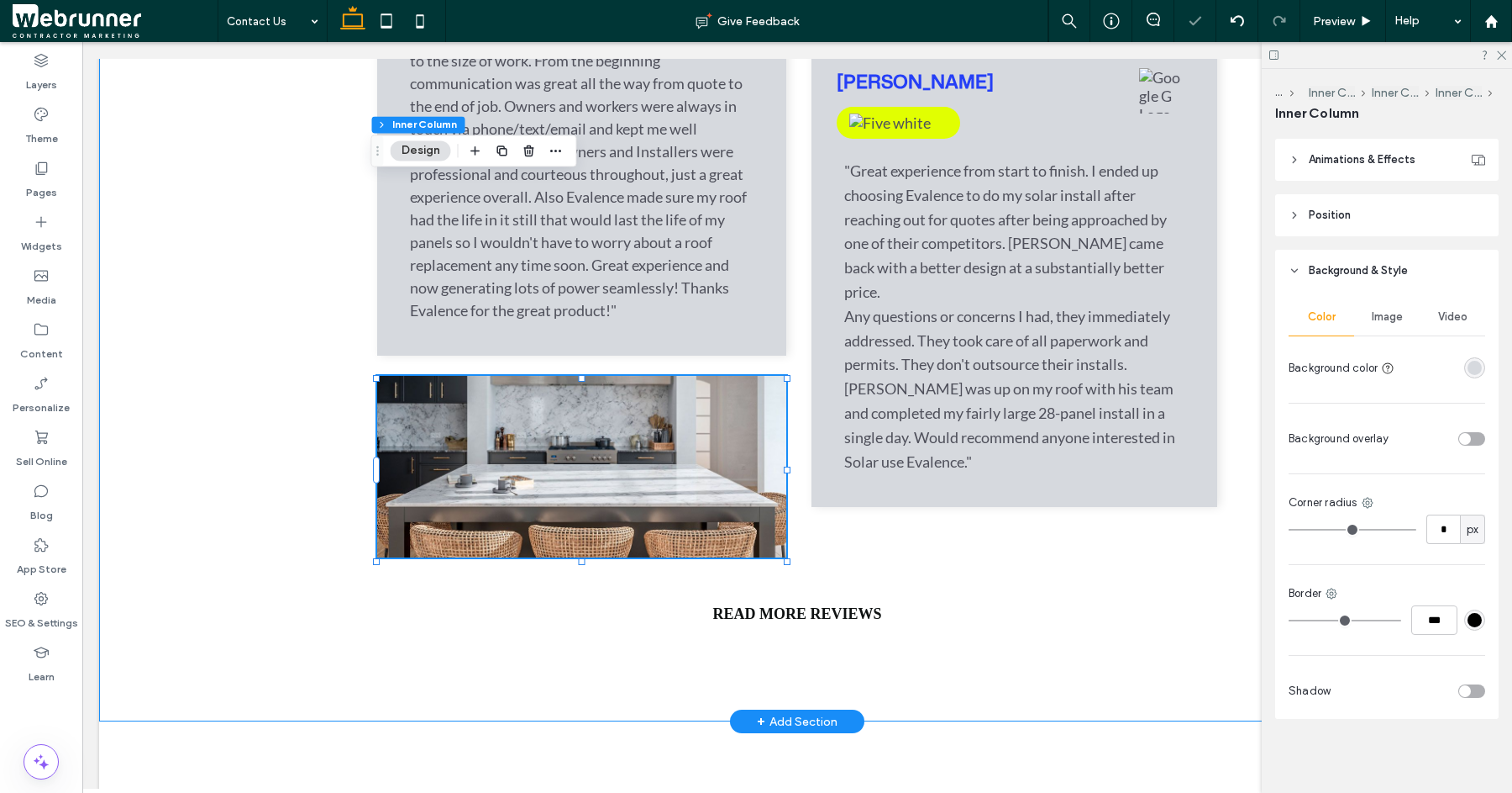
click at [795, 479] on div "Built on Trust & Quality See What Our Clients Are Saying [PERSON_NAME] "Evalenc…" at bounding box center [797, 207] width 1008 height 1028
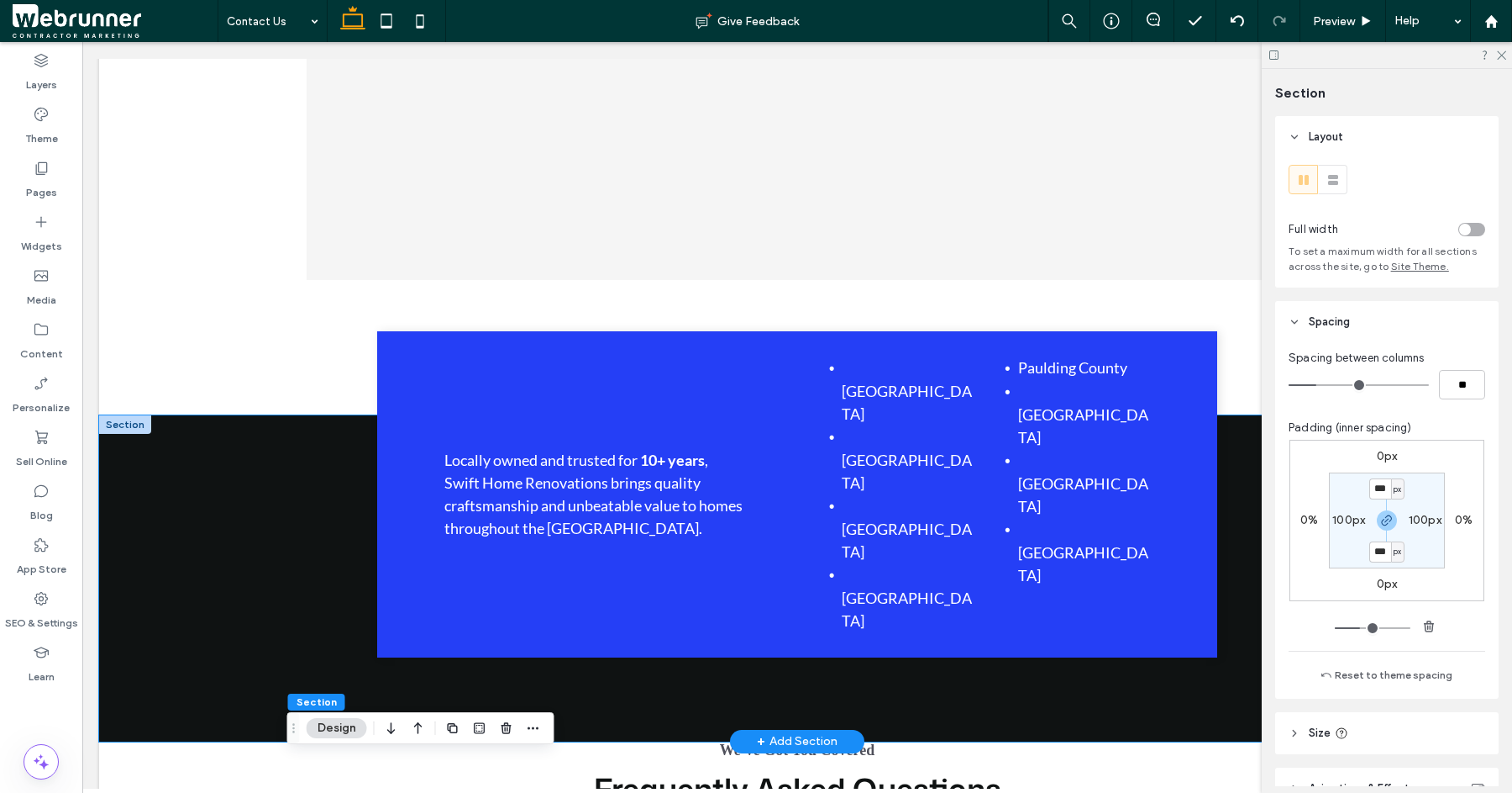
scroll to position [1357, 0]
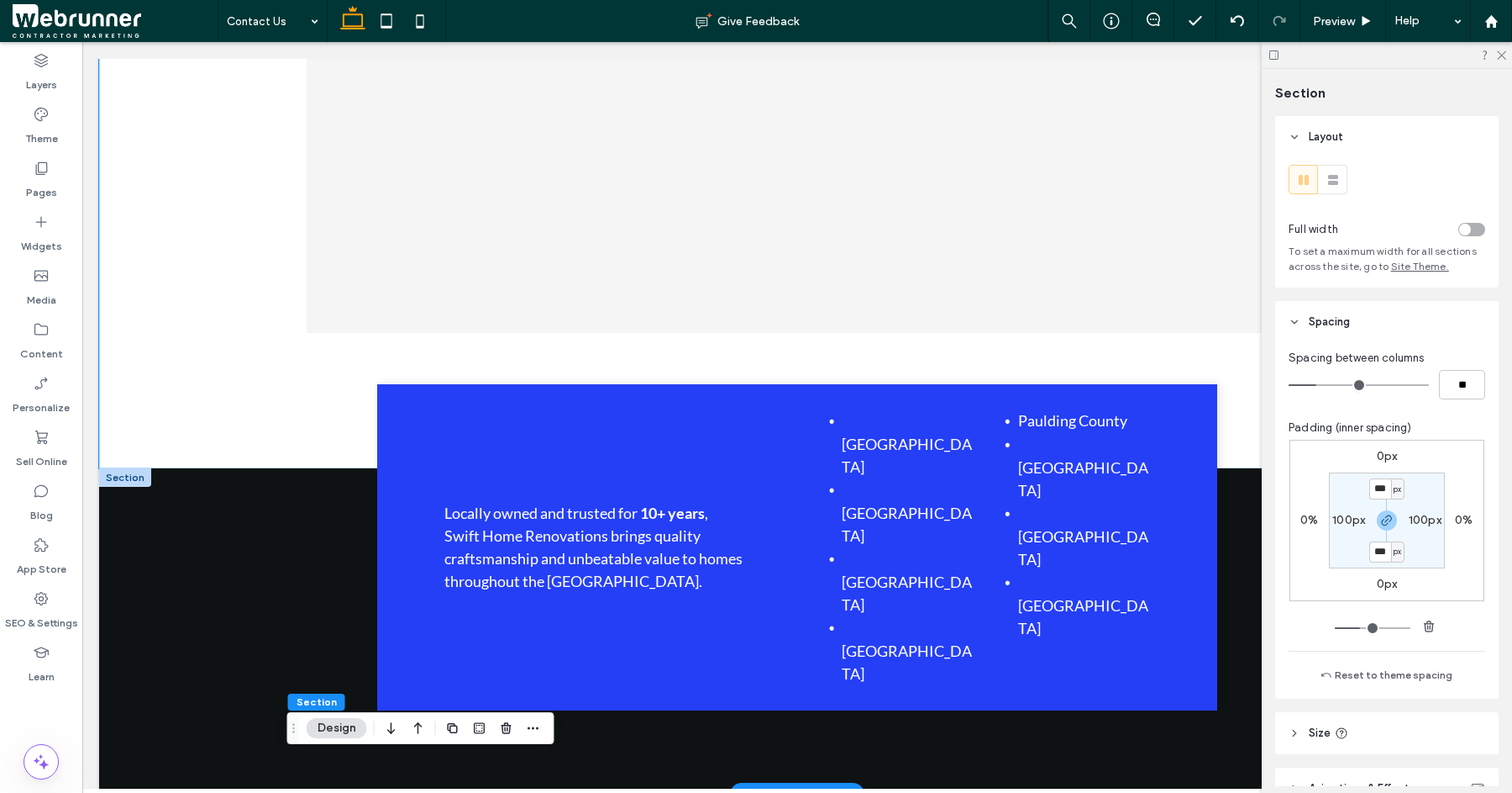
click at [1185, 423] on div "[GEOGRAPHIC_DATA] [GEOGRAPHIC_DATA]" at bounding box center [797, 120] width 1008 height 698
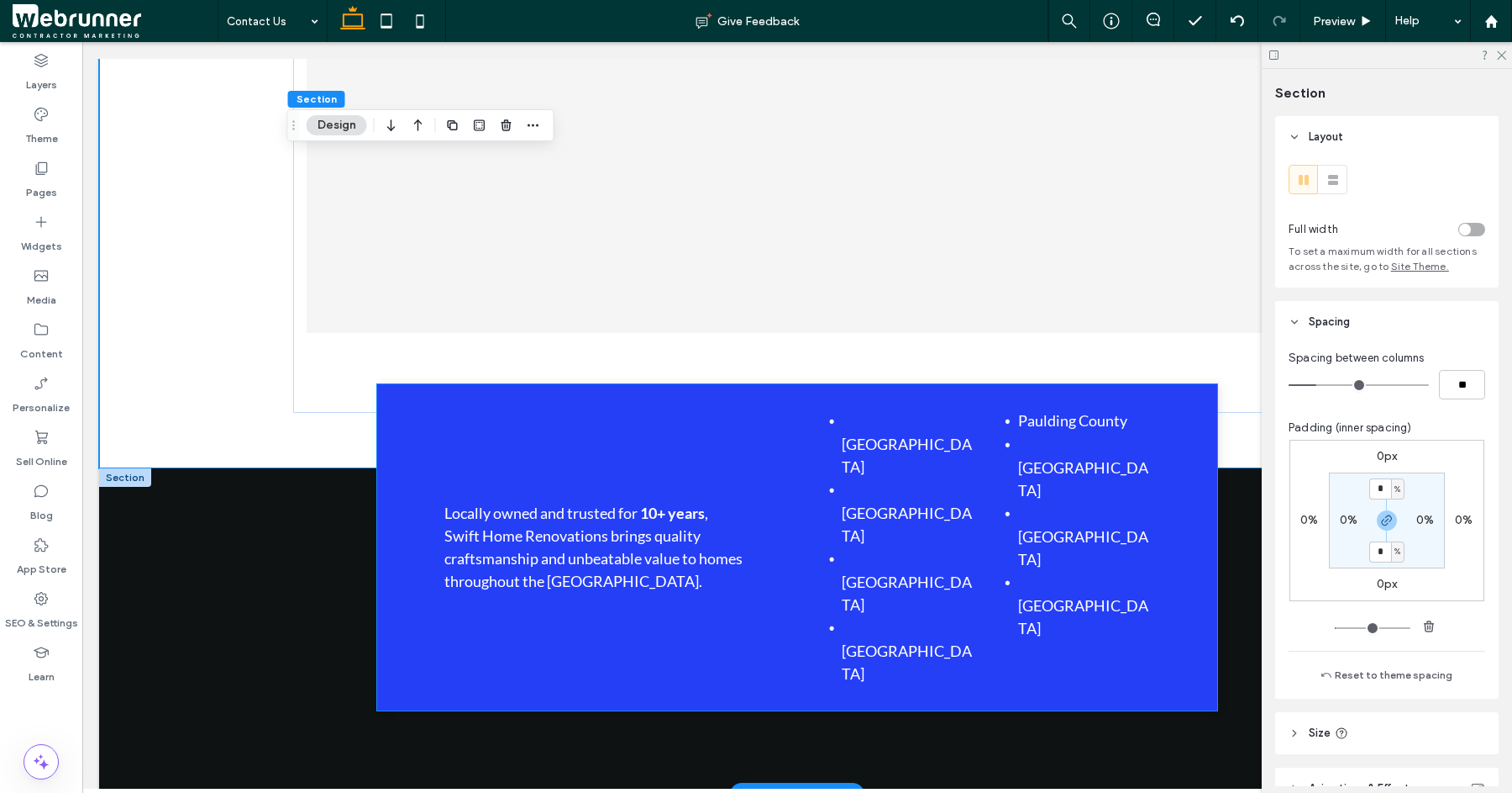
click at [1203, 472] on div "Locally owned and trusted for 10+ years , Swift Home Renovations brings quality…" at bounding box center [797, 548] width 840 height 326
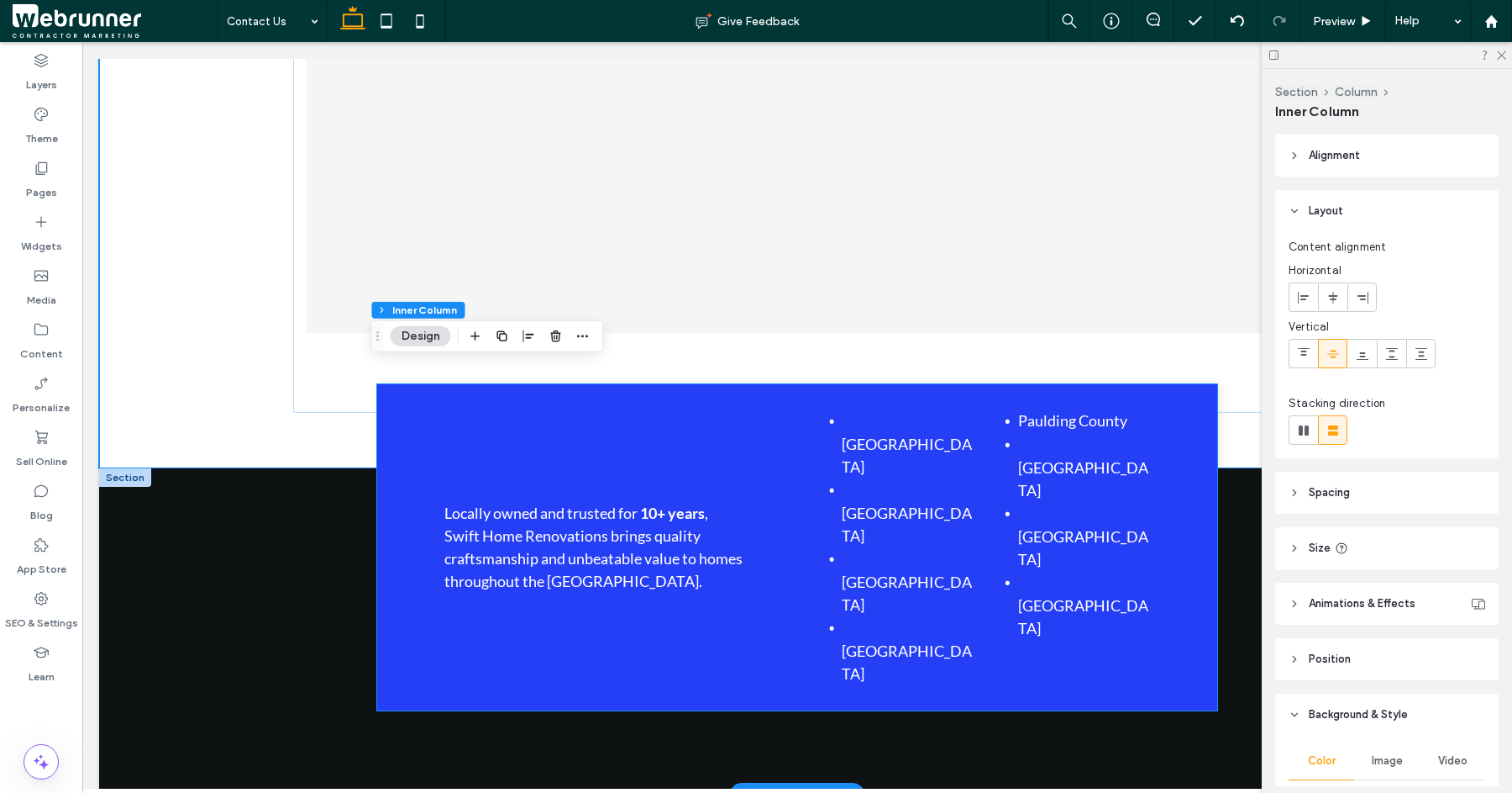
click at [1203, 472] on div "Locally owned and trusted for 10+ years , Swift Home Renovations brings quality…" at bounding box center [797, 548] width 840 height 326
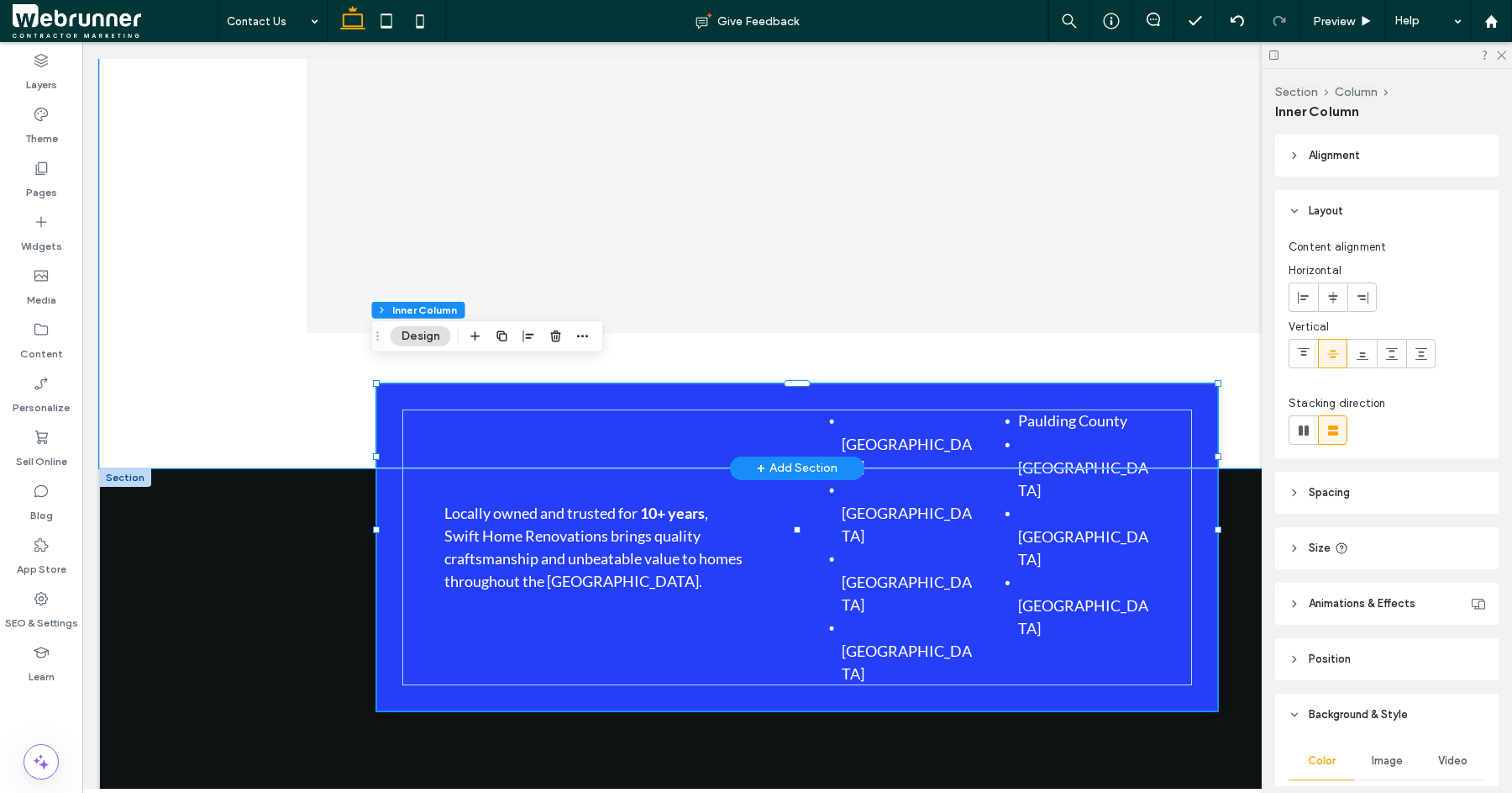
click at [233, 367] on div "[GEOGRAPHIC_DATA] [GEOGRAPHIC_DATA]" at bounding box center [797, 120] width 1396 height 698
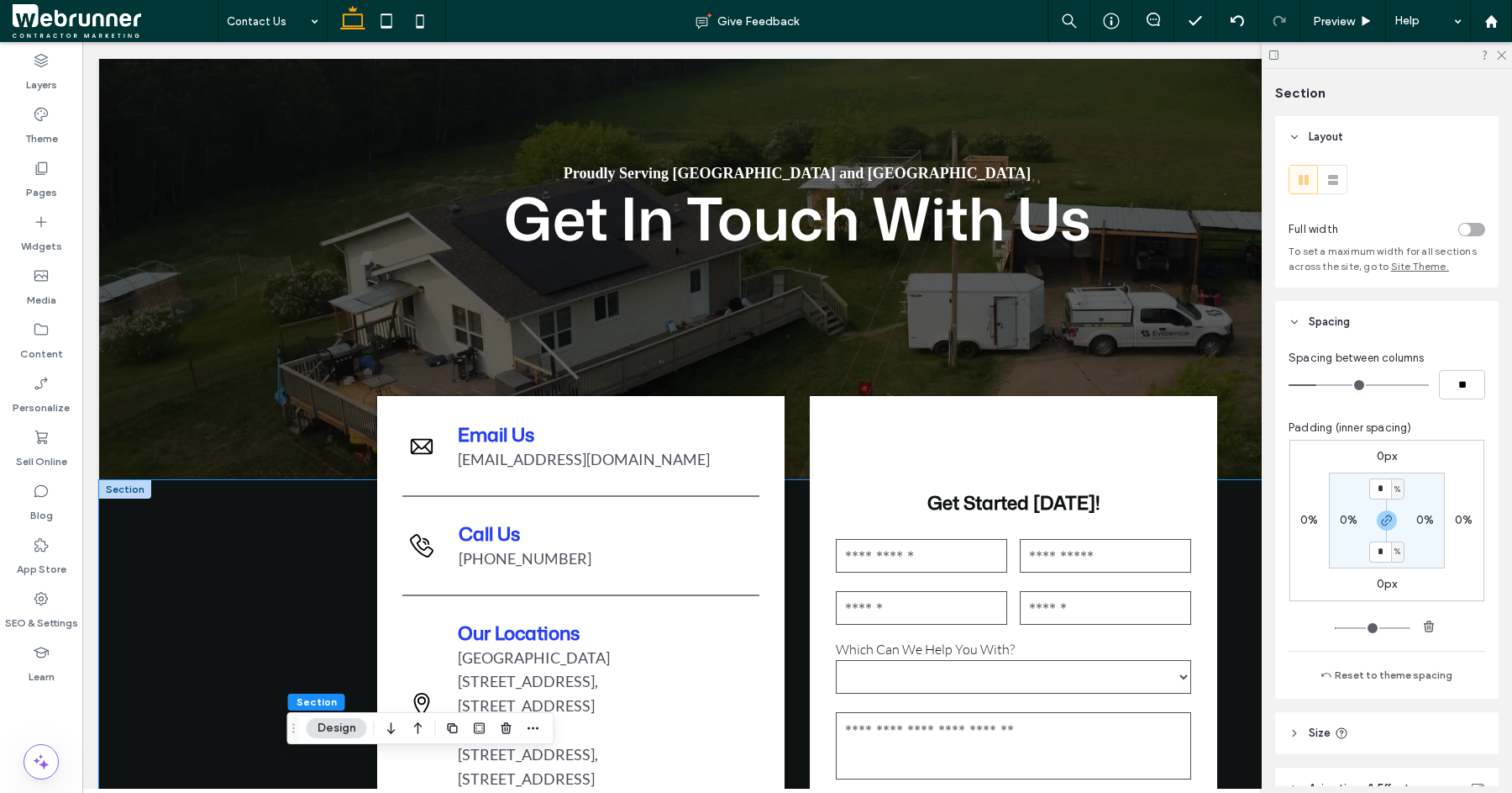
scroll to position [359, 0]
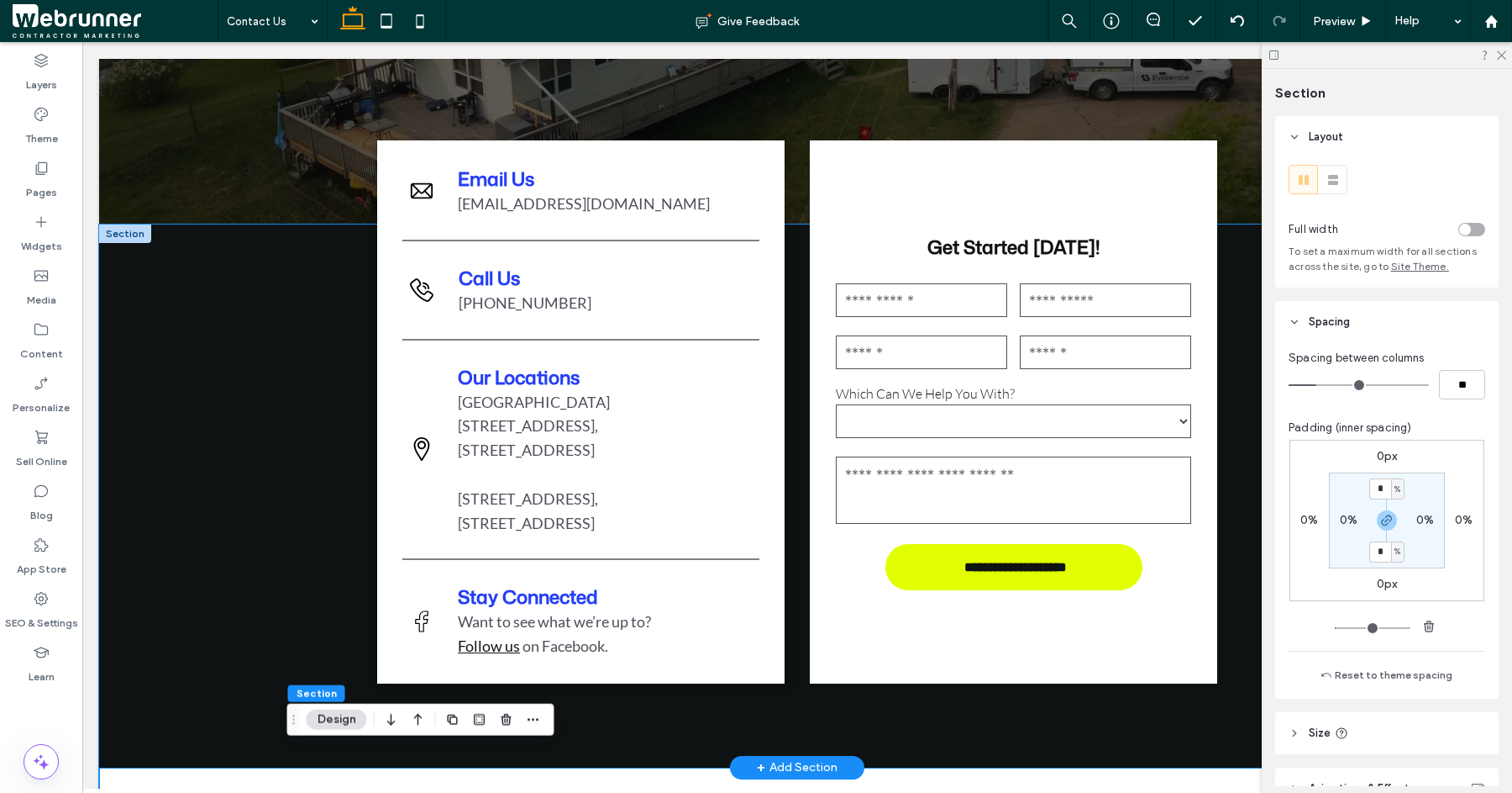
click at [233, 413] on div "**********" at bounding box center [797, 496] width 1396 height 543
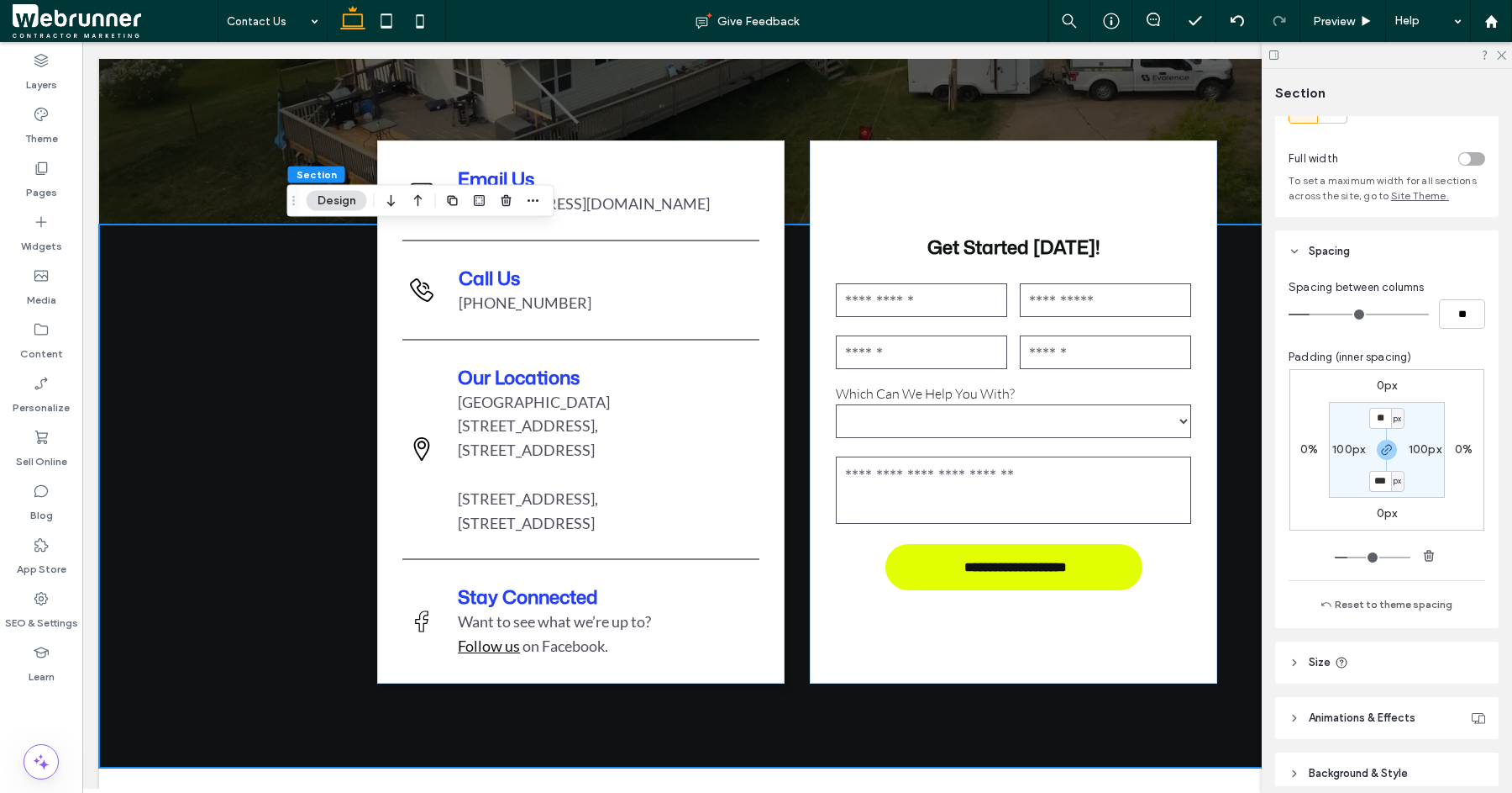
scroll to position [147, 0]
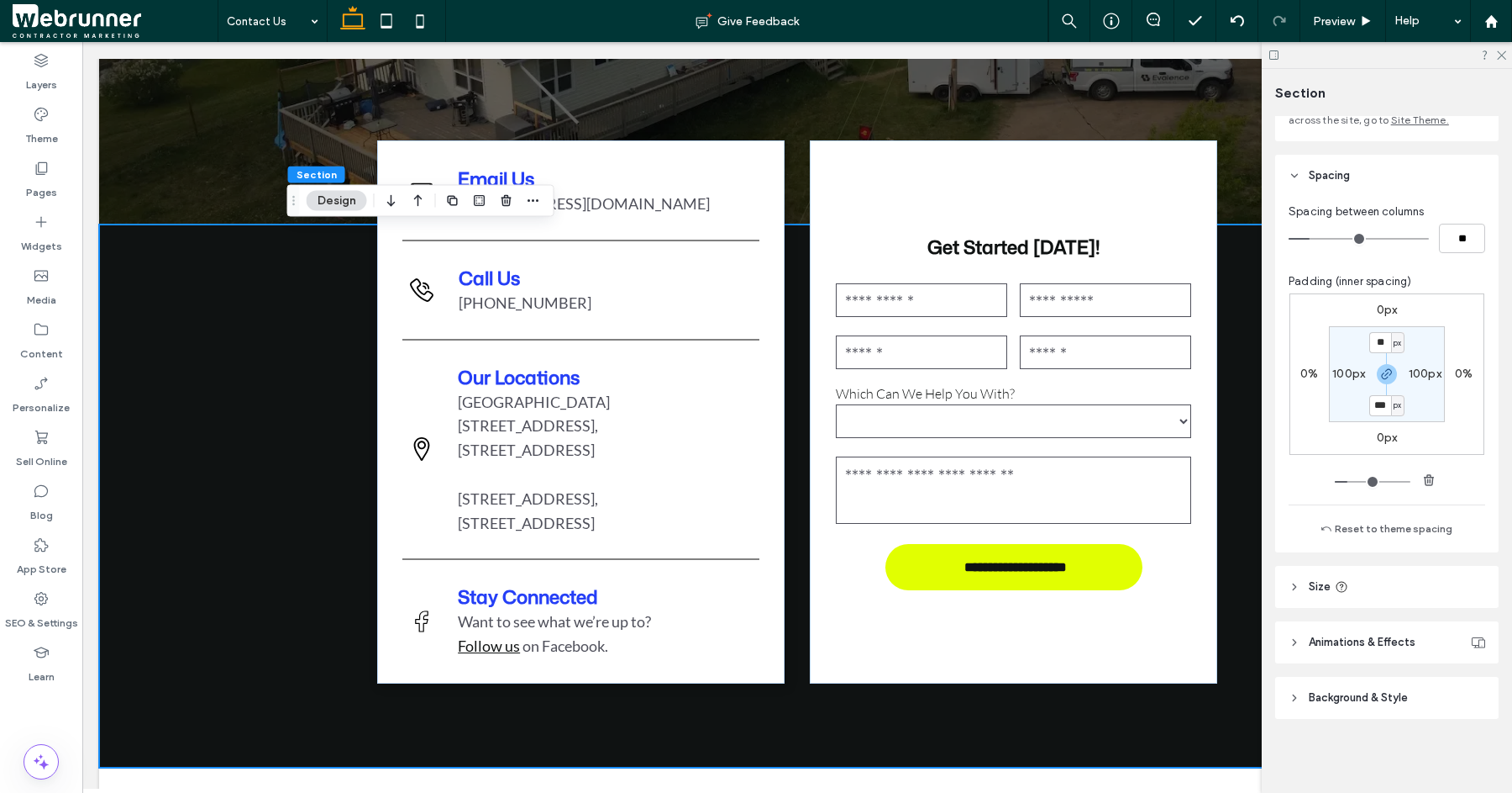
click at [1307, 691] on header "Background & Style" at bounding box center [1387, 698] width 224 height 42
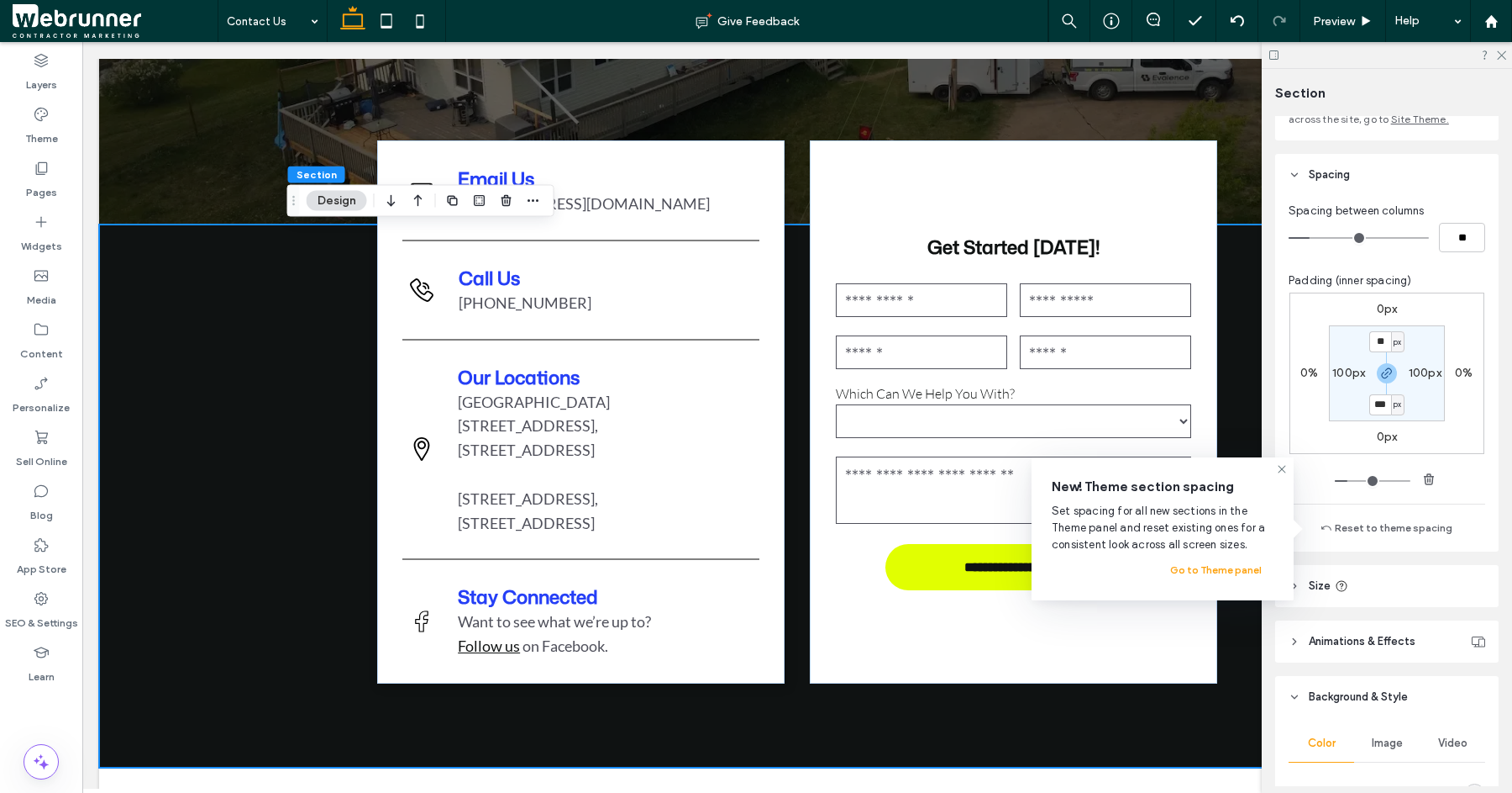
scroll to position [472, 0]
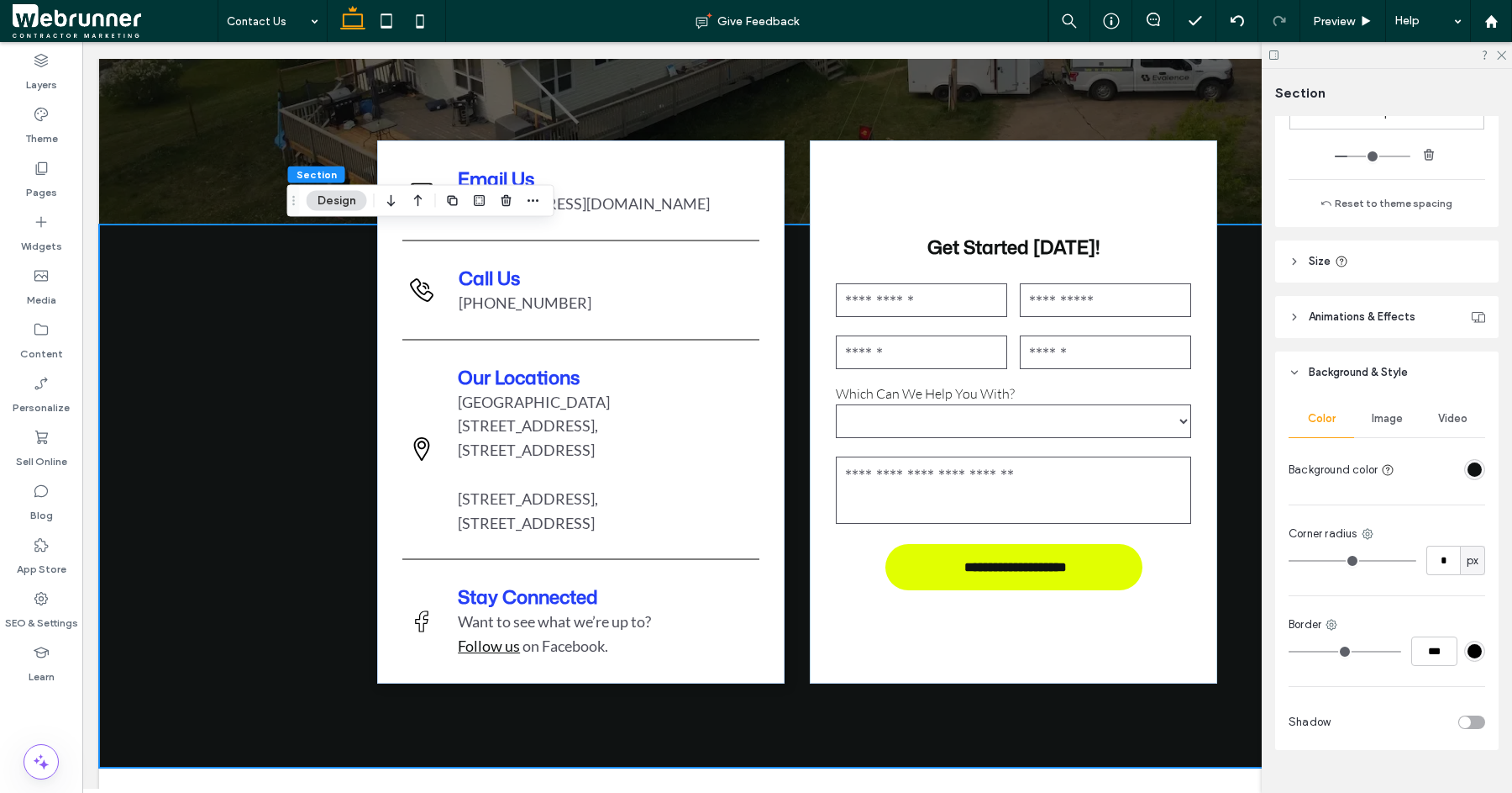
click at [1478, 470] on div "Color Image Video Background color Corner radius * px Border *** Shadow" at bounding box center [1387, 572] width 224 height 357
click at [1474, 470] on div "rgba(15, 18, 18, 1)" at bounding box center [1475, 470] width 21 height 21
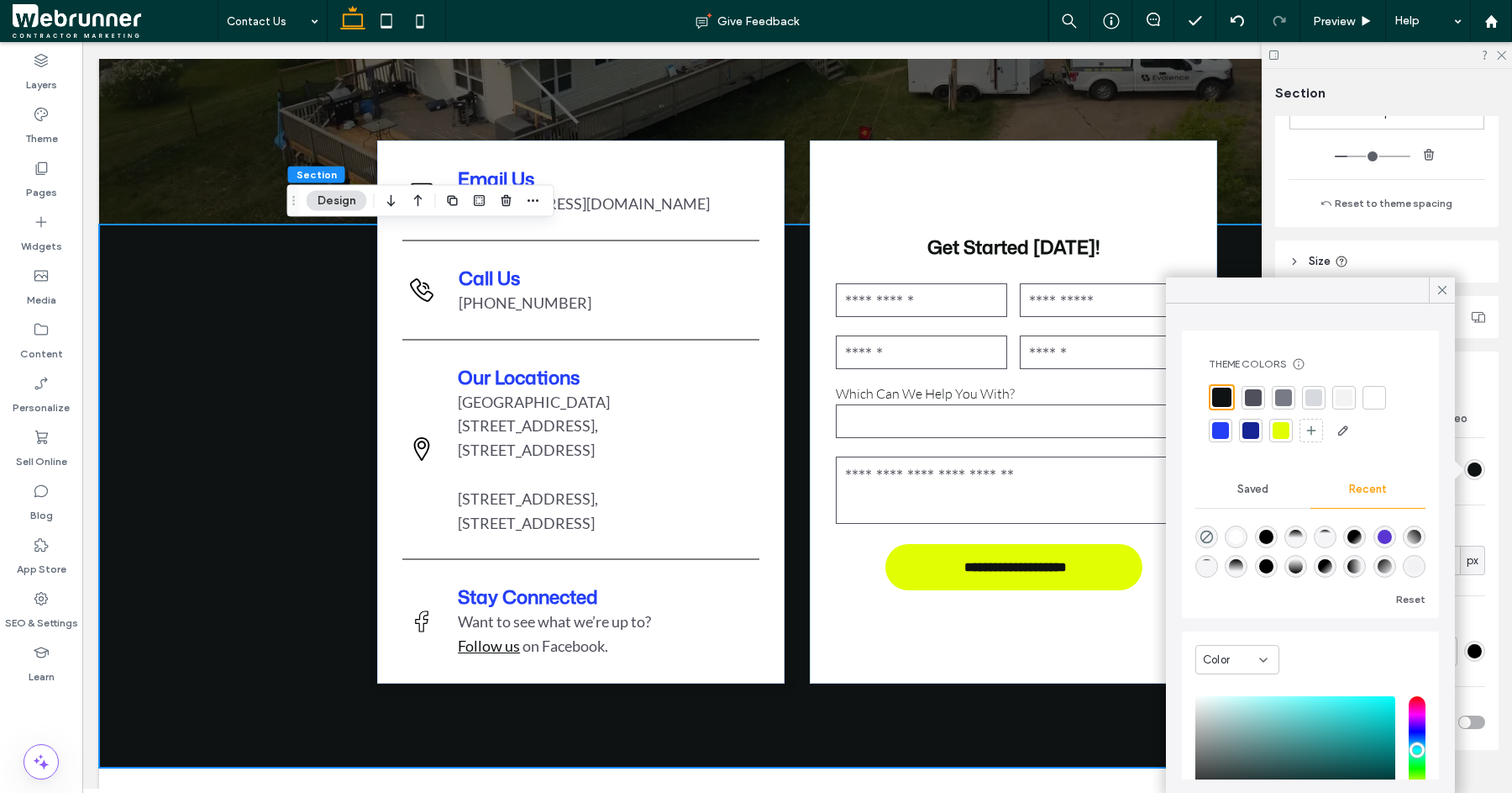
click at [1227, 430] on div at bounding box center [1220, 430] width 17 height 17
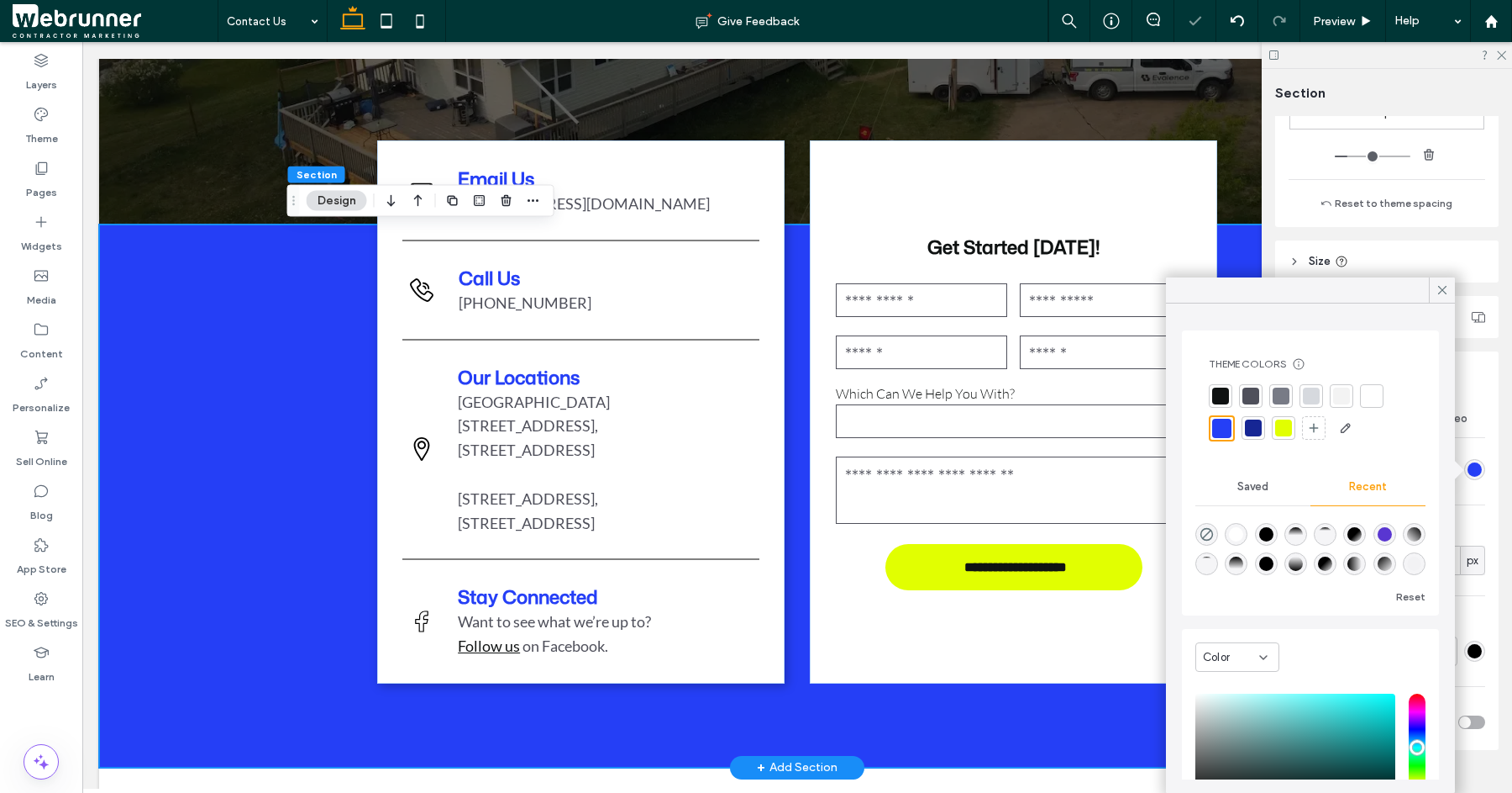
click at [251, 441] on div "**********" at bounding box center [797, 496] width 1396 height 543
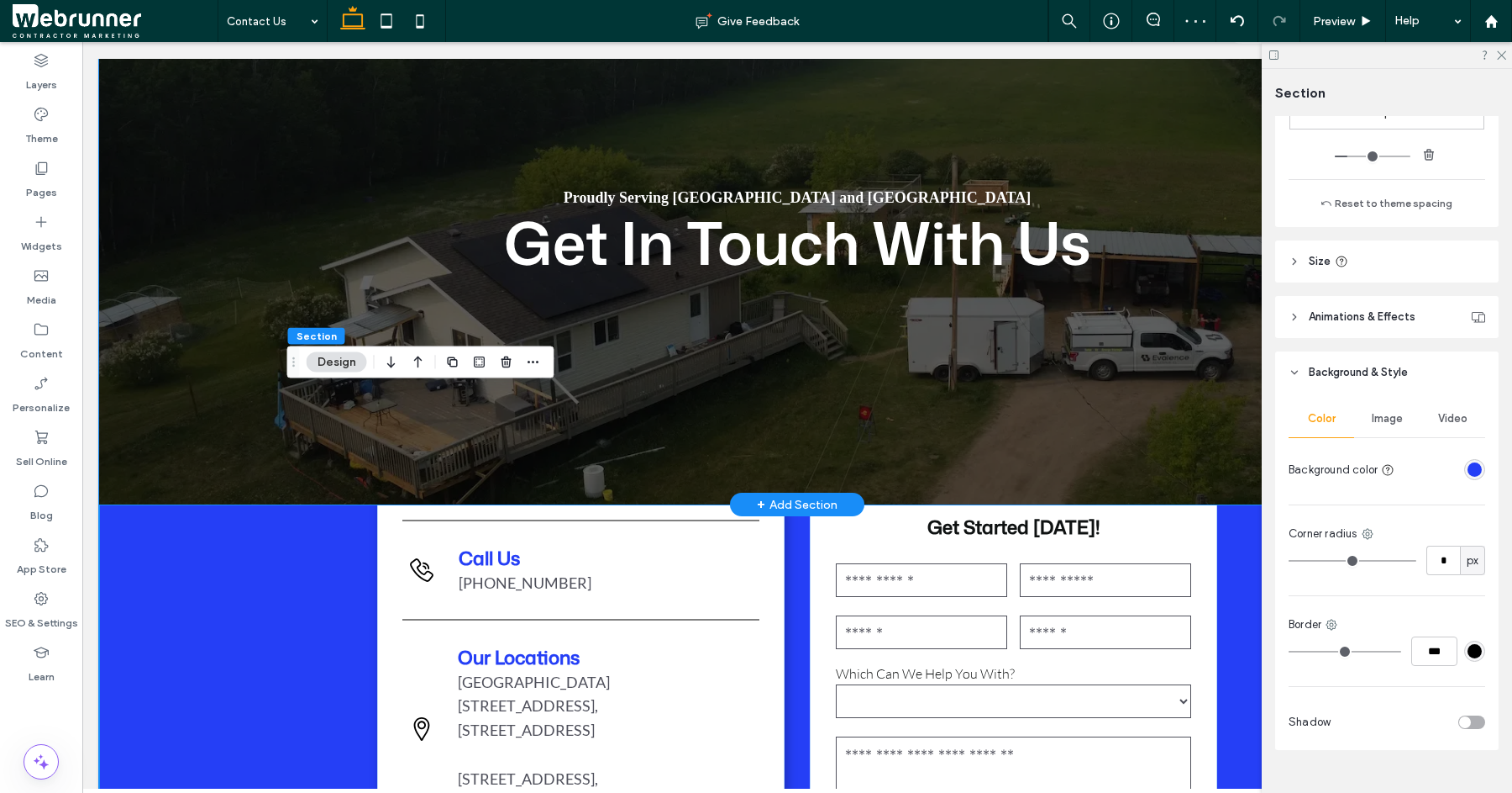
scroll to position [80, 0]
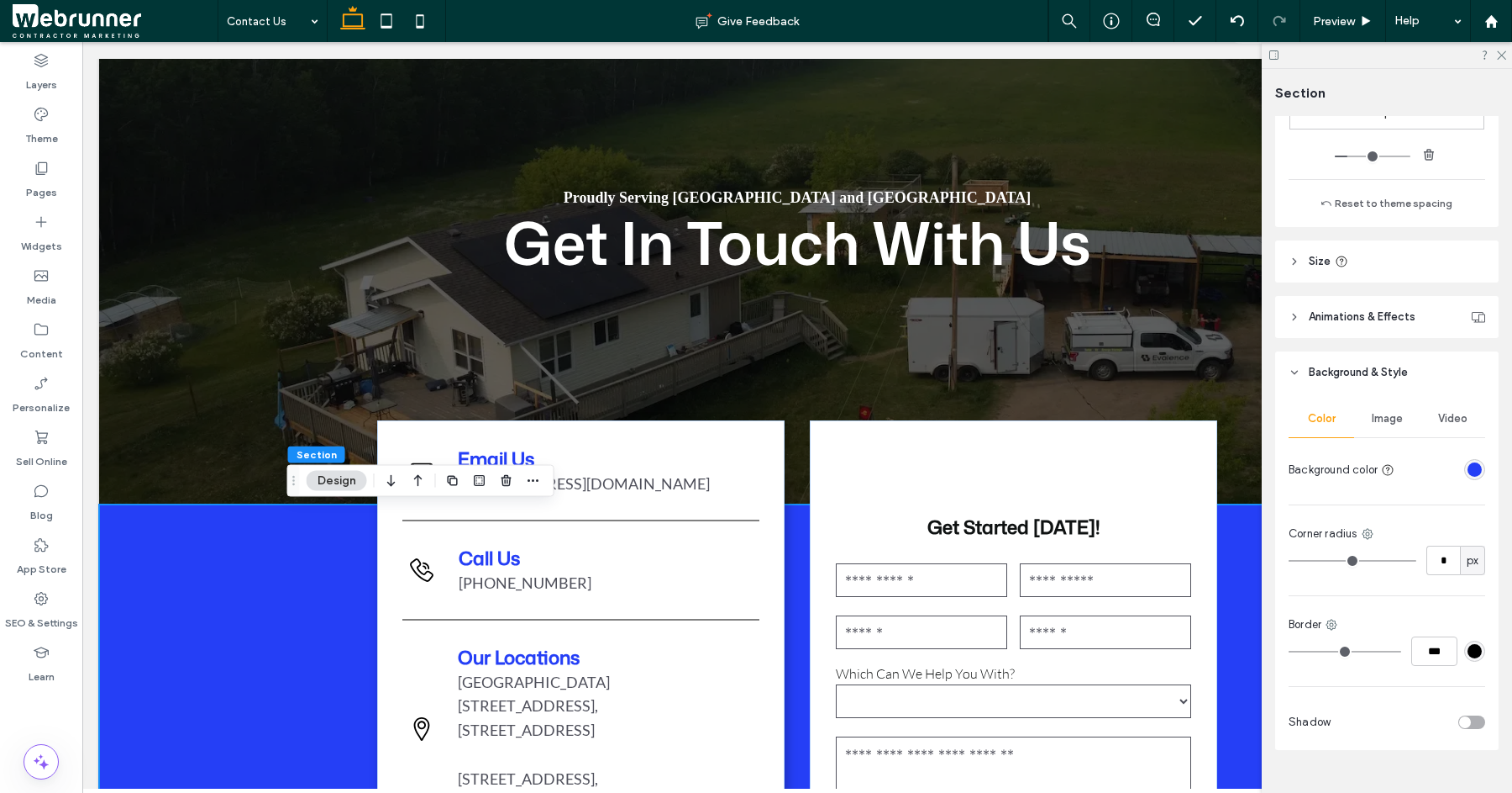
click at [259, 508] on div "**********" at bounding box center [797, 775] width 1396 height 543
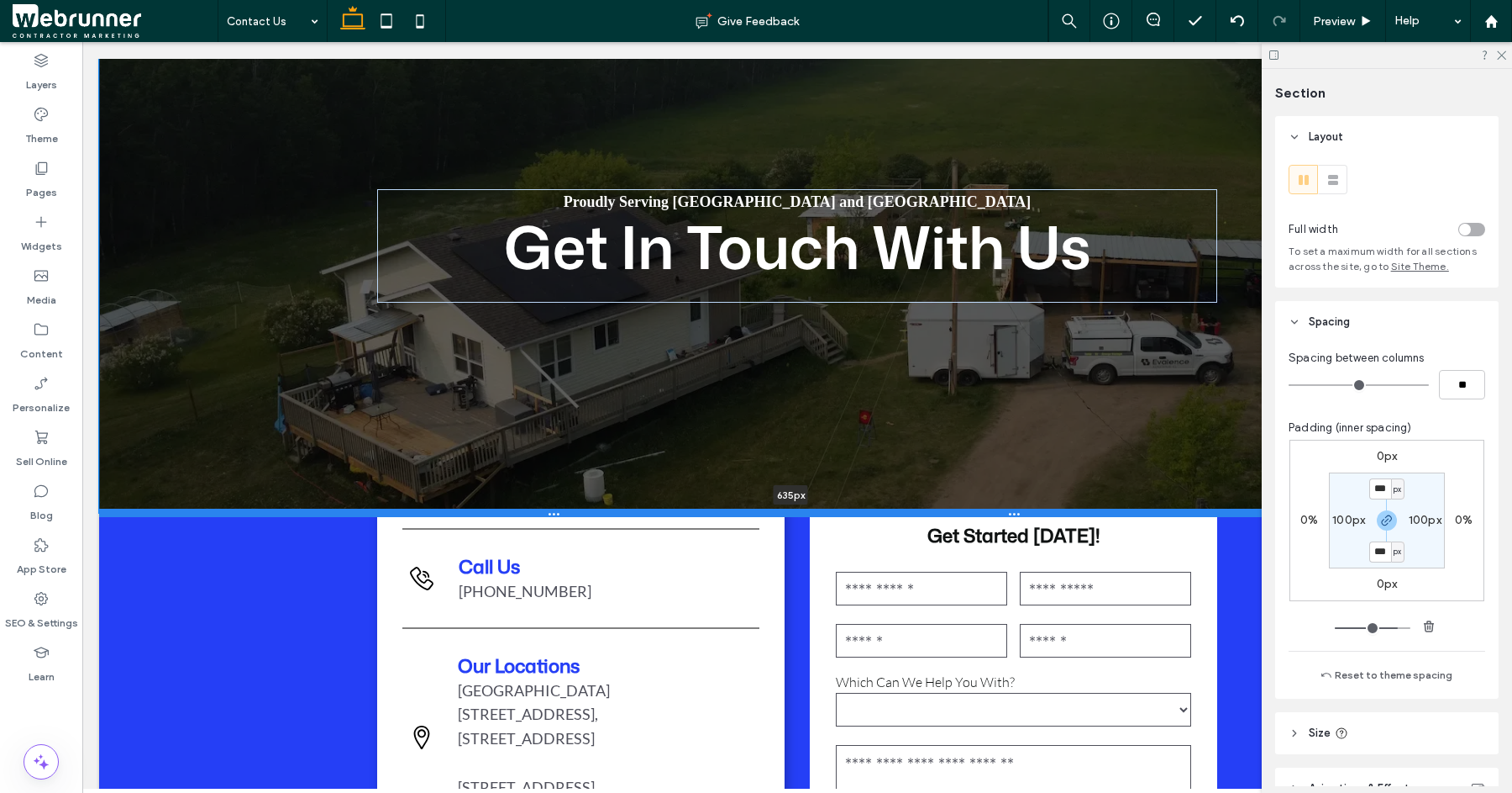
click at [258, 513] on div at bounding box center [791, 512] width 1384 height 8
type input "***"
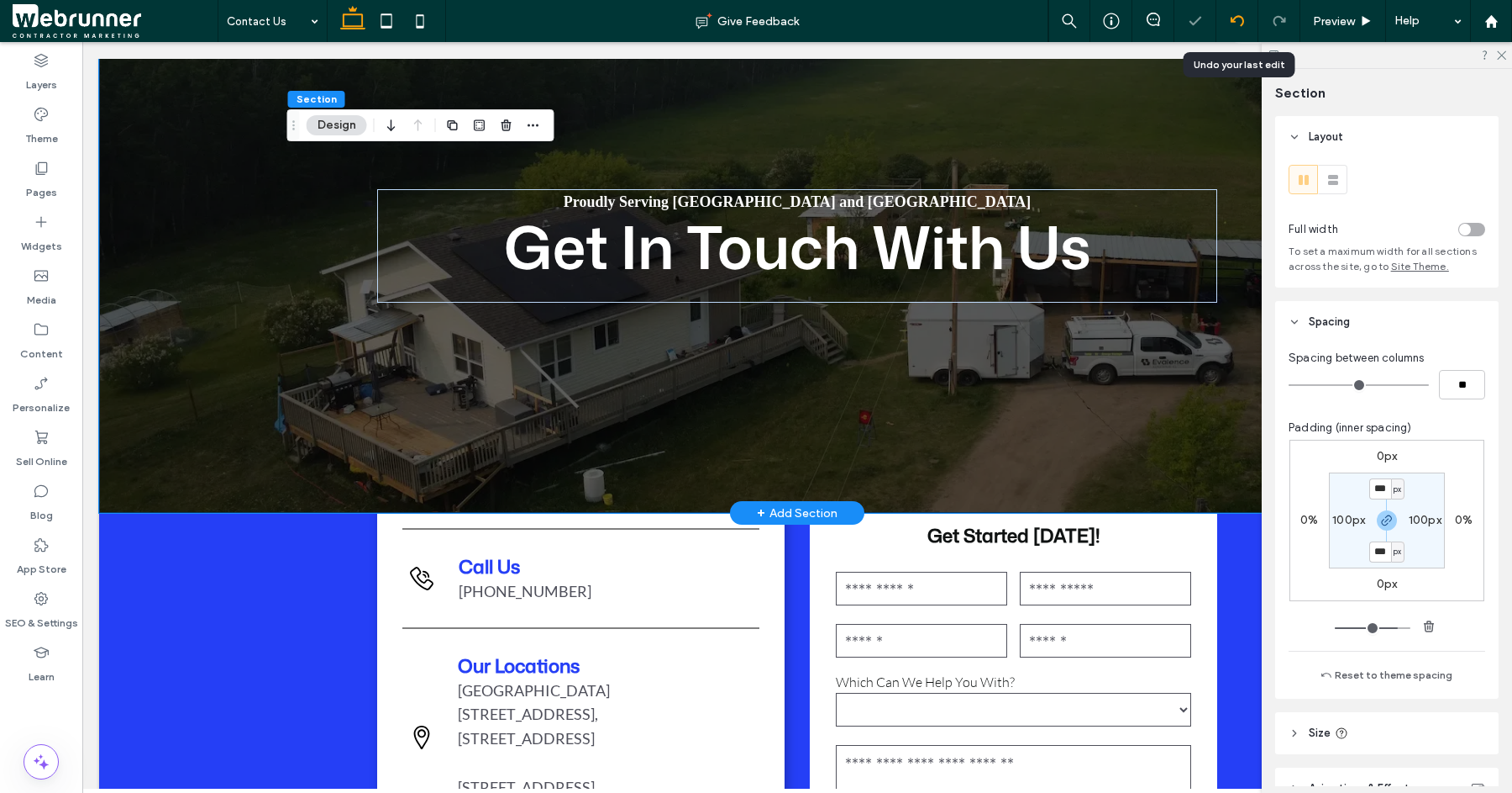
click at [1224, 18] on div at bounding box center [1237, 21] width 41 height 13
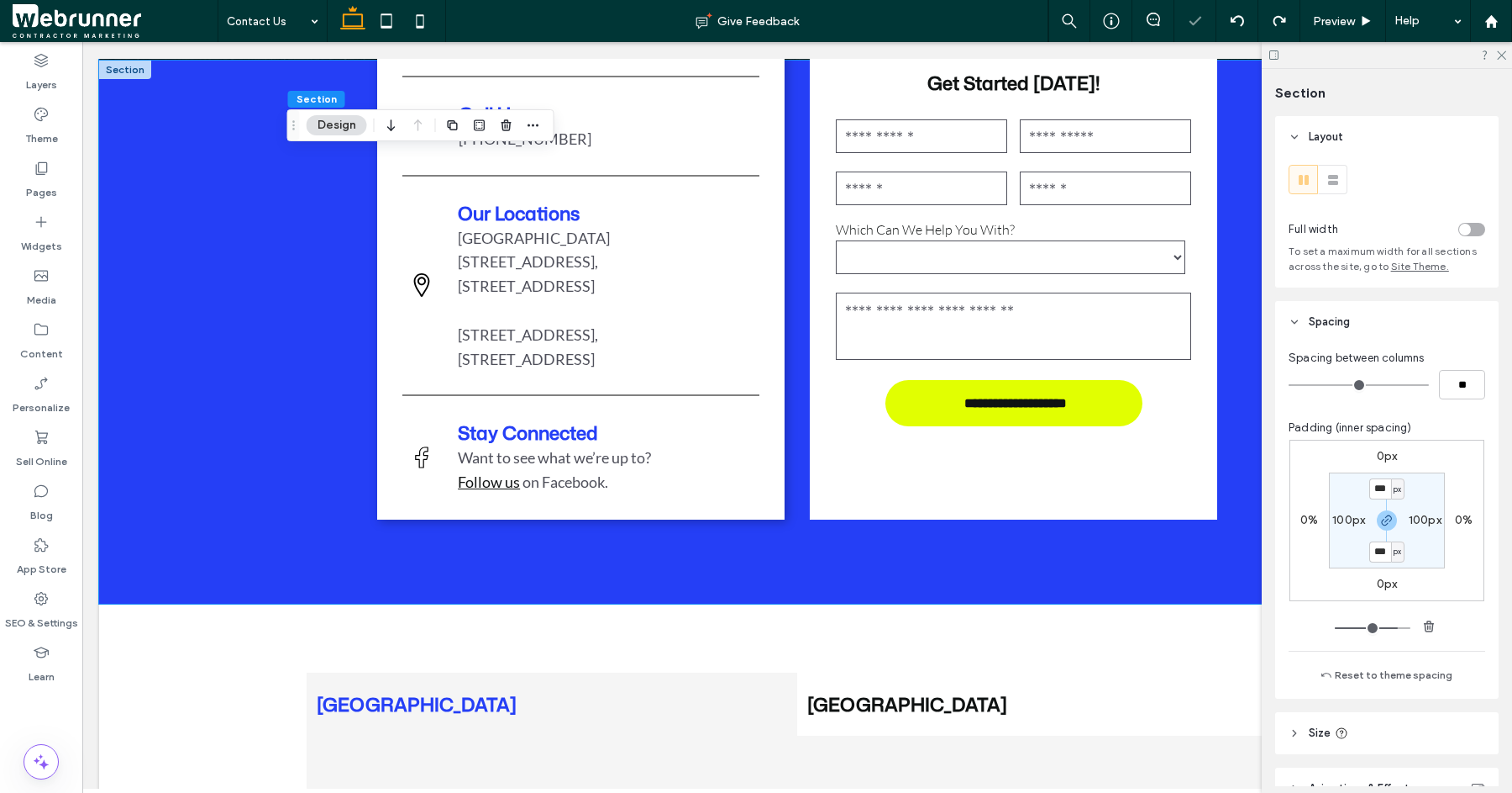
scroll to position [502, 0]
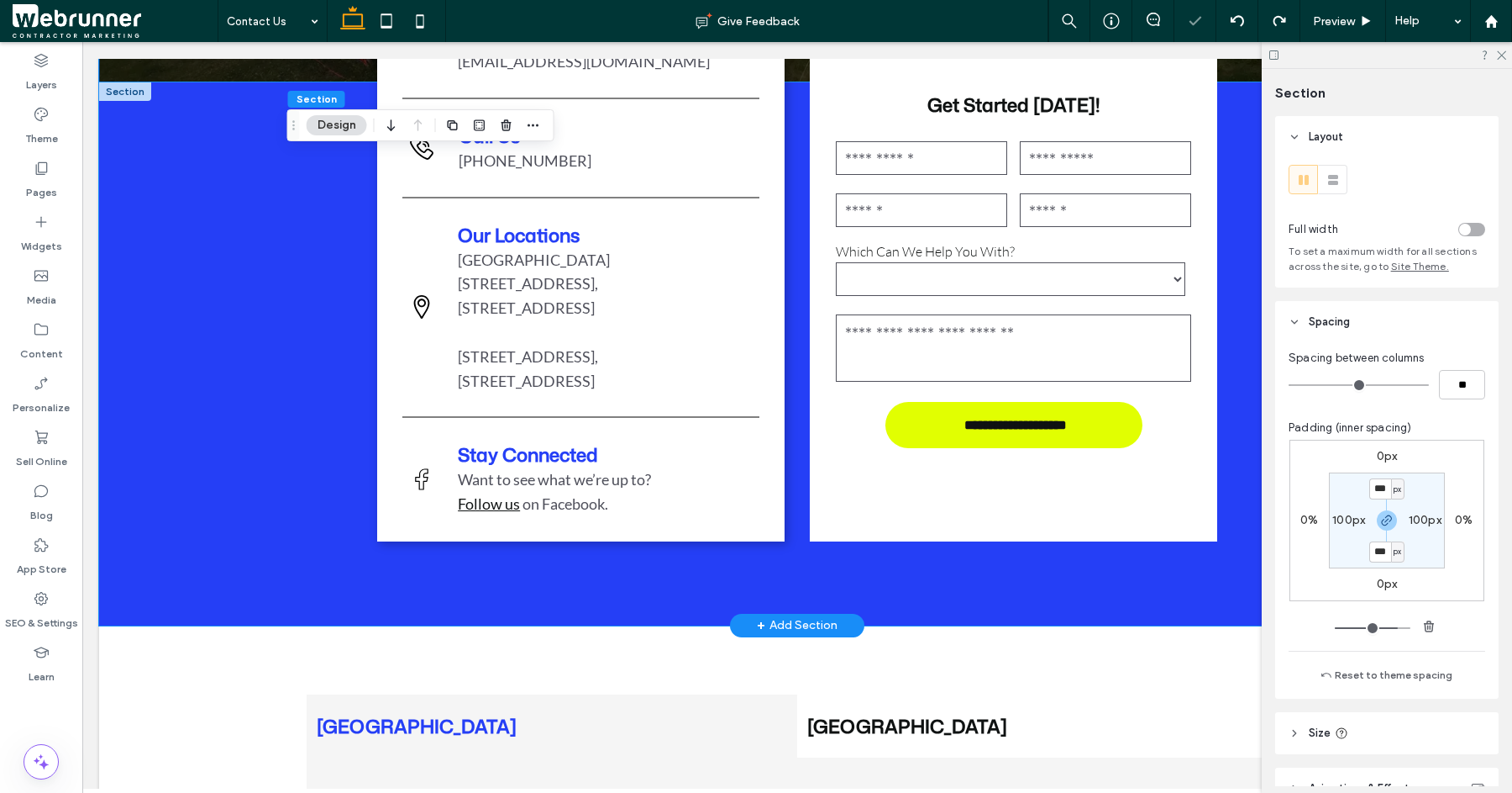
click at [281, 483] on div "**********" at bounding box center [797, 353] width 1396 height 543
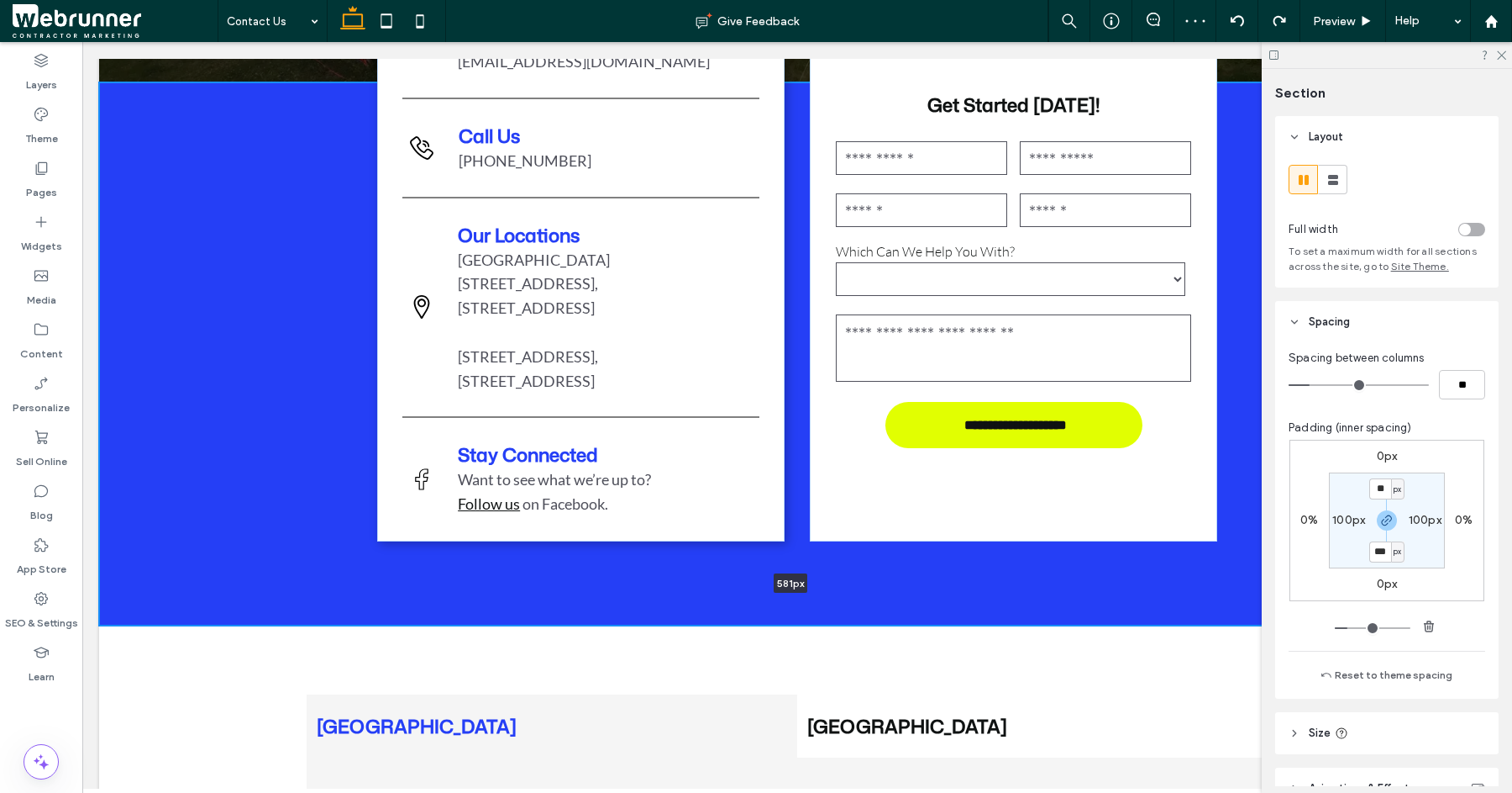
drag, startPoint x: 274, startPoint y: 603, endPoint x: 291, endPoint y: 555, distance: 50.9
click at [291, 555] on div "**********" at bounding box center [797, 353] width 1396 height 543
type input "***"
drag, startPoint x: 292, startPoint y: 604, endPoint x: 349, endPoint y: 120, distance: 487.3
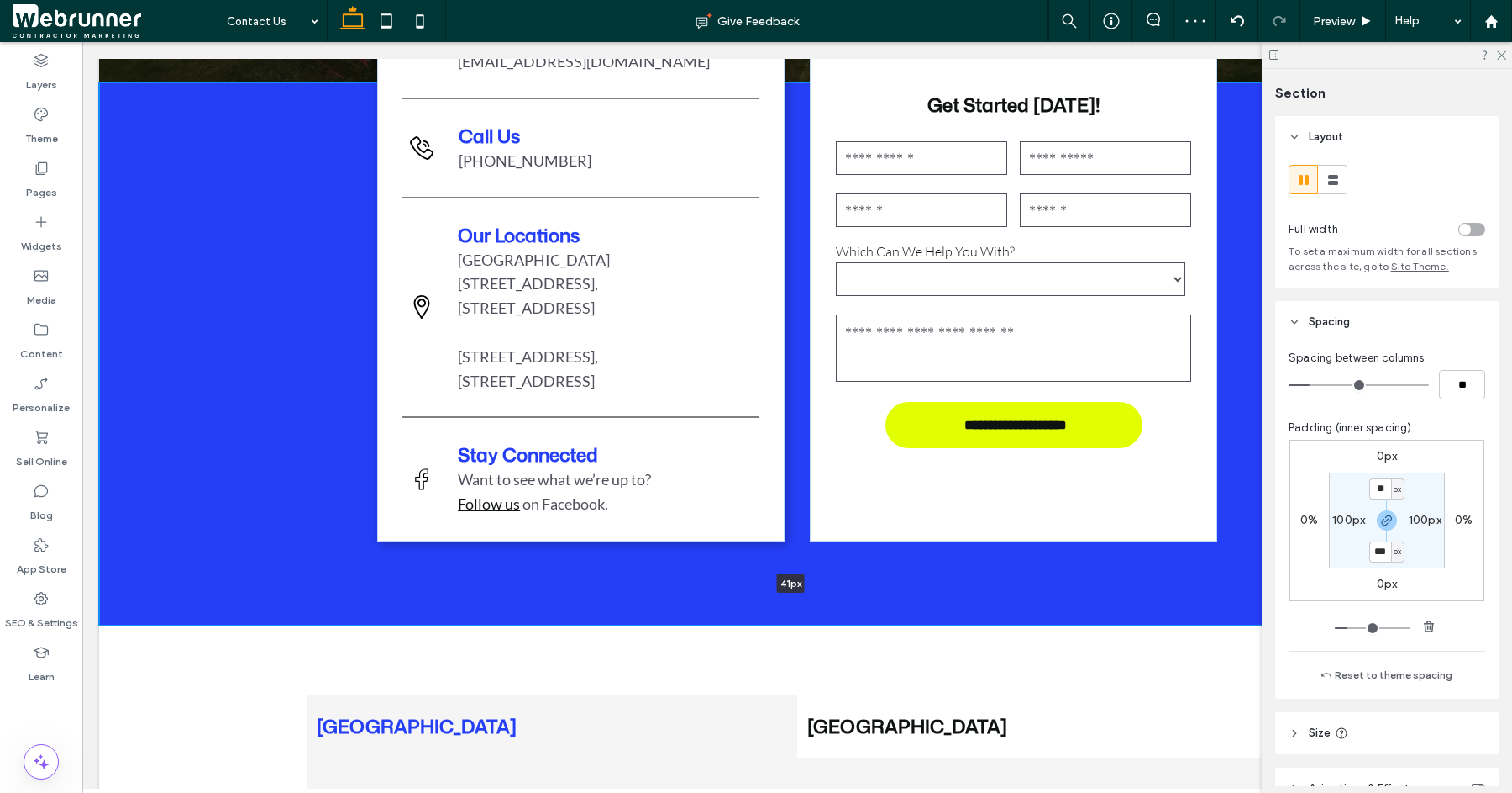
click at [349, 120] on div "**********" at bounding box center [797, 353] width 1396 height 543
type input "**"
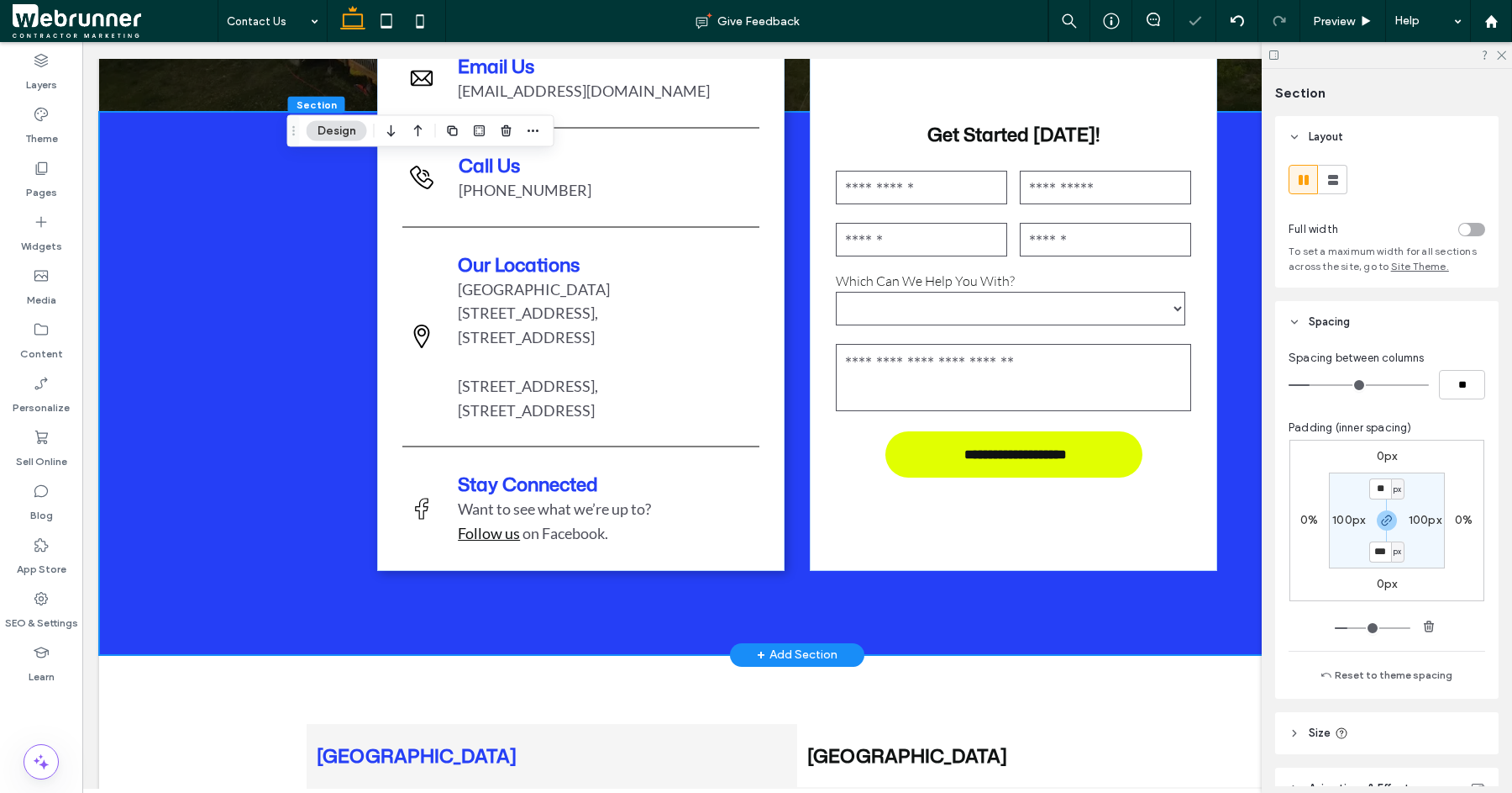
scroll to position [372, 0]
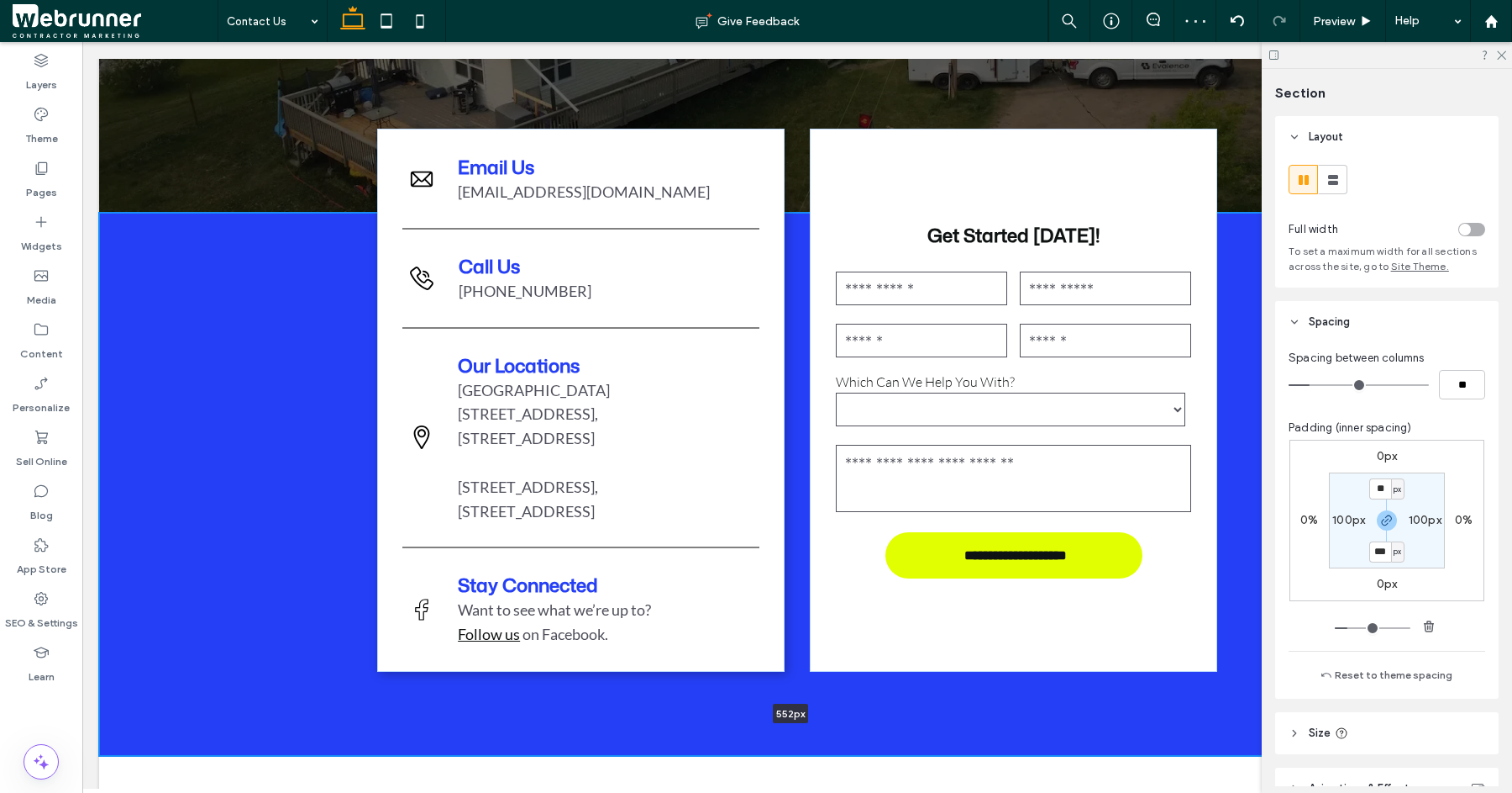
drag, startPoint x: 293, startPoint y: 735, endPoint x: 312, endPoint y: 680, distance: 58.2
click at [312, 680] on div "**********" at bounding box center [797, 483] width 1396 height 543
type input "***"
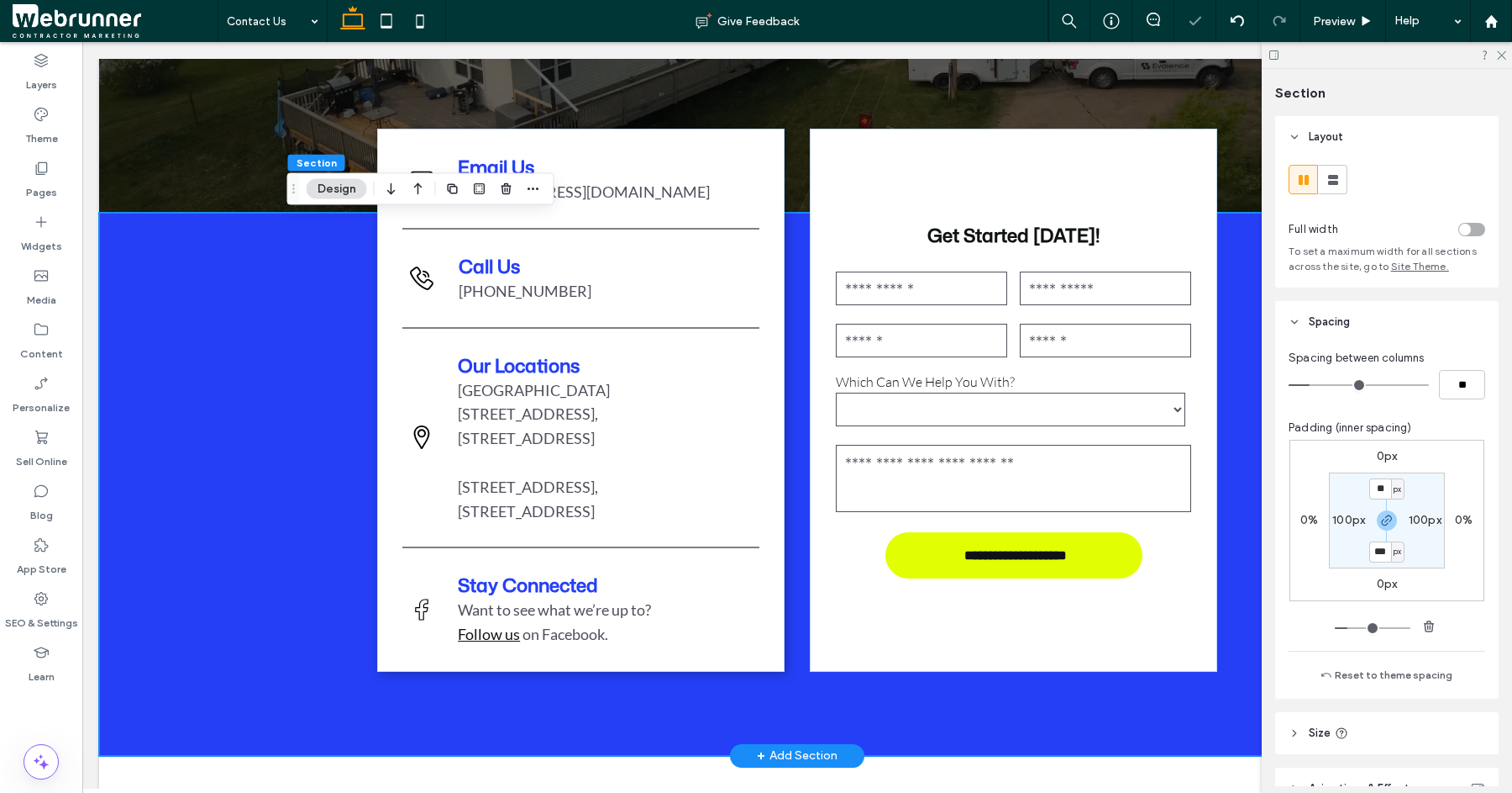
click at [527, 697] on div "**********" at bounding box center [797, 483] width 1008 height 543
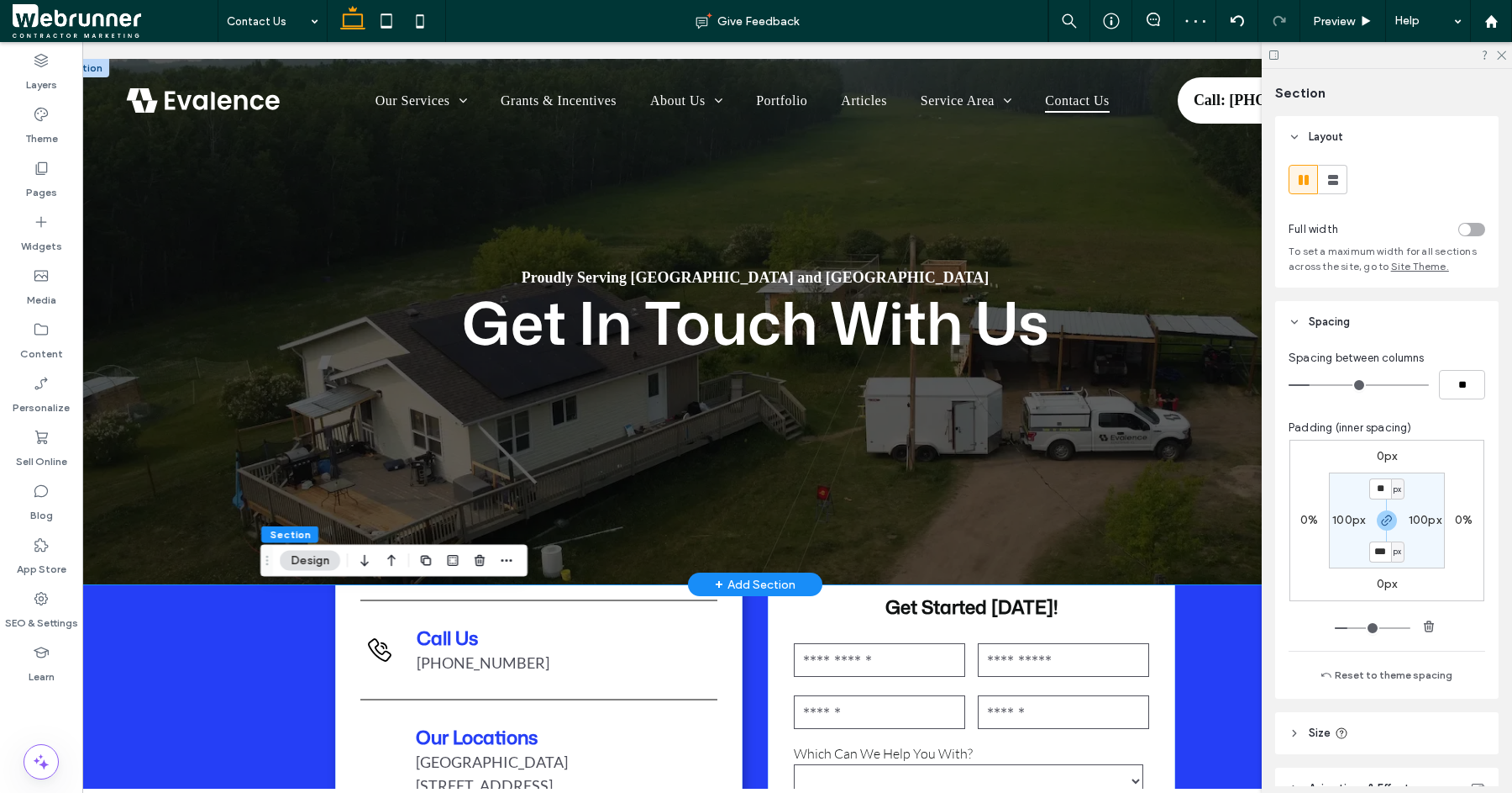
scroll to position [0, 179]
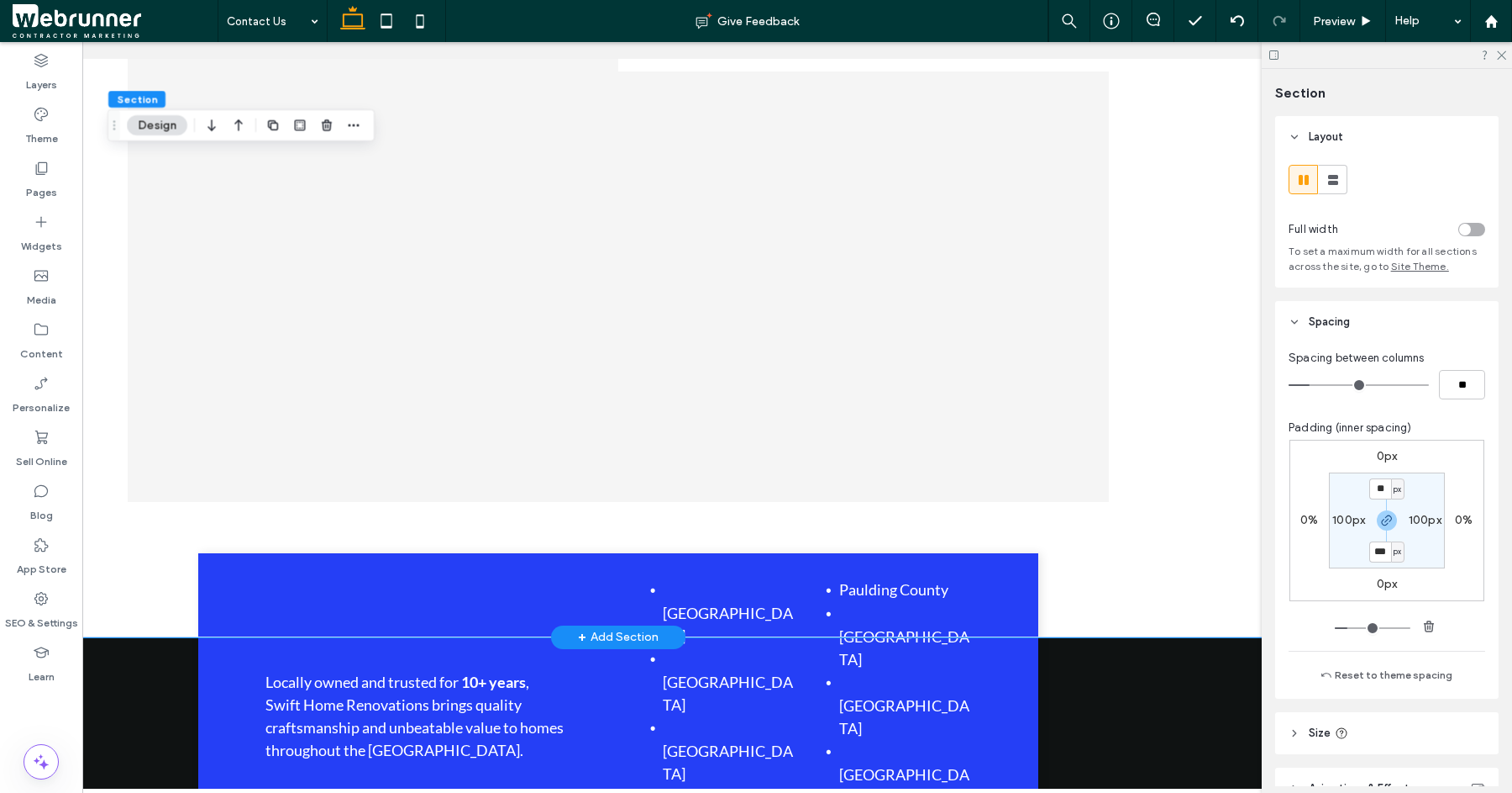
scroll to position [1253, 0]
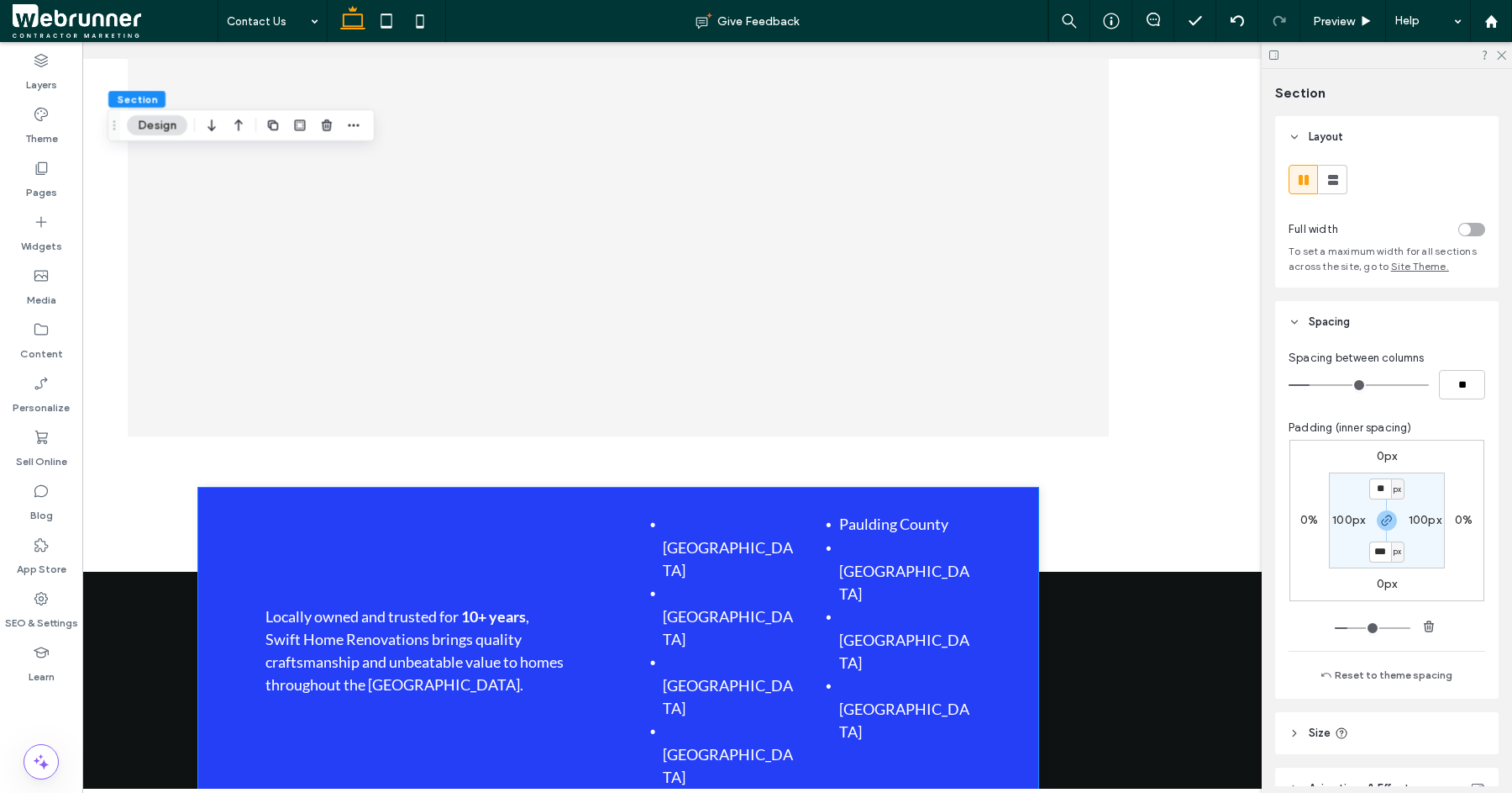
click at [1016, 591] on div "Locally owned and trusted for 10+ years , Swift Home Renovations brings quality…" at bounding box center [618, 651] width 840 height 326
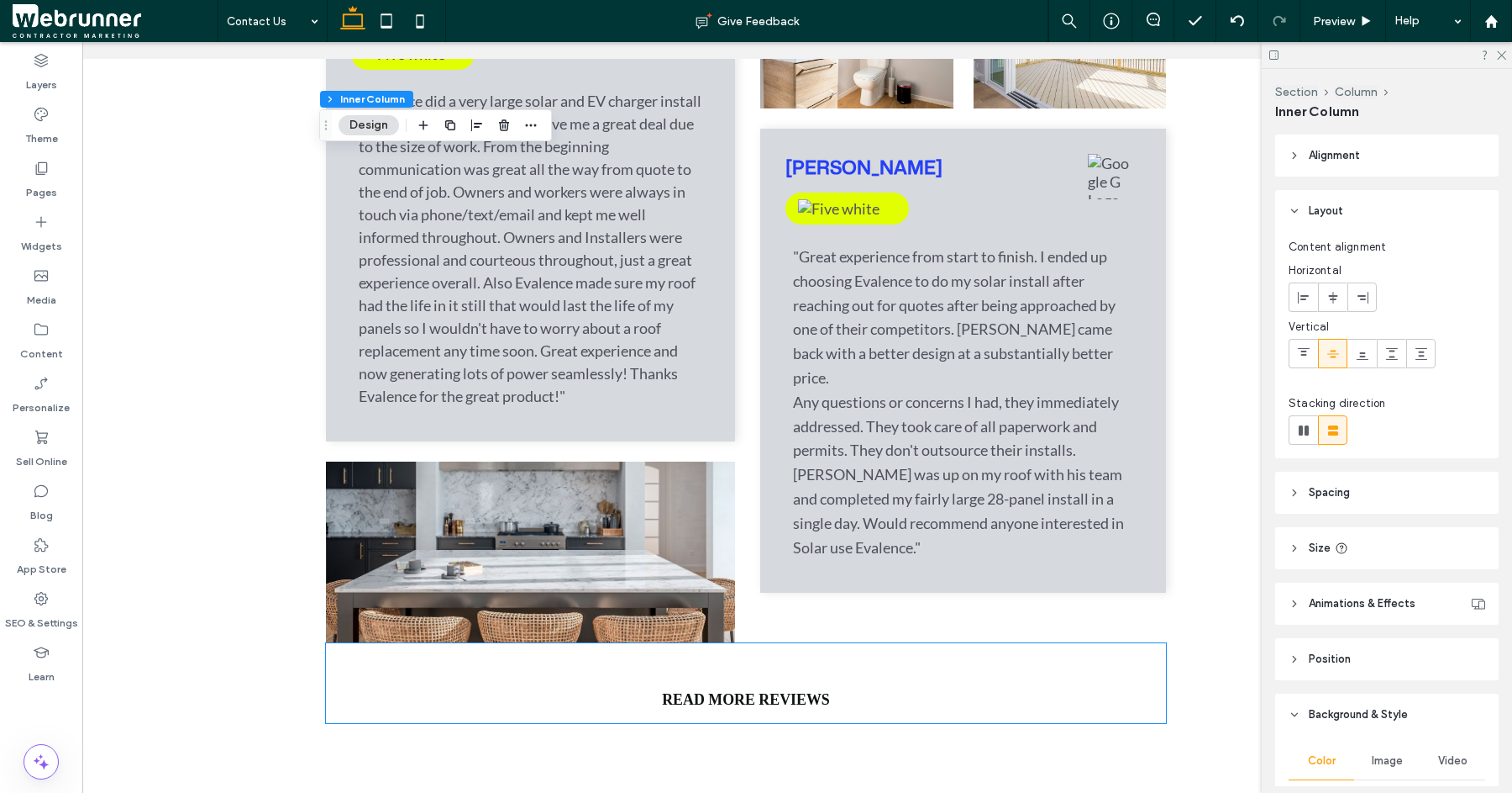
scroll to position [2732, 0]
